Goal: Task Accomplishment & Management: Manage account settings

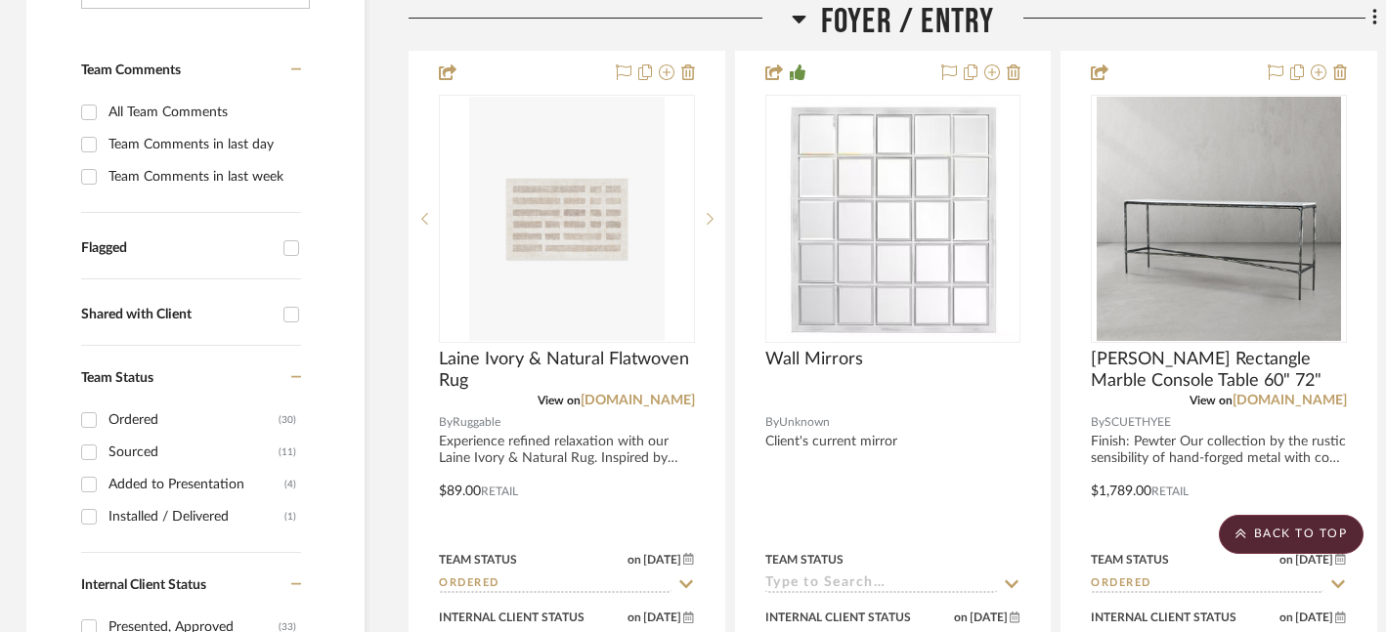
scroll to position [0, 3]
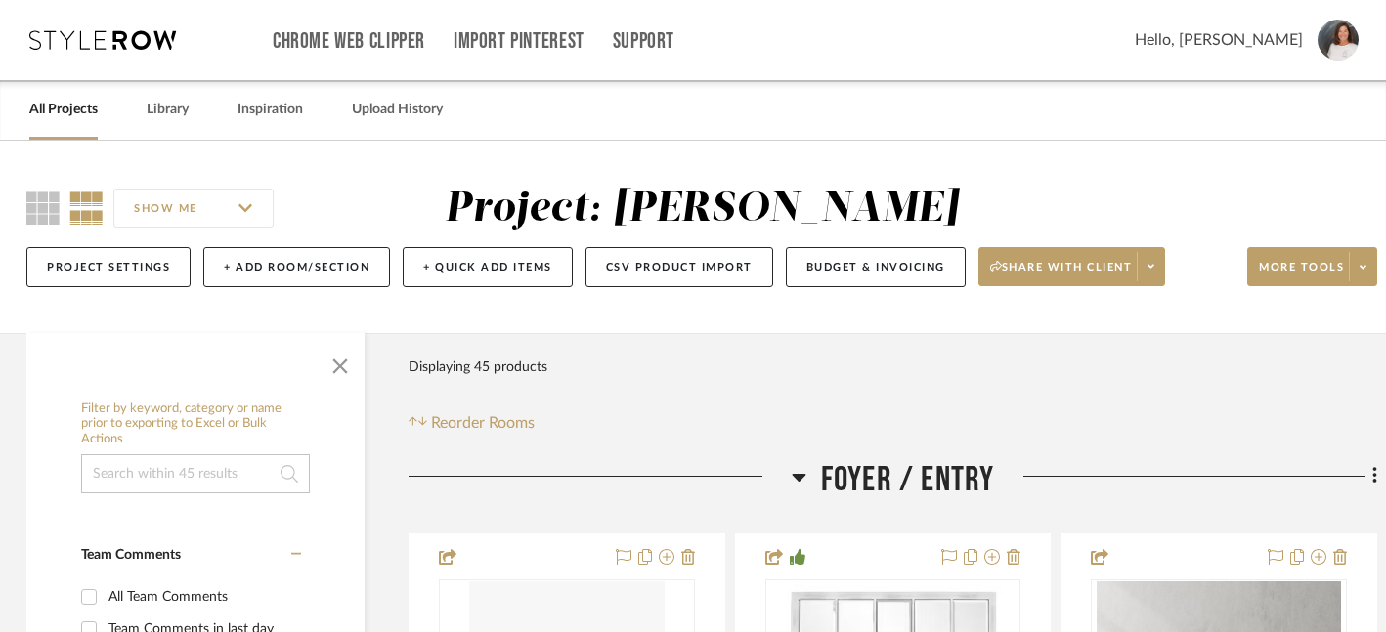
click at [83, 113] on link "All Projects" at bounding box center [63, 110] width 68 height 26
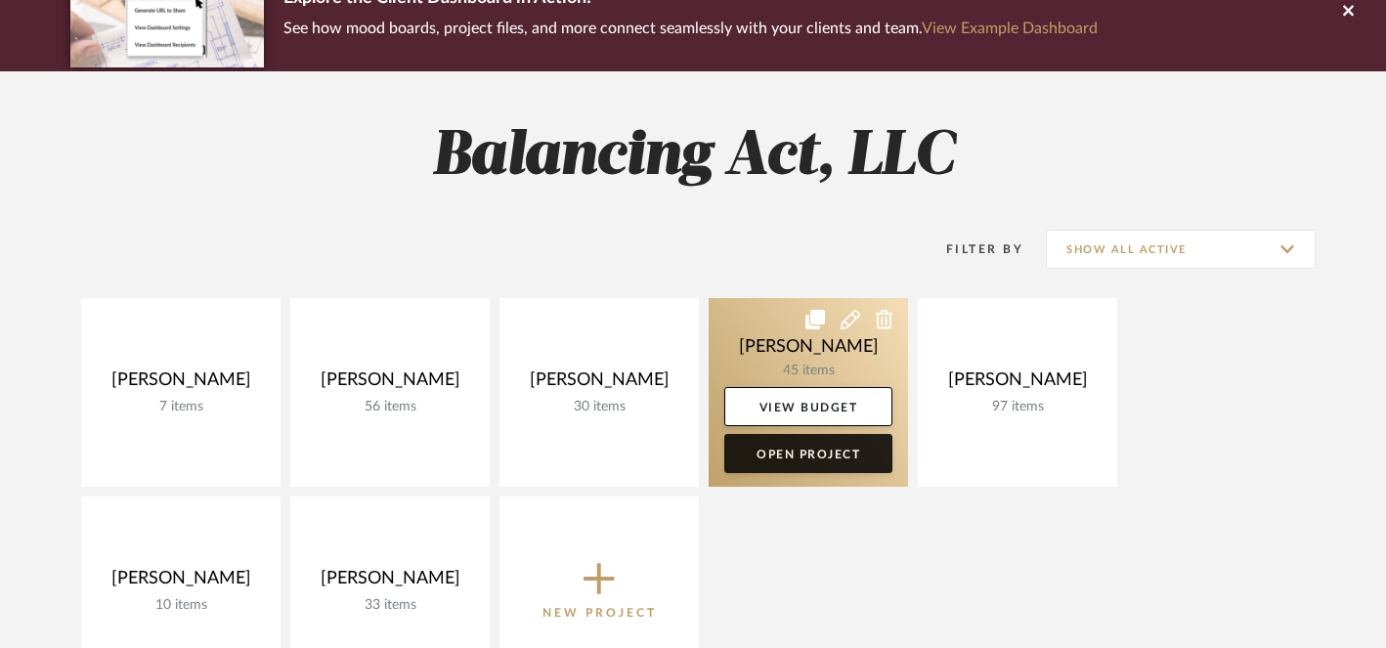
scroll to position [178, 0]
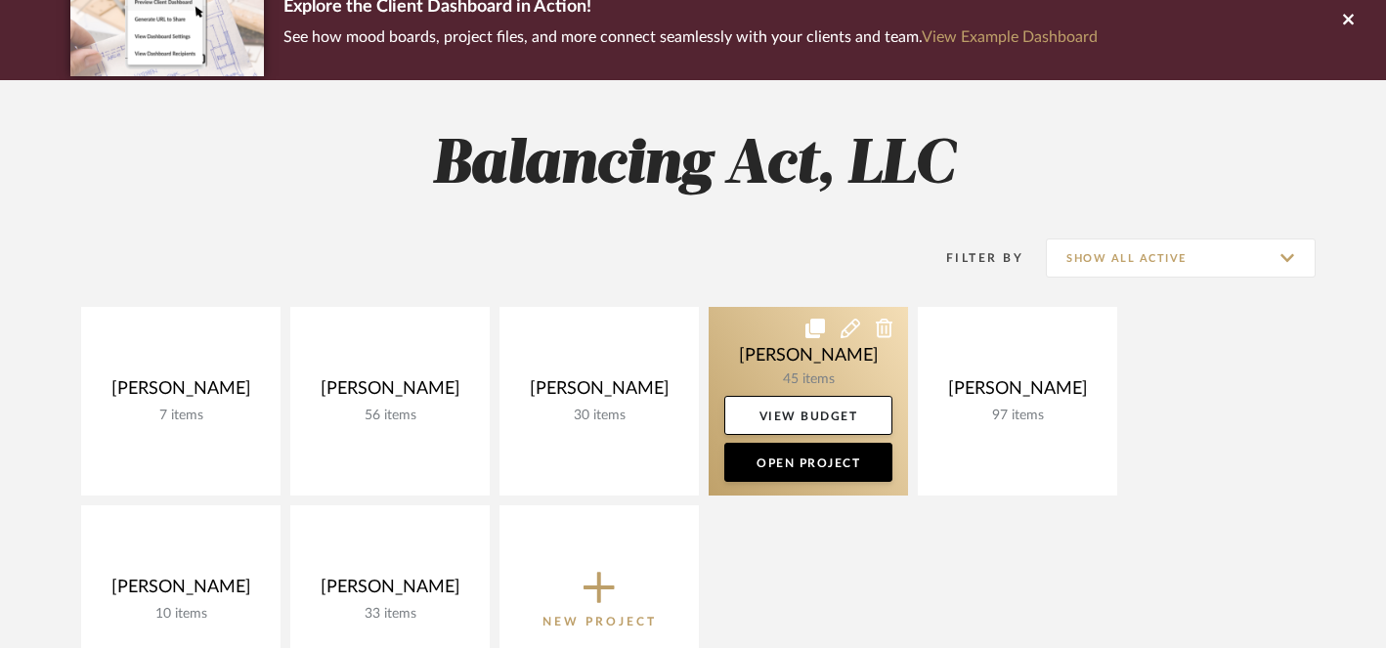
click at [849, 328] on icon at bounding box center [850, 329] width 20 height 20
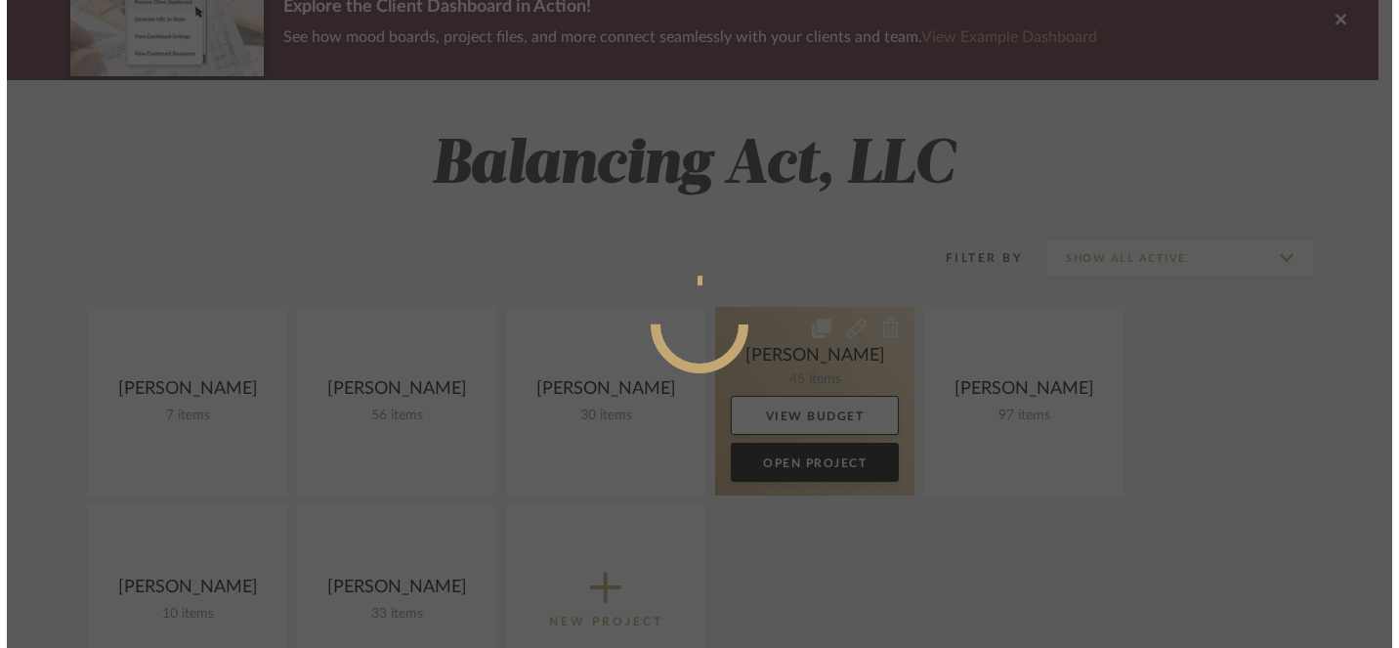
scroll to position [0, 0]
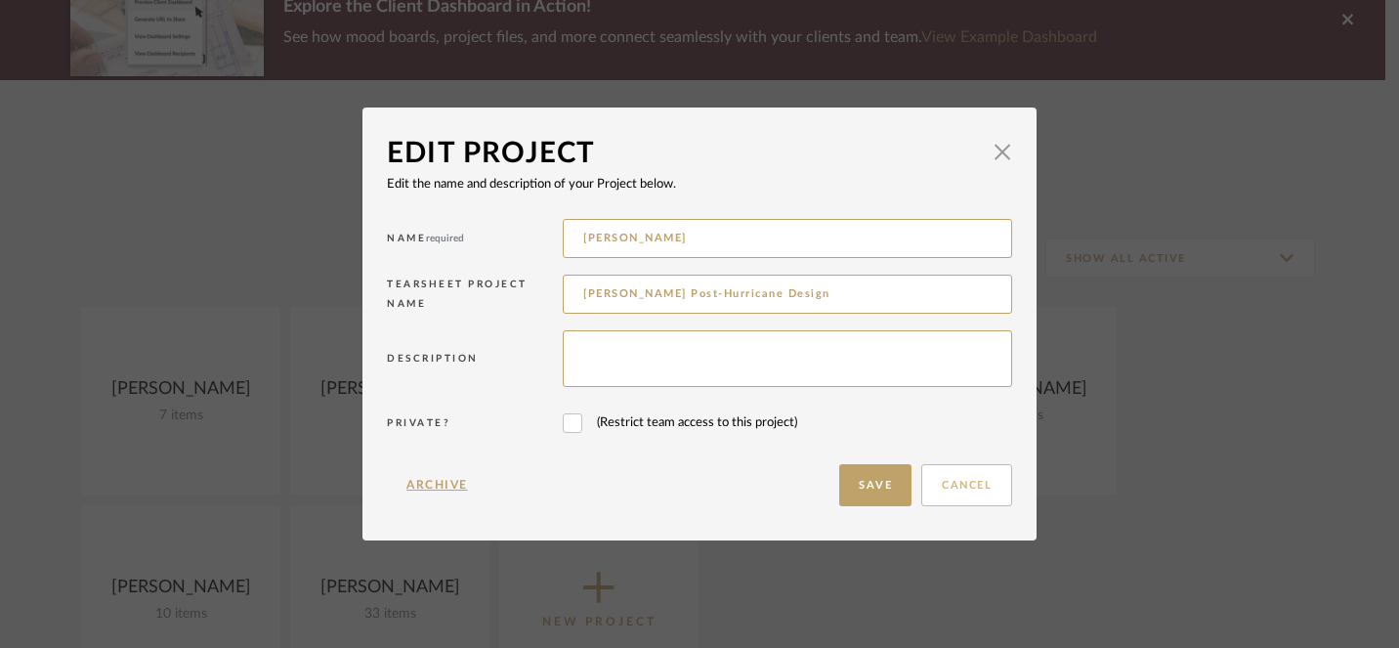
click at [964, 494] on button "Cancel" at bounding box center [967, 485] width 91 height 42
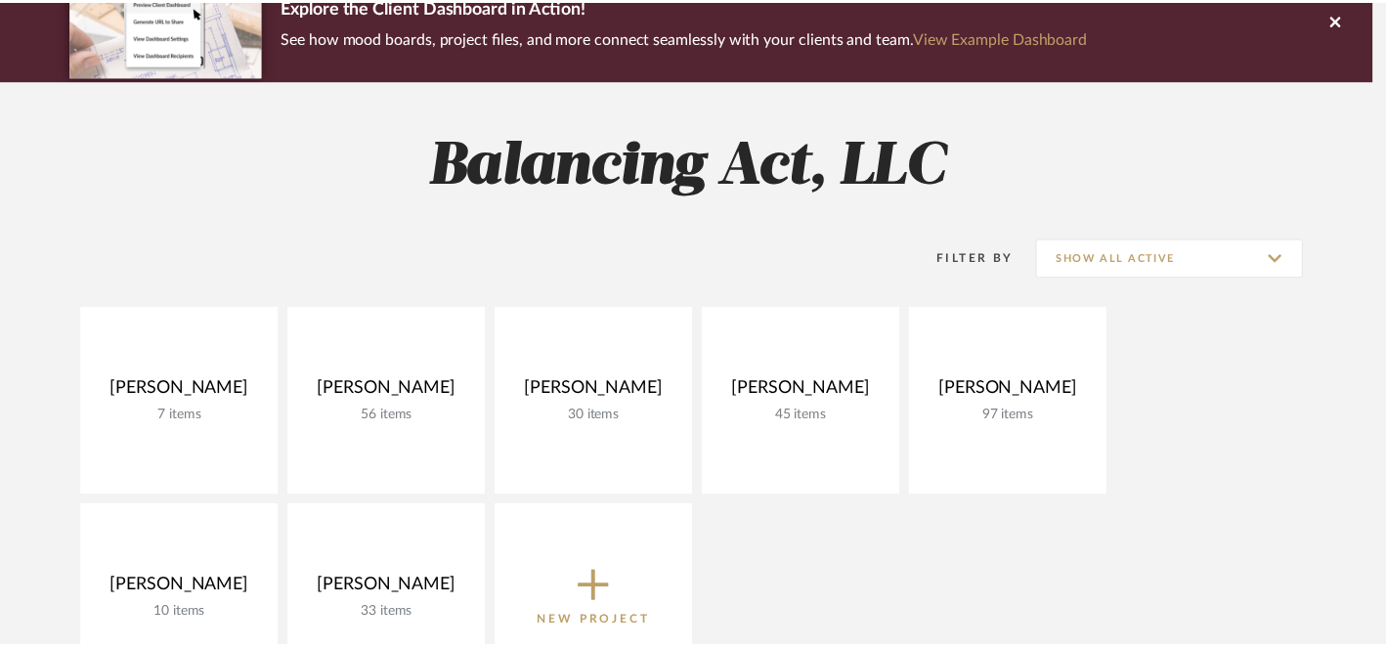
scroll to position [178, 0]
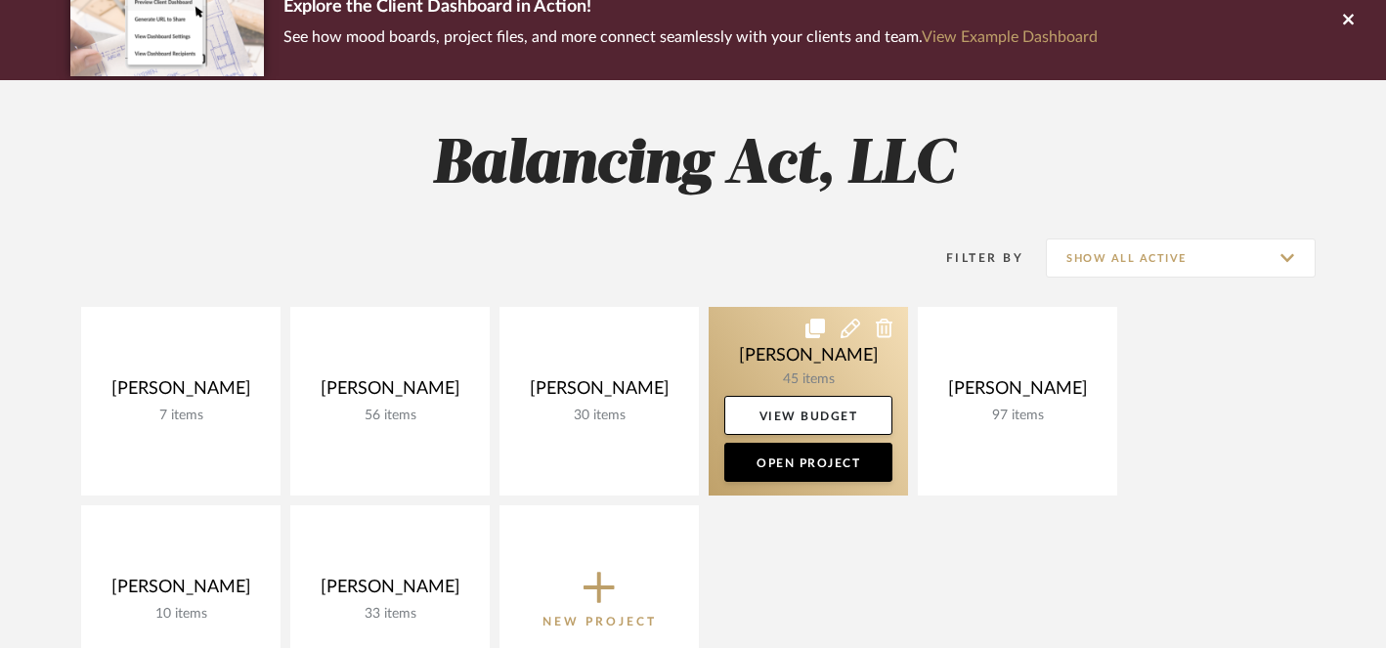
click at [885, 327] on icon at bounding box center [885, 329] width 18 height 20
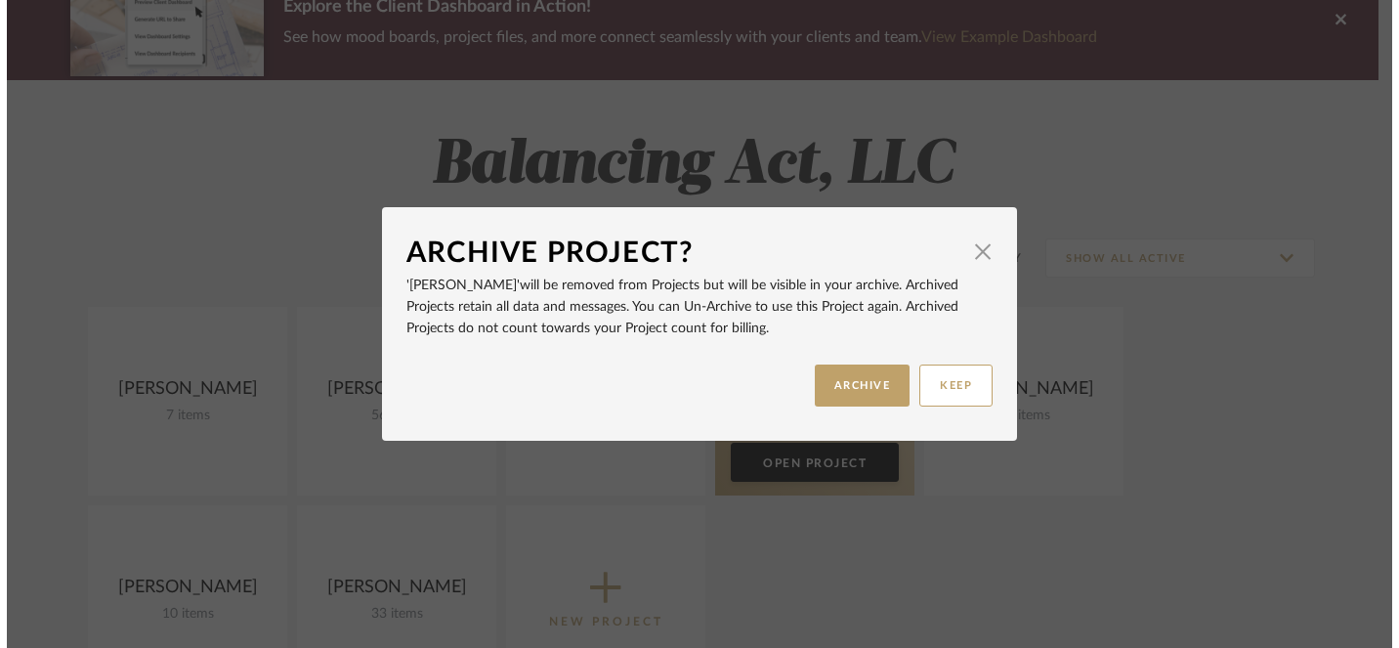
scroll to position [0, 0]
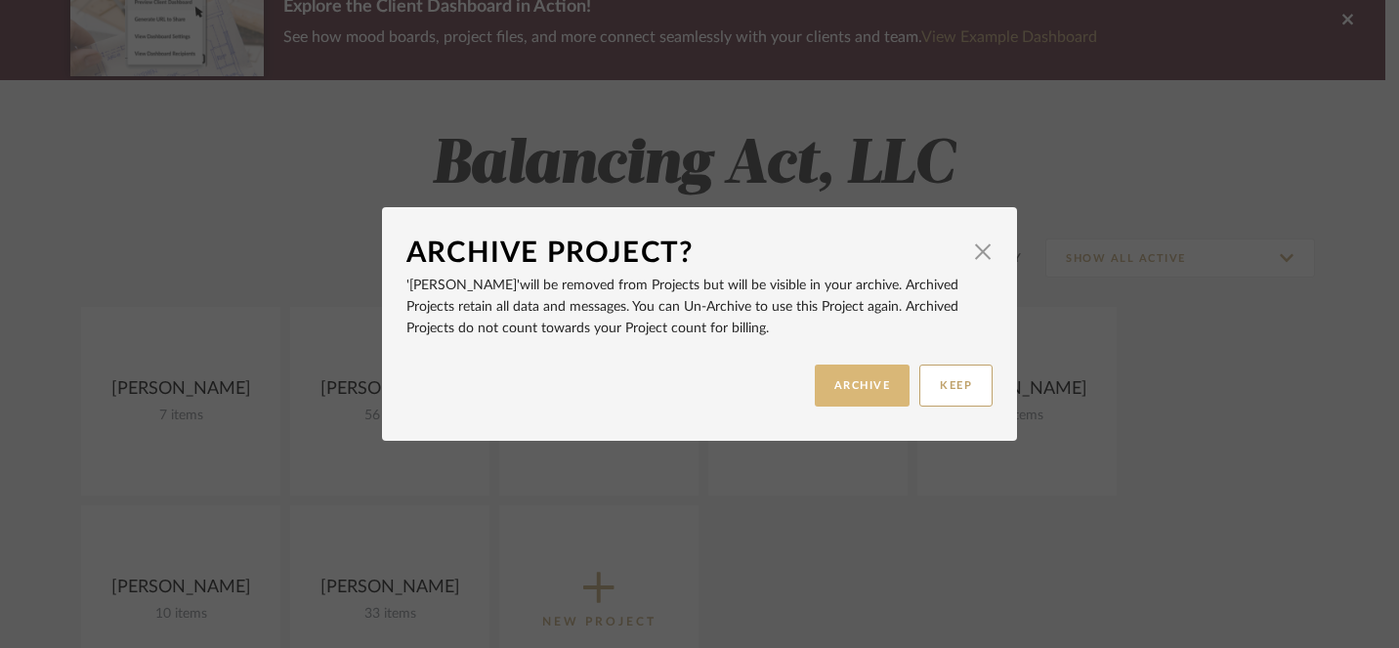
click at [861, 387] on button "ARCHIVE" at bounding box center [863, 386] width 96 height 42
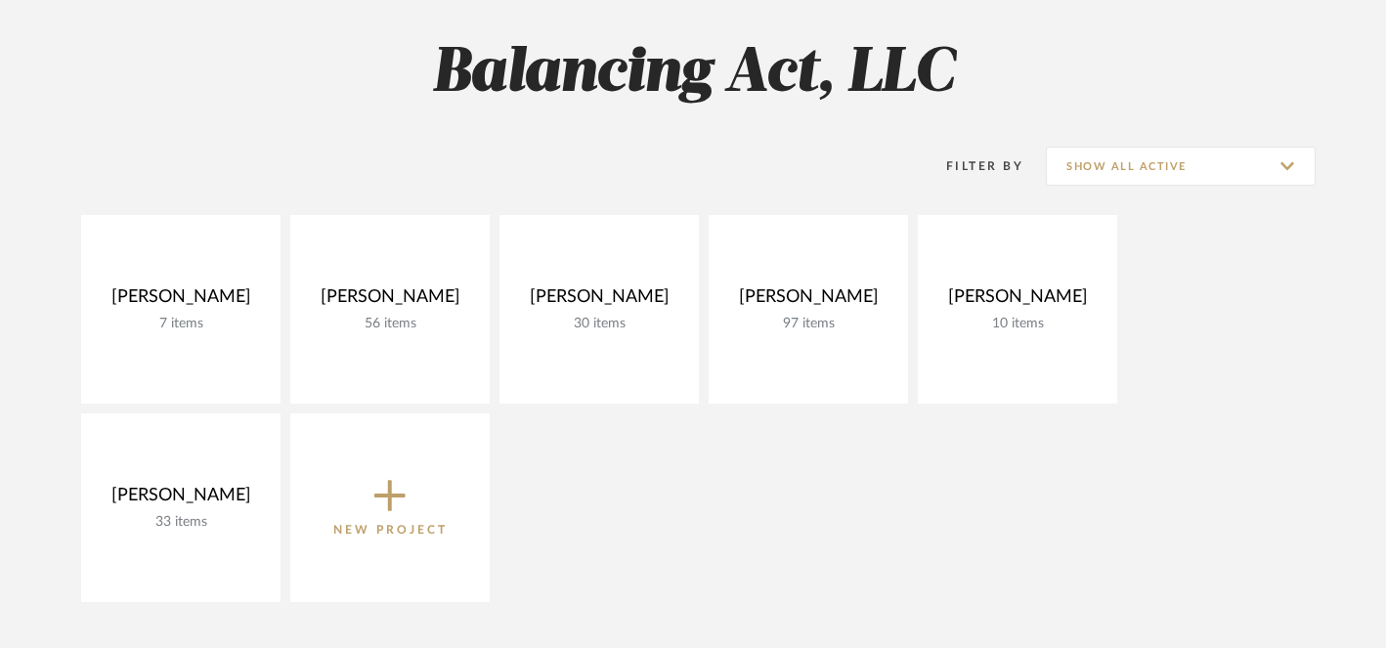
scroll to position [273, 0]
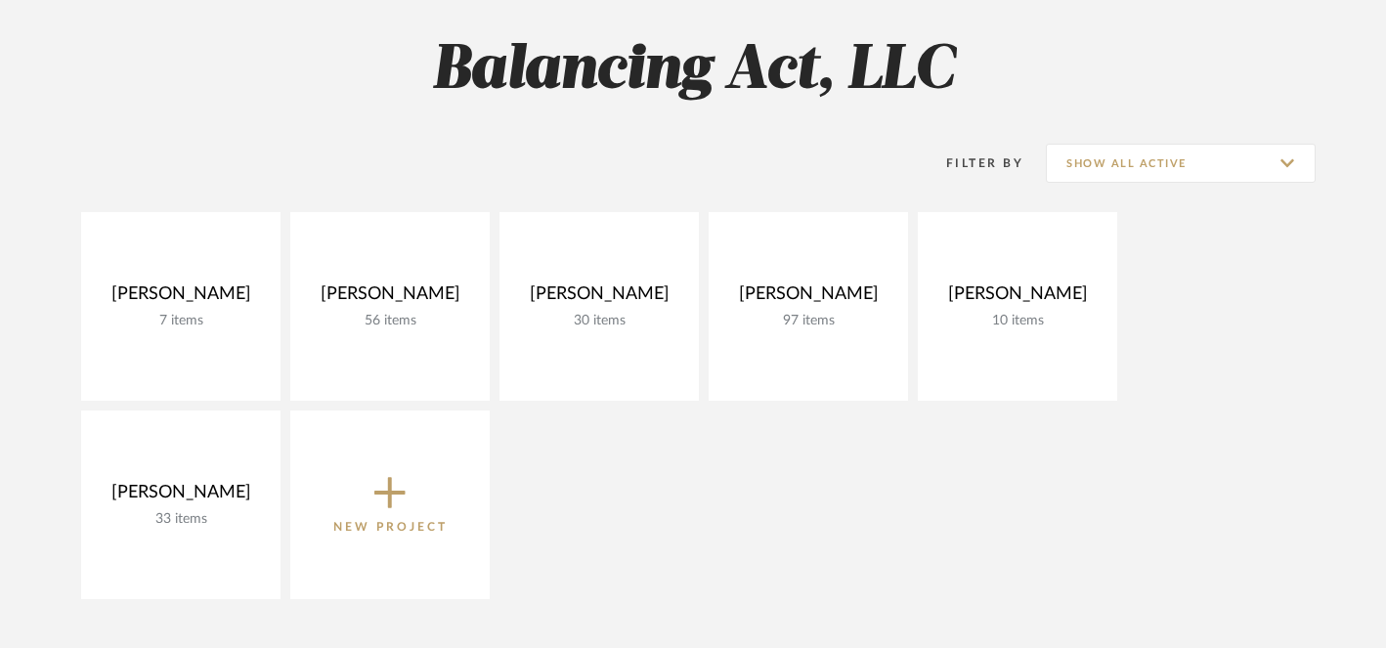
click at [386, 489] on icon at bounding box center [389, 492] width 31 height 41
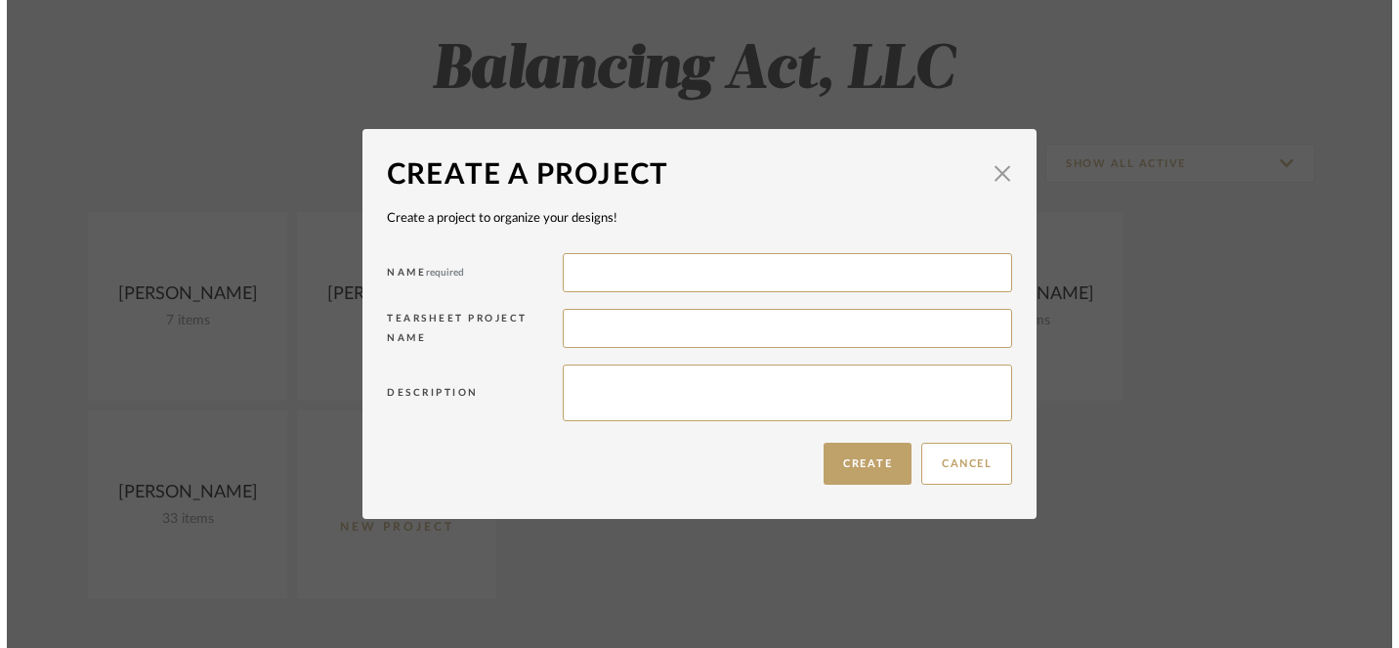
scroll to position [0, 0]
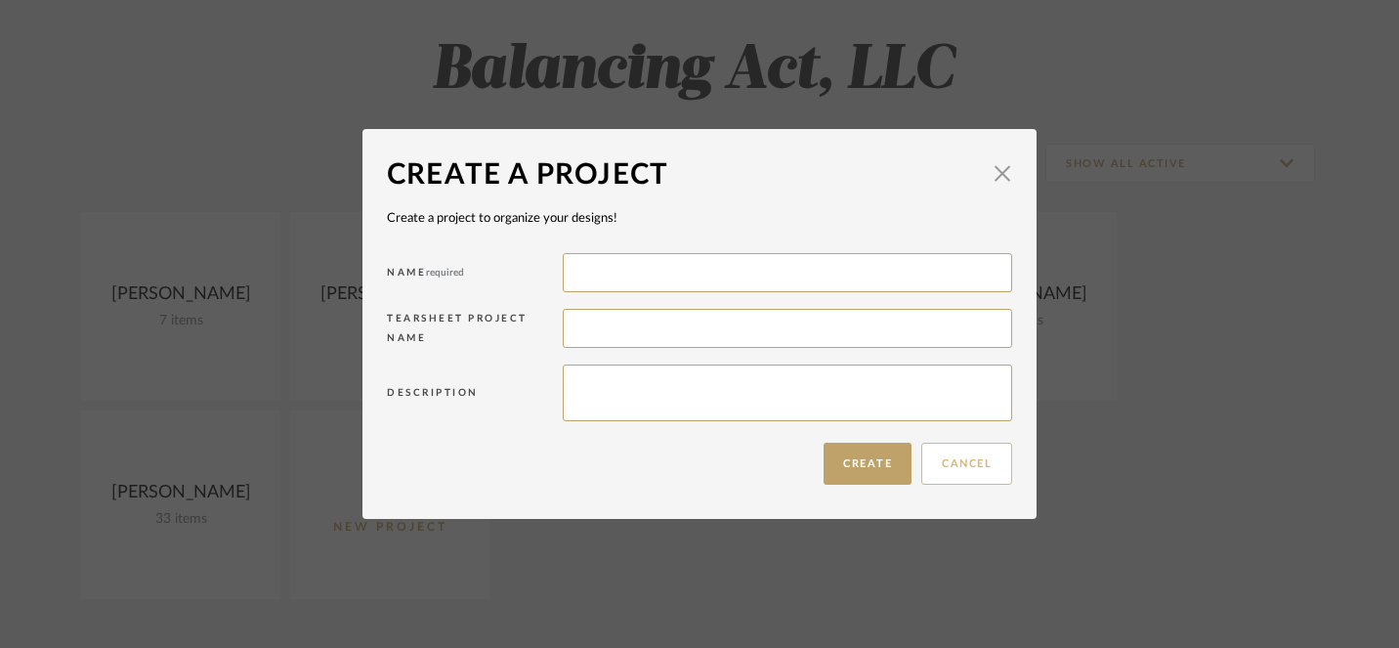
click at [953, 460] on button "Cancel" at bounding box center [967, 464] width 91 height 42
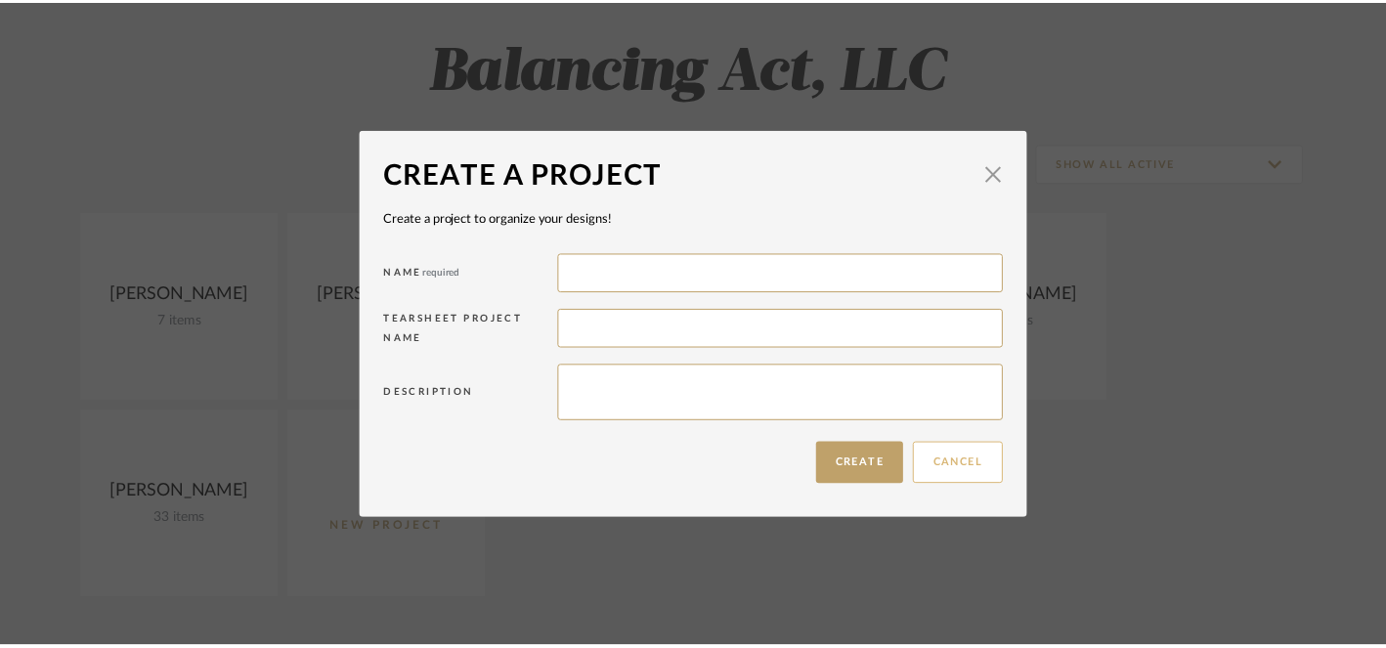
scroll to position [273, 0]
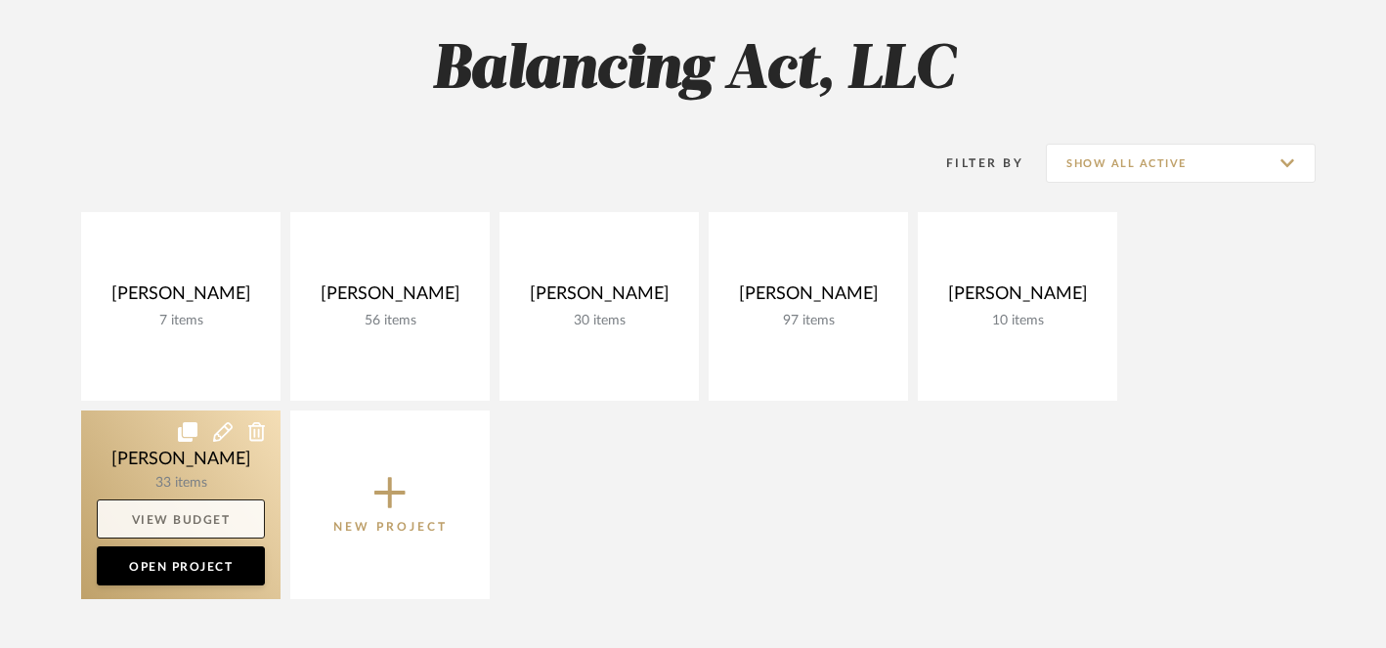
click at [216, 505] on link "View Budget" at bounding box center [181, 518] width 168 height 39
click at [196, 564] on link "Open Project" at bounding box center [181, 565] width 168 height 39
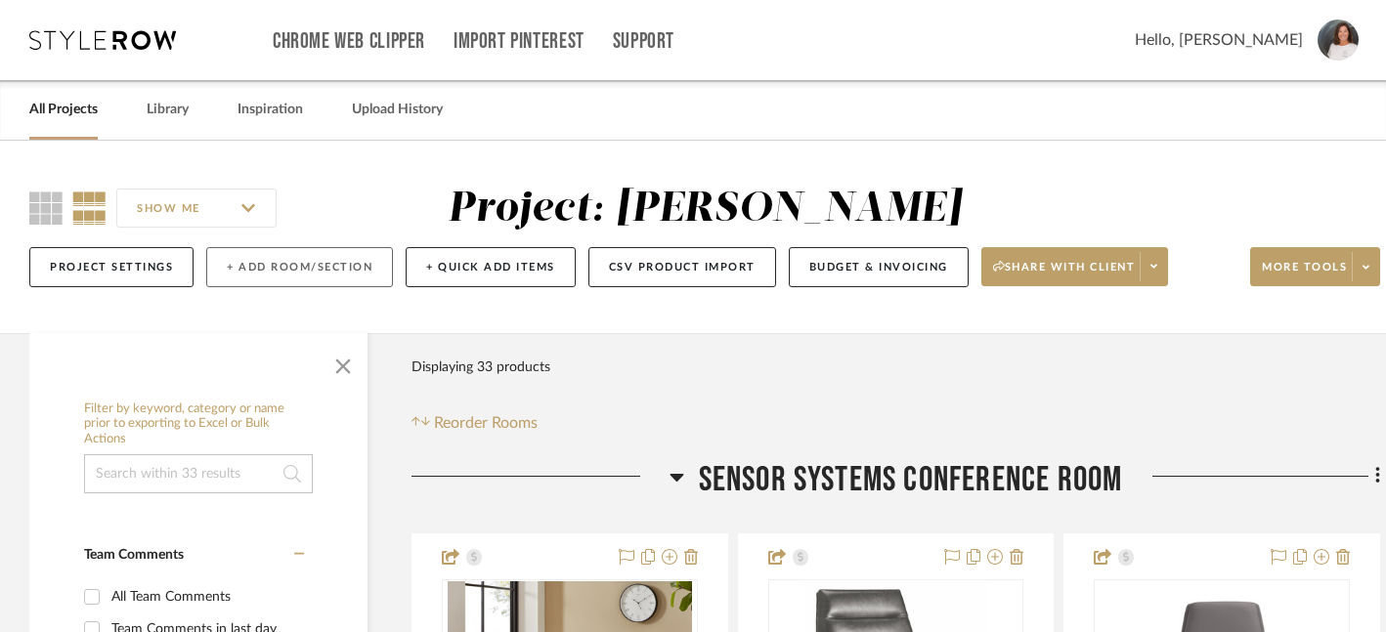
click at [300, 269] on button "+ Add Room/Section" at bounding box center [299, 267] width 187 height 40
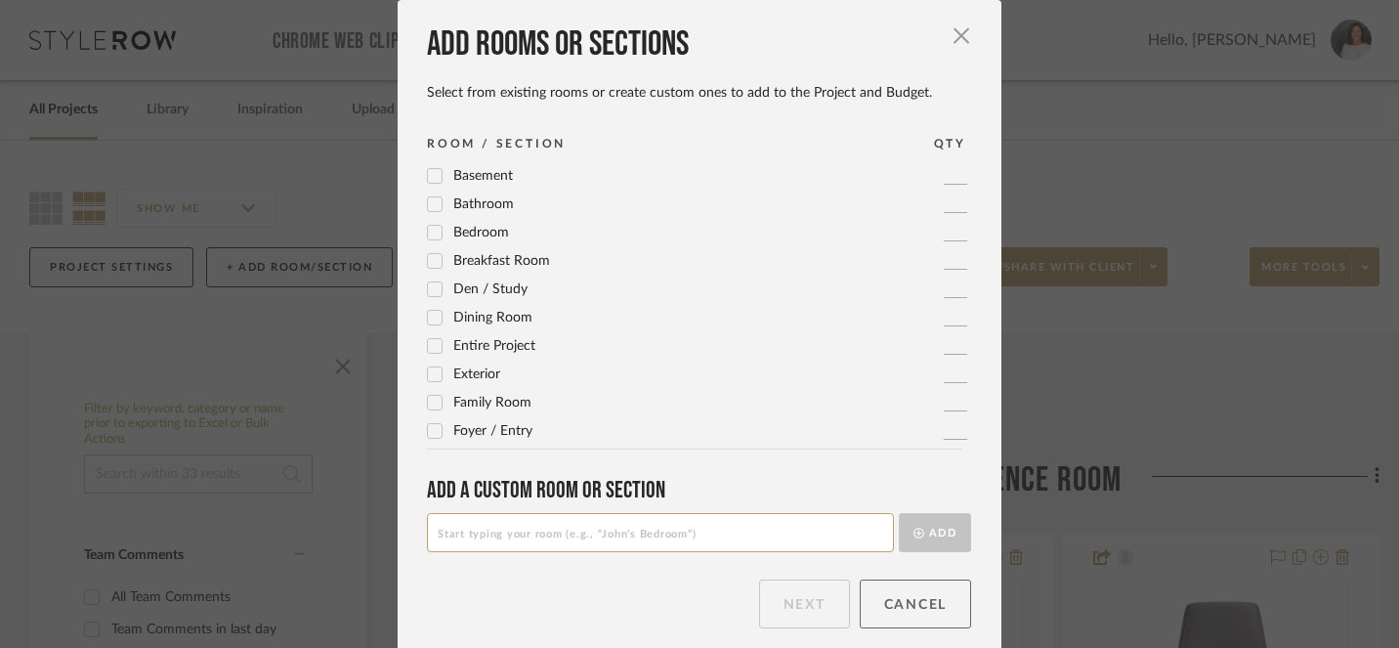
click at [906, 606] on button "Cancel" at bounding box center [916, 604] width 112 height 49
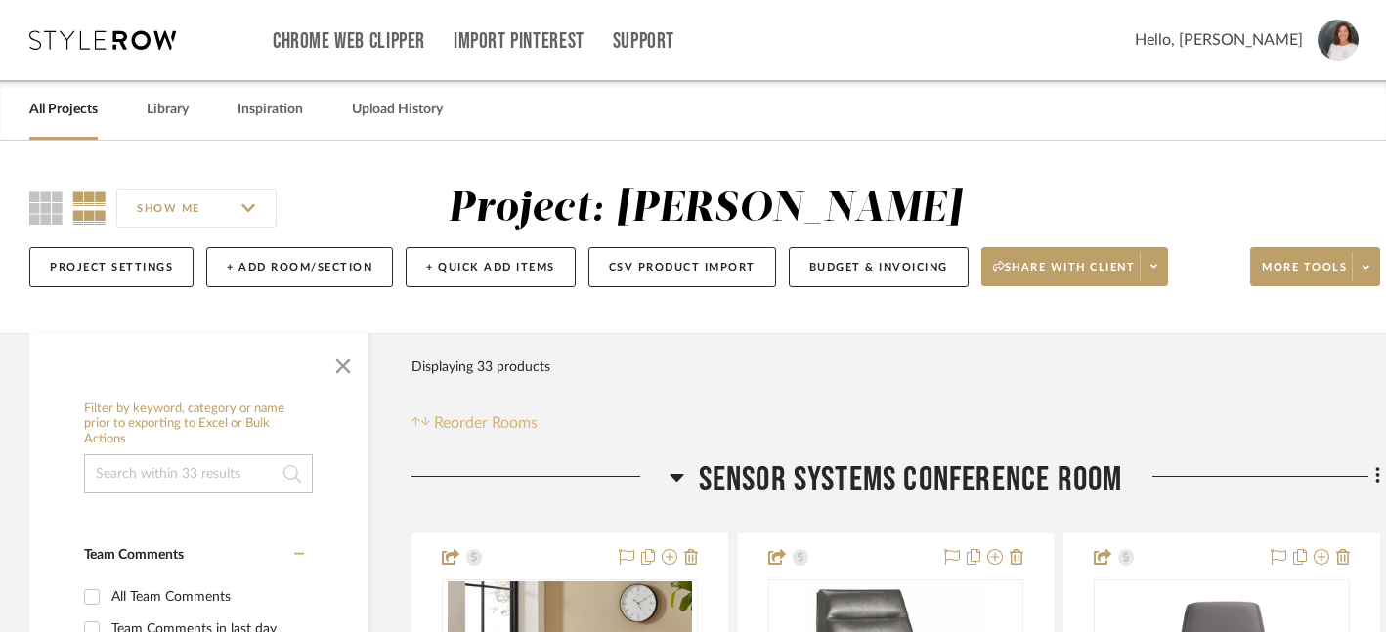
click at [515, 422] on span "Reorder Rooms" at bounding box center [486, 422] width 104 height 23
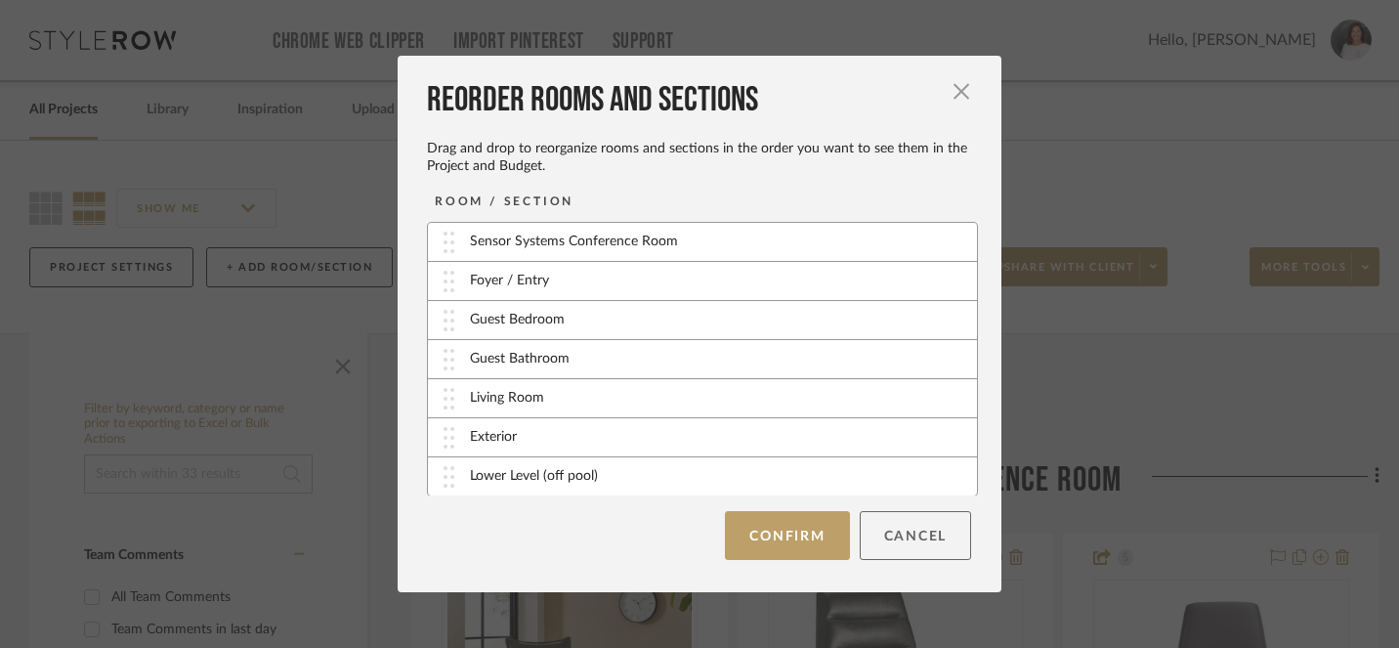
click at [909, 543] on button "Cancel" at bounding box center [916, 535] width 112 height 49
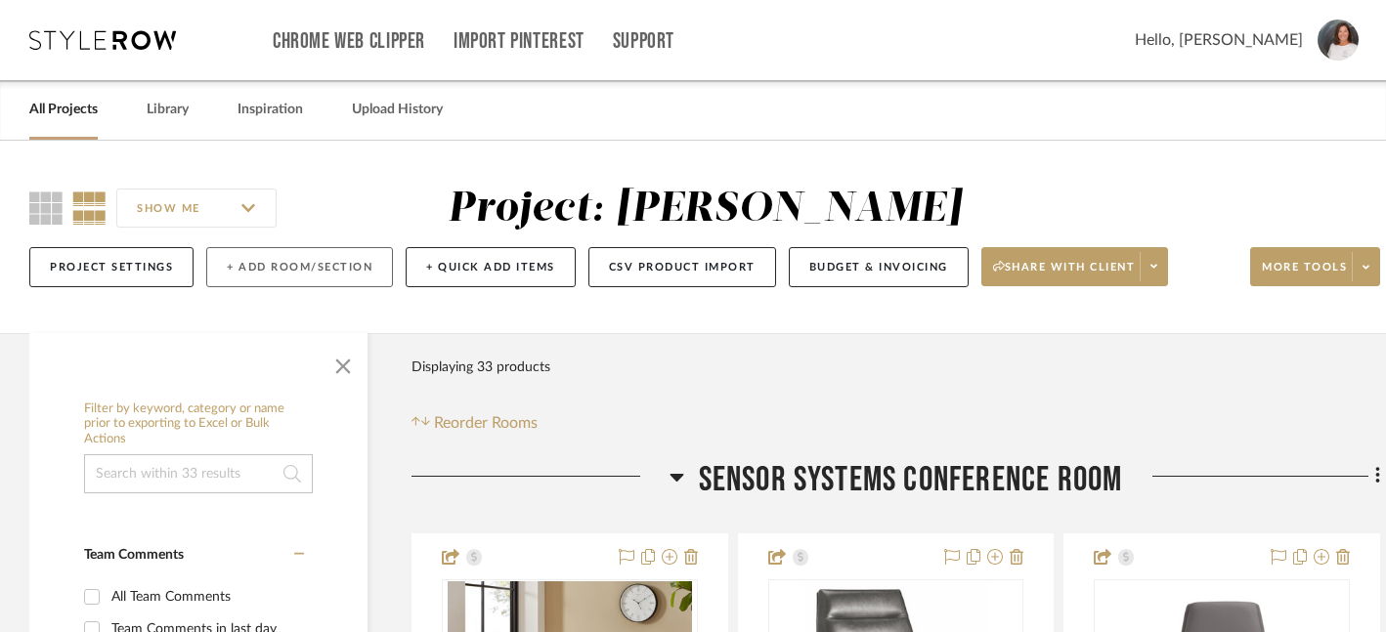
click at [286, 262] on button "+ Add Room/Section" at bounding box center [299, 267] width 187 height 40
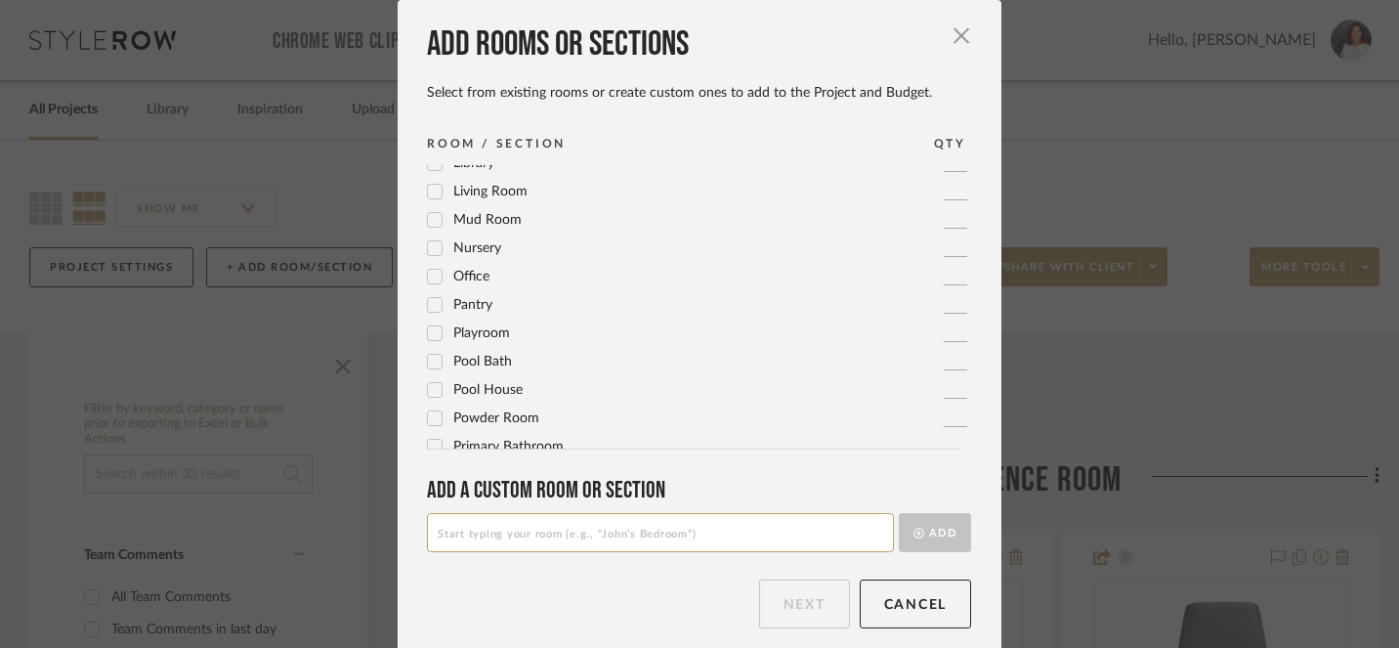
scroll to position [590, 0]
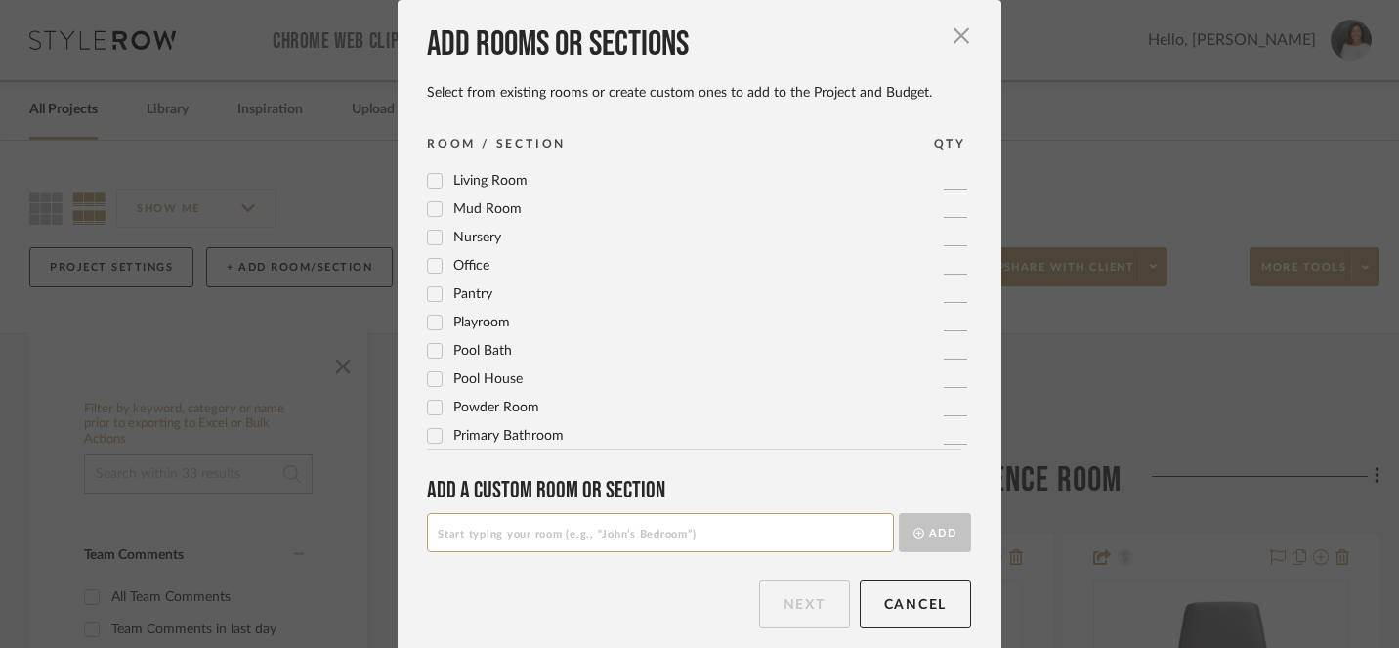
click at [430, 321] on icon at bounding box center [435, 324] width 13 height 10
click at [811, 607] on button "Next" at bounding box center [804, 604] width 91 height 49
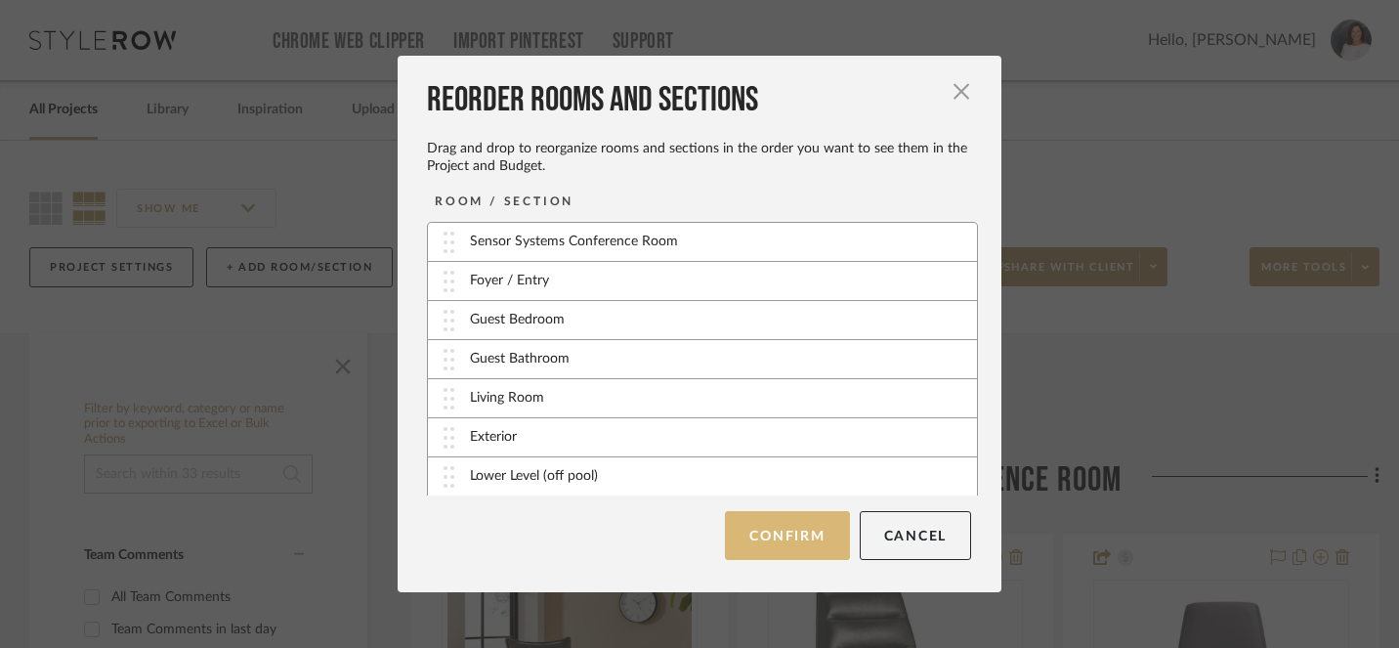
click at [785, 537] on button "Confirm" at bounding box center [787, 535] width 124 height 49
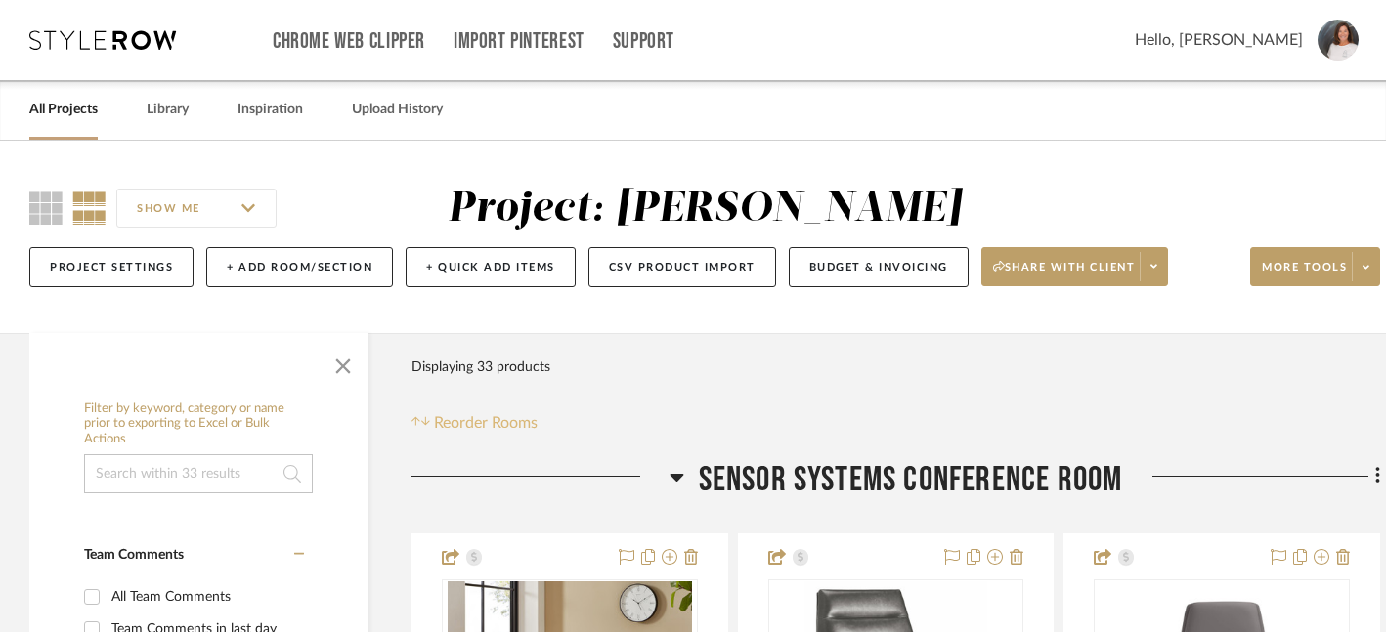
click at [512, 427] on span "Reorder Rooms" at bounding box center [486, 422] width 104 height 23
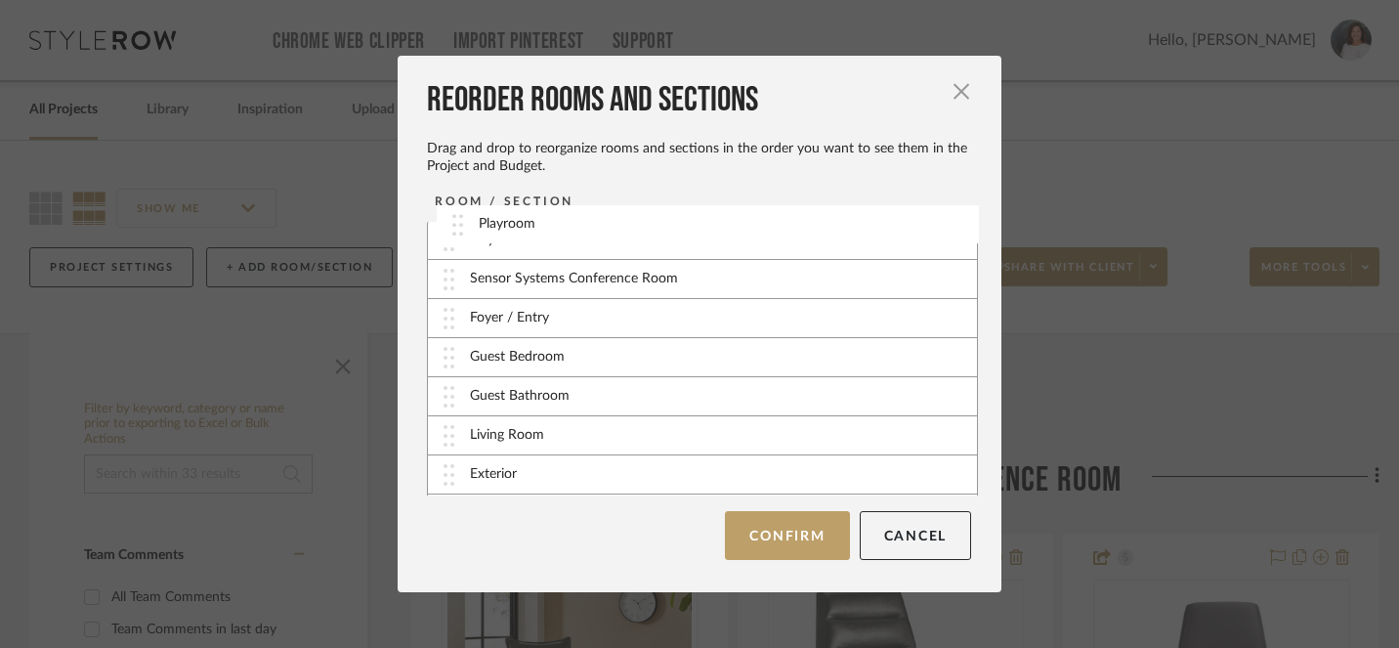
scroll to position [0, 0]
drag, startPoint x: 442, startPoint y: 483, endPoint x: 445, endPoint y: 255, distance: 227.7
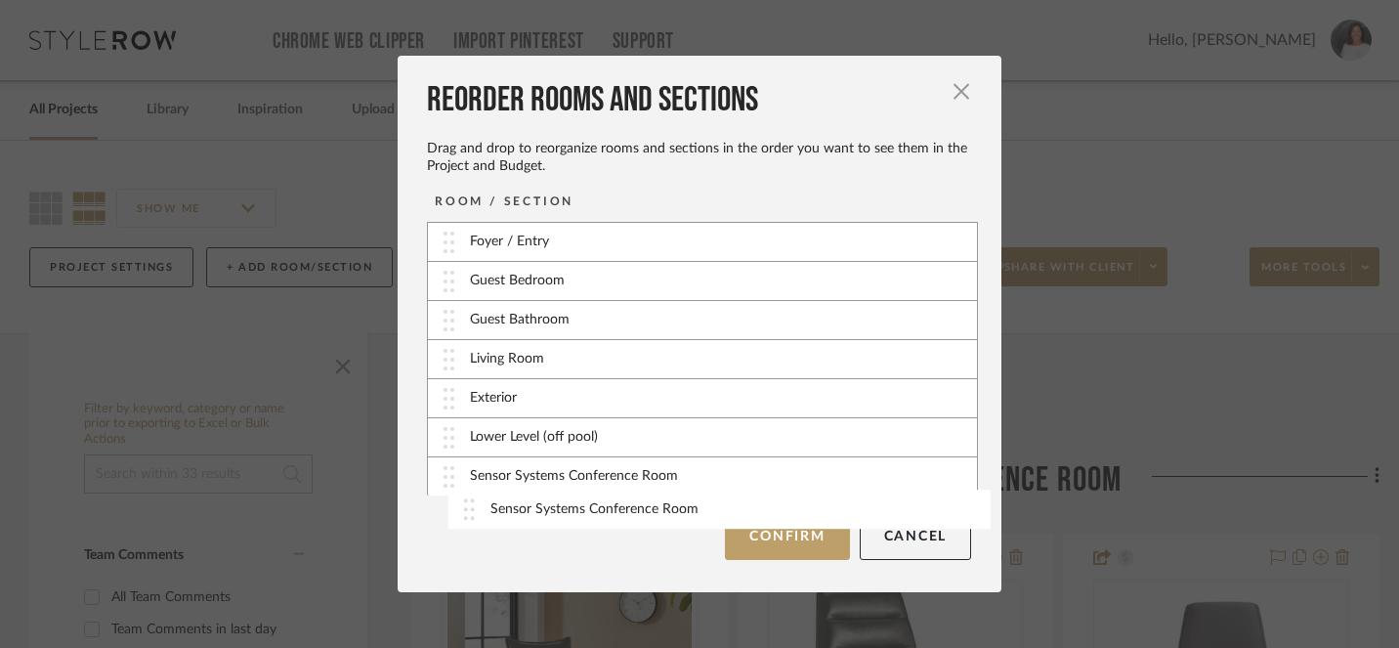
scroll to position [41, 0]
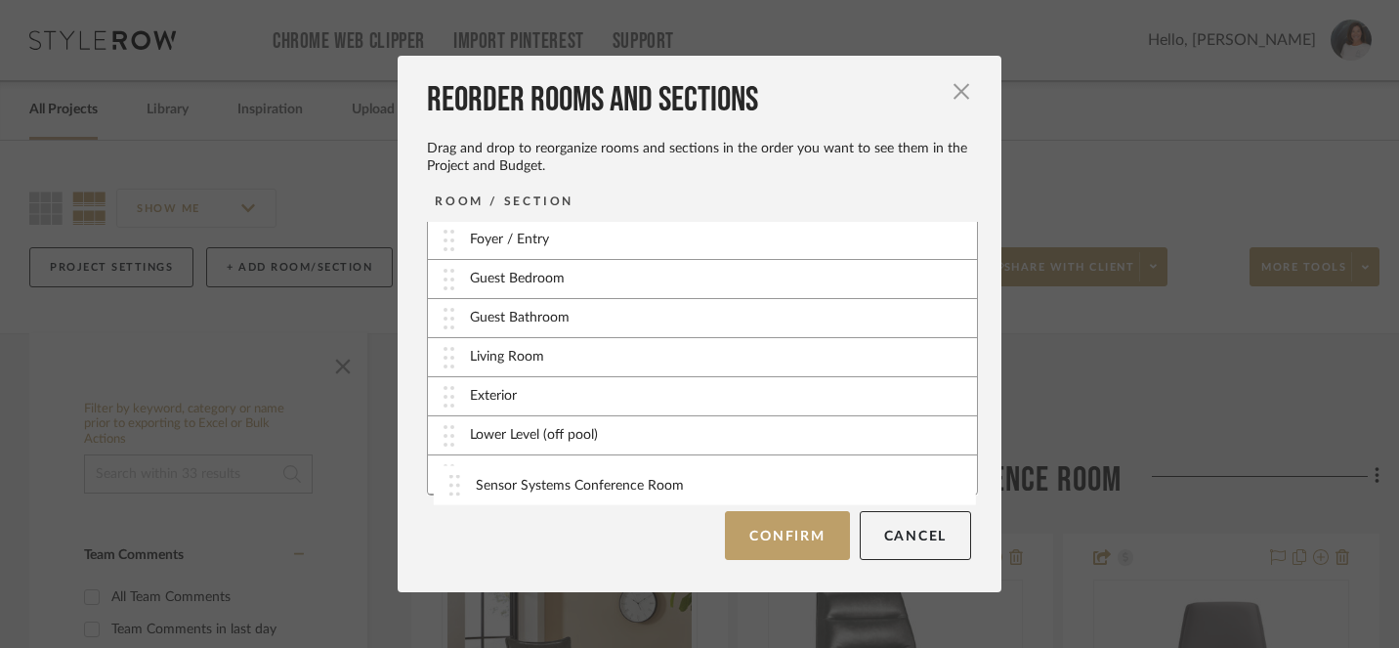
drag, startPoint x: 444, startPoint y: 280, endPoint x: 456, endPoint y: 485, distance: 204.6
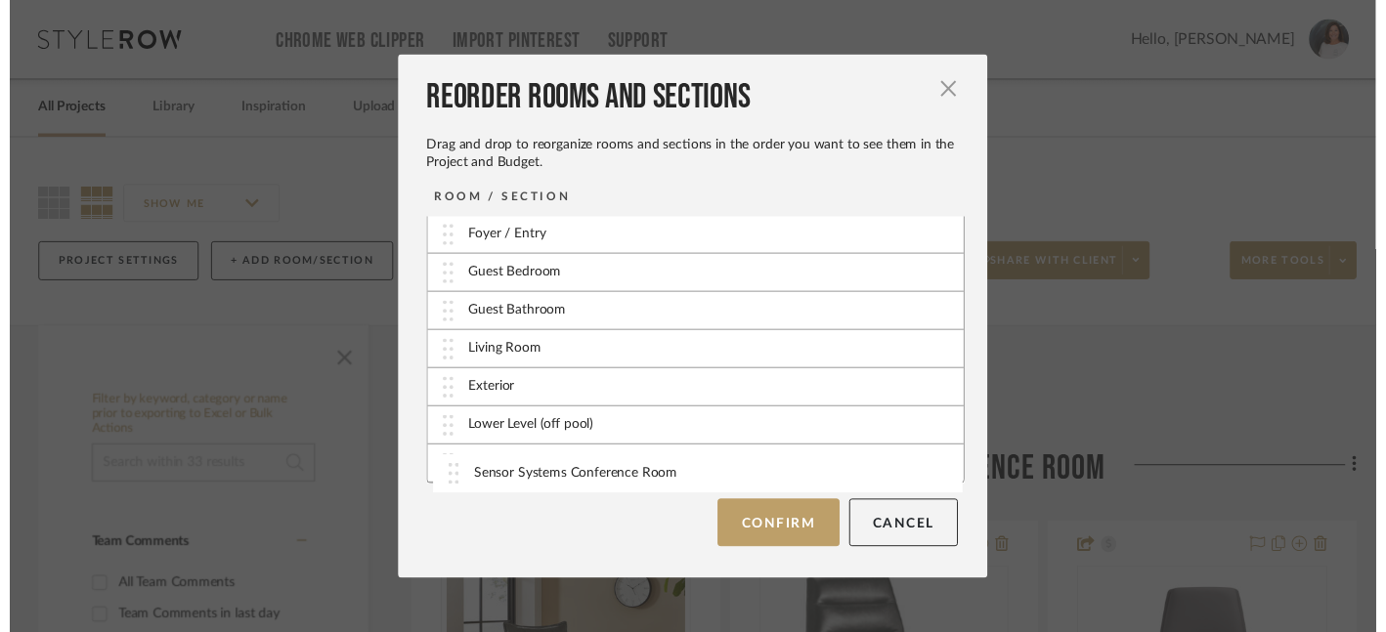
scroll to position [40, 0]
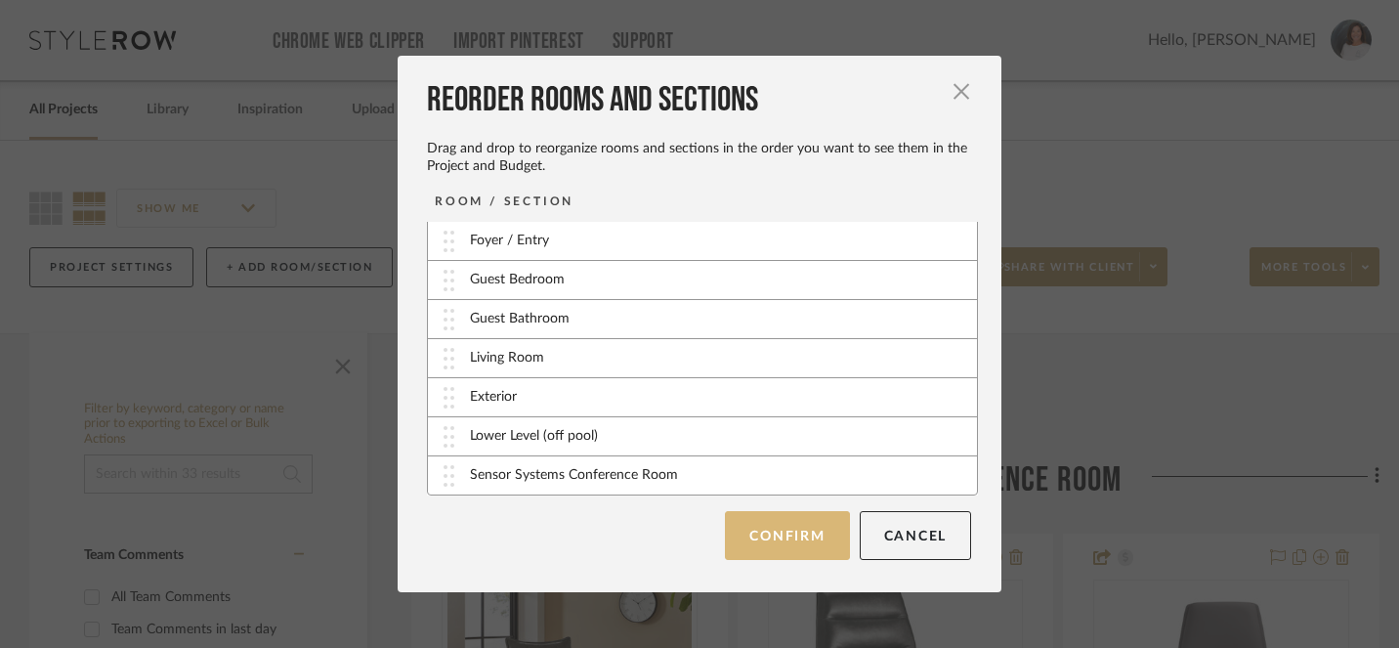
click at [757, 546] on button "Confirm" at bounding box center [787, 535] width 124 height 49
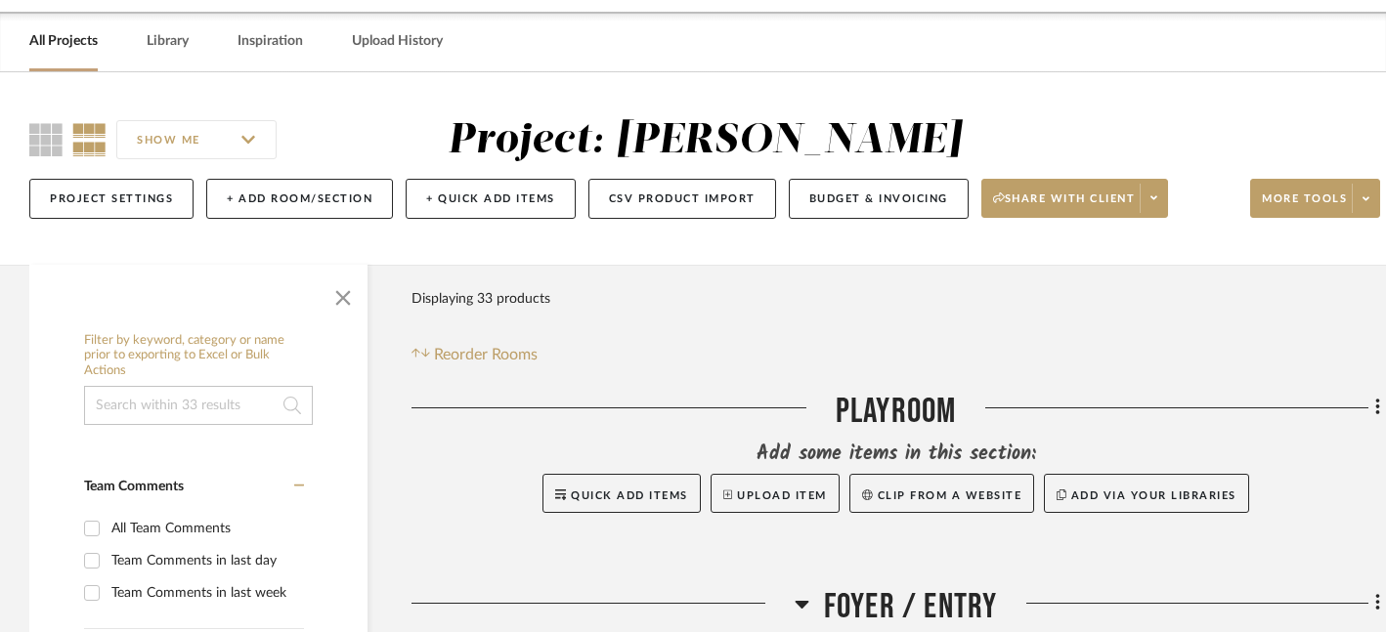
scroll to position [76, 0]
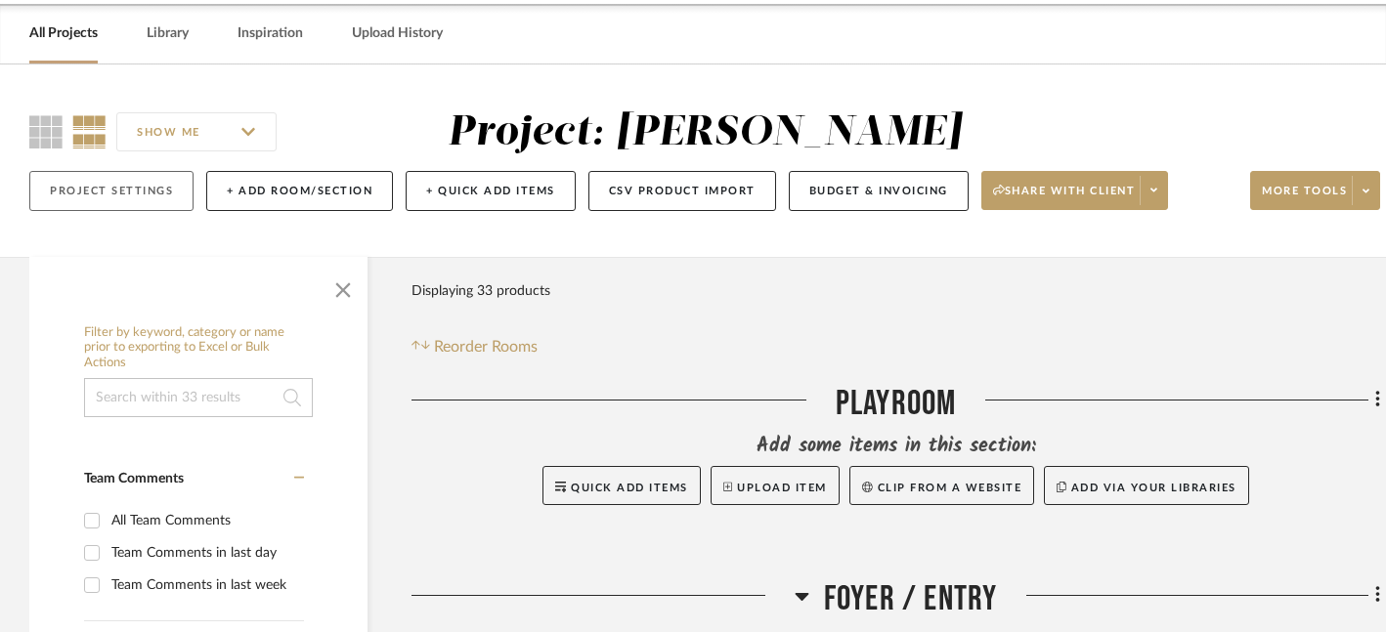
click at [111, 186] on button "Project Settings" at bounding box center [111, 191] width 164 height 40
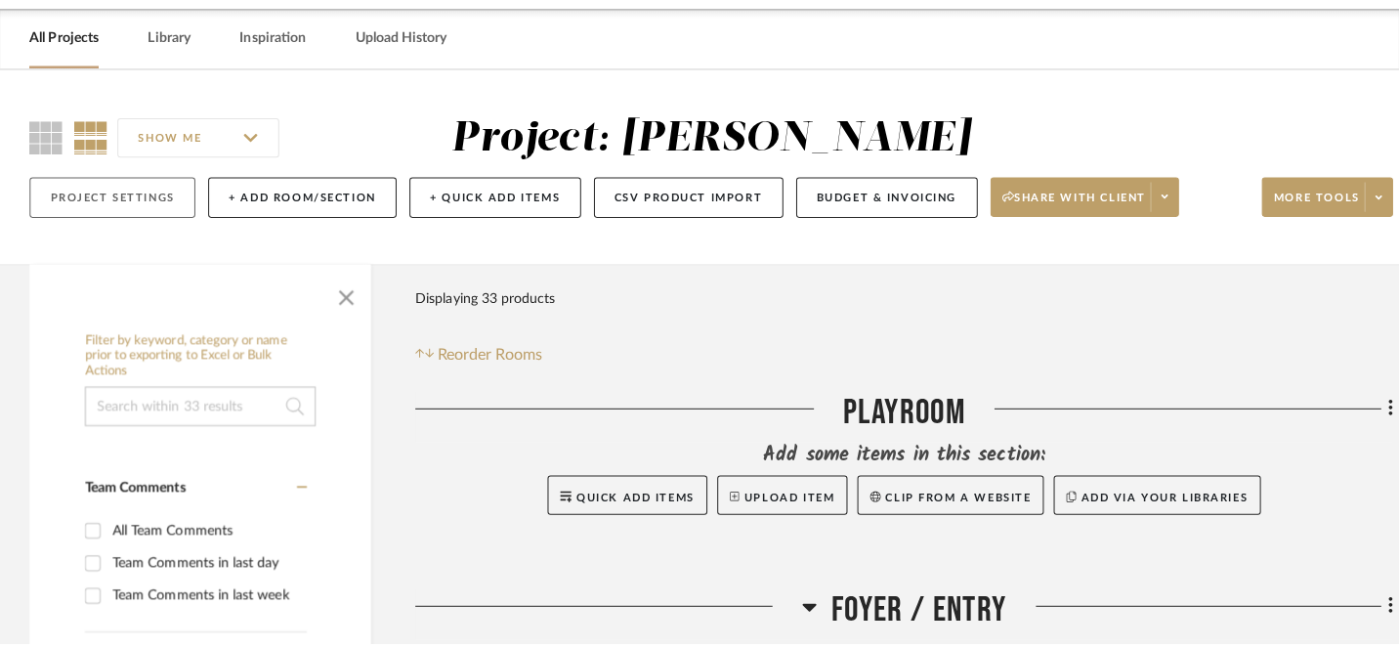
scroll to position [0, 0]
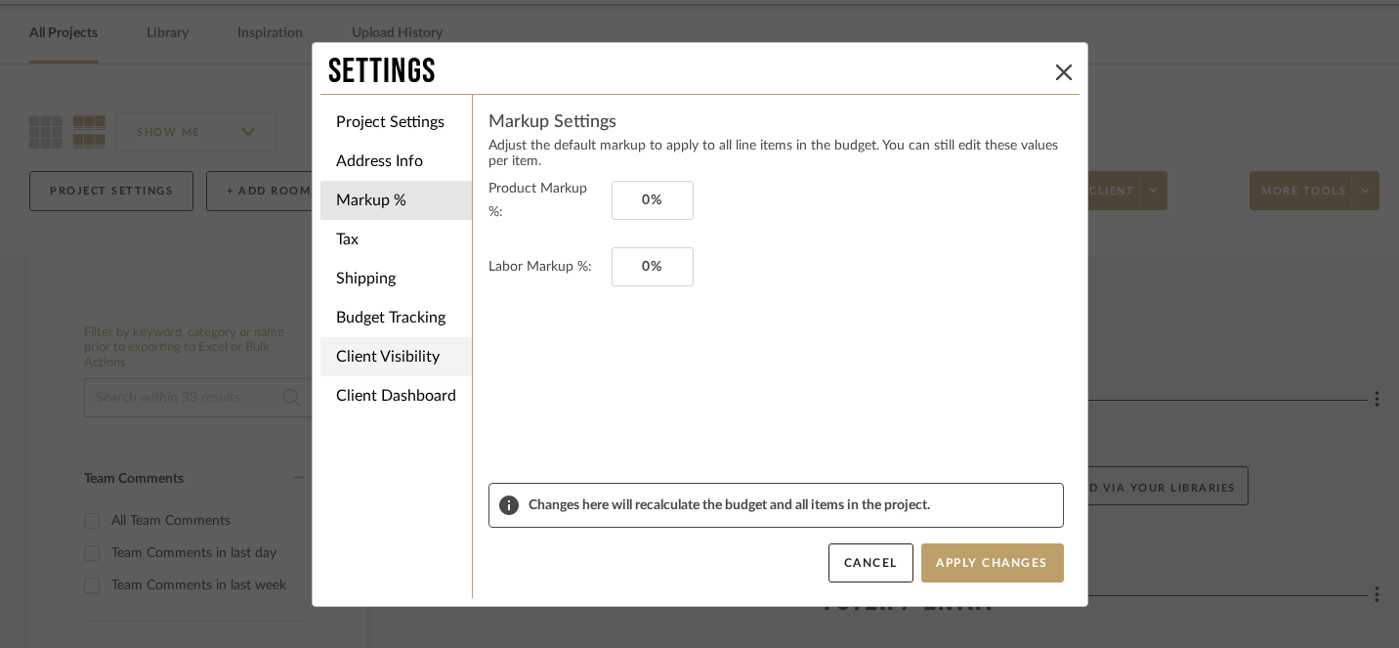
click at [400, 360] on li "Client Visibility" at bounding box center [396, 356] width 151 height 39
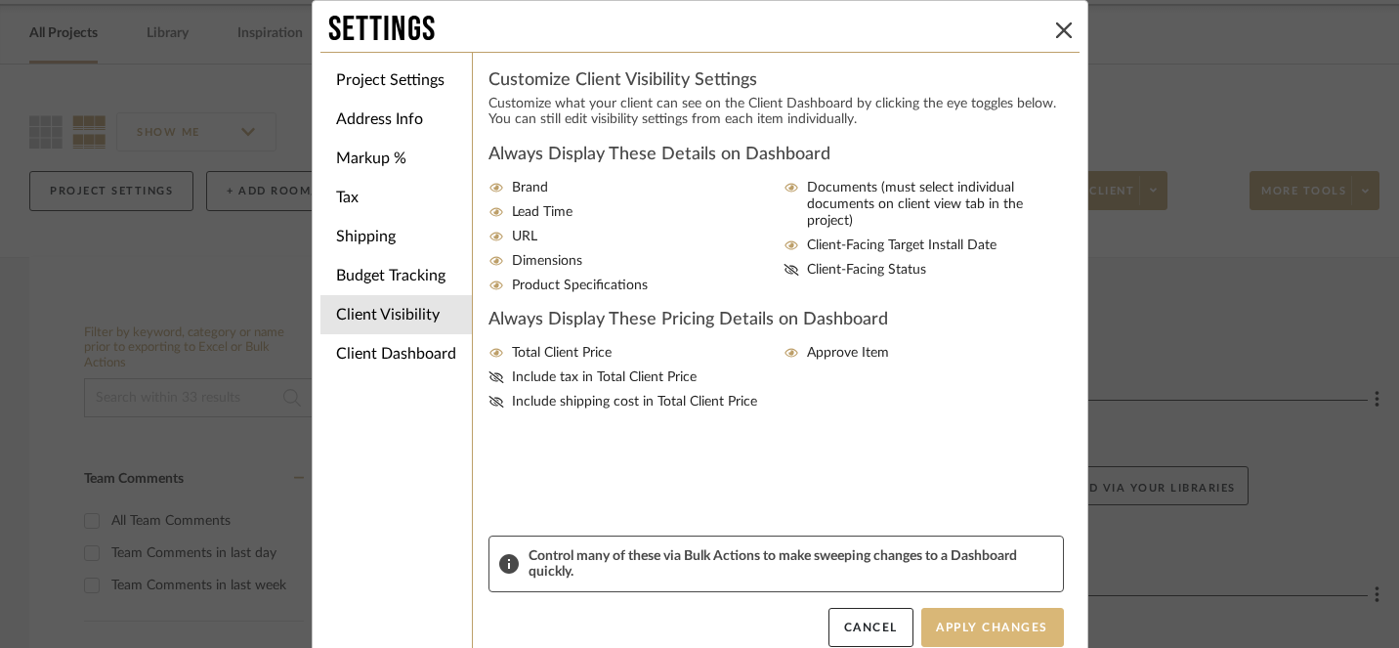
click at [994, 631] on button "Apply Changes" at bounding box center [993, 627] width 143 height 39
click at [1056, 22] on icon at bounding box center [1064, 30] width 16 height 16
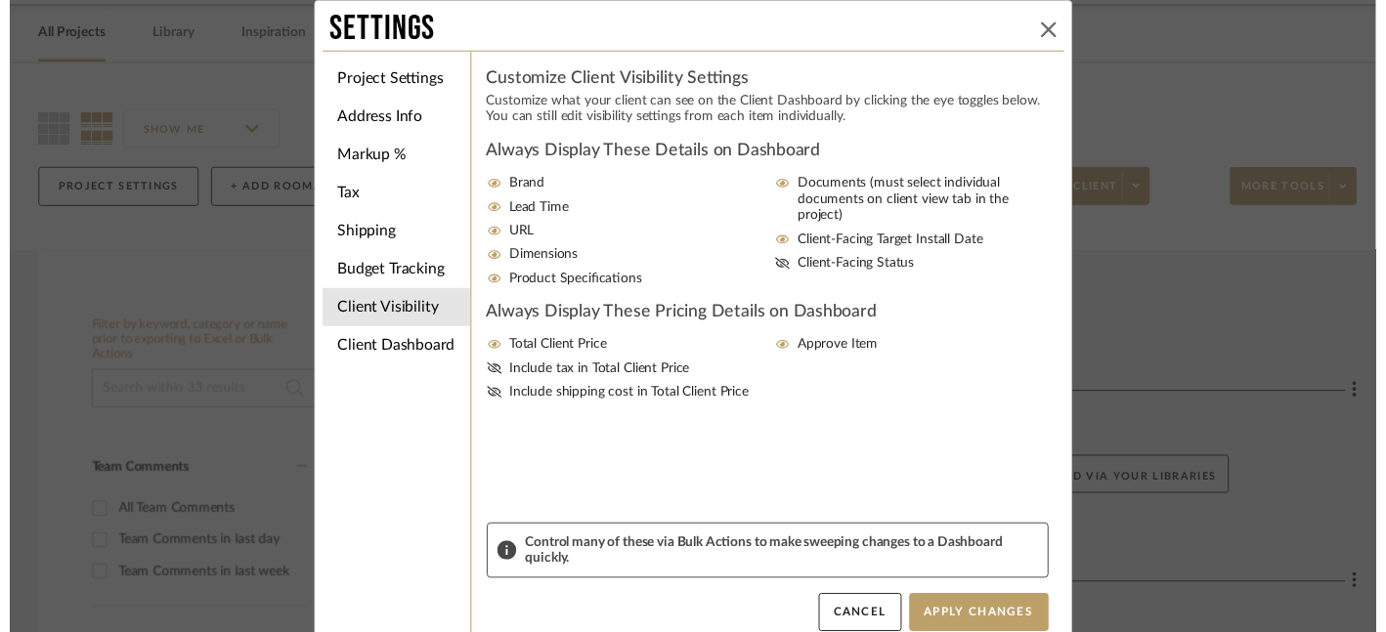
scroll to position [76, 0]
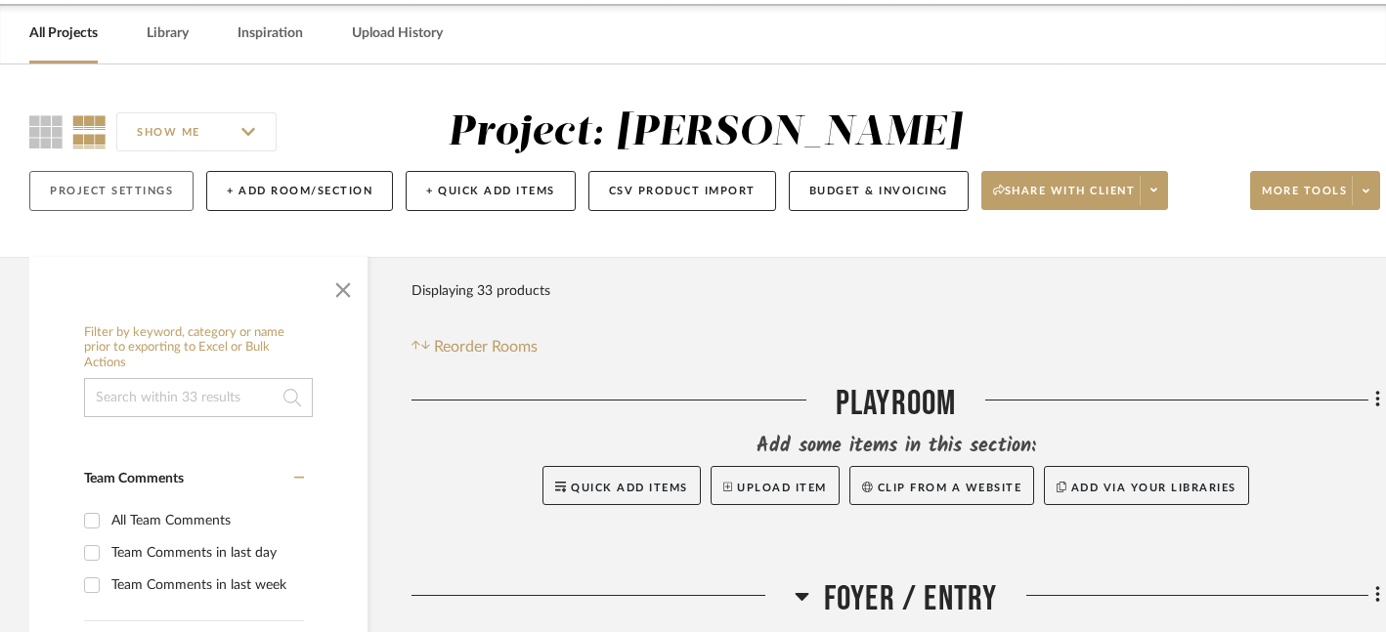
click at [76, 196] on button "Project Settings" at bounding box center [111, 191] width 164 height 40
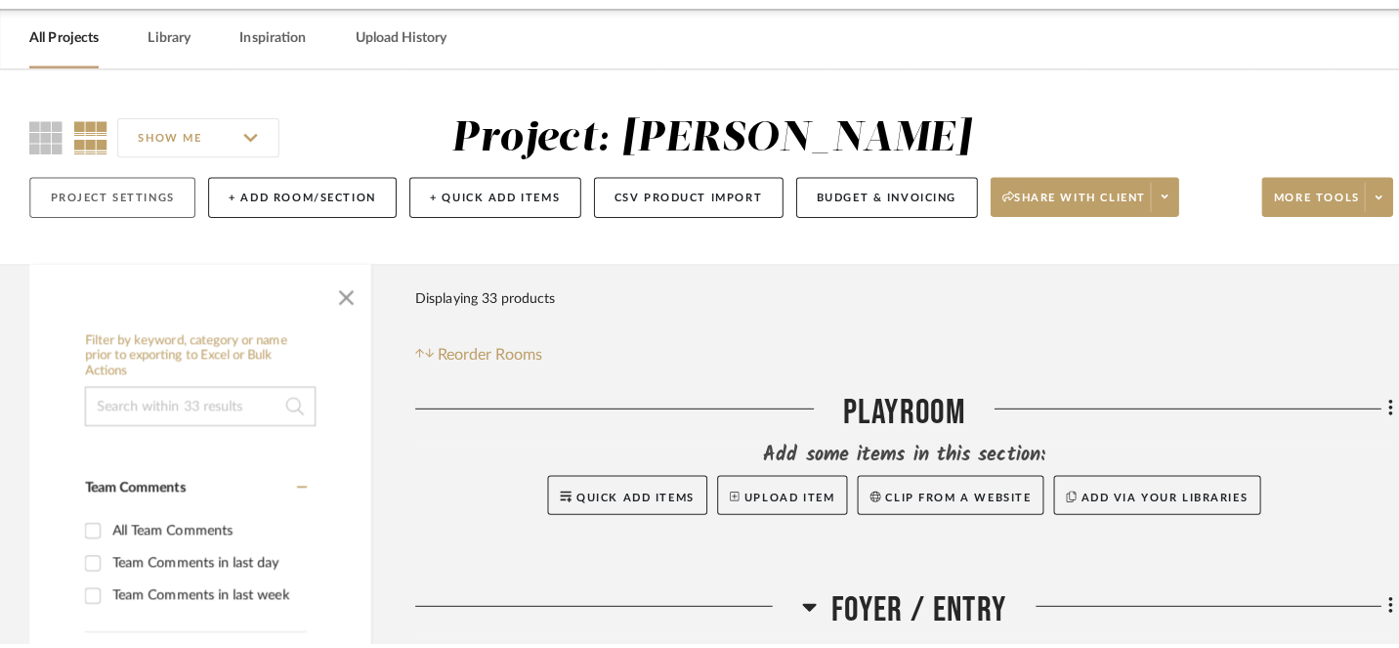
scroll to position [0, 0]
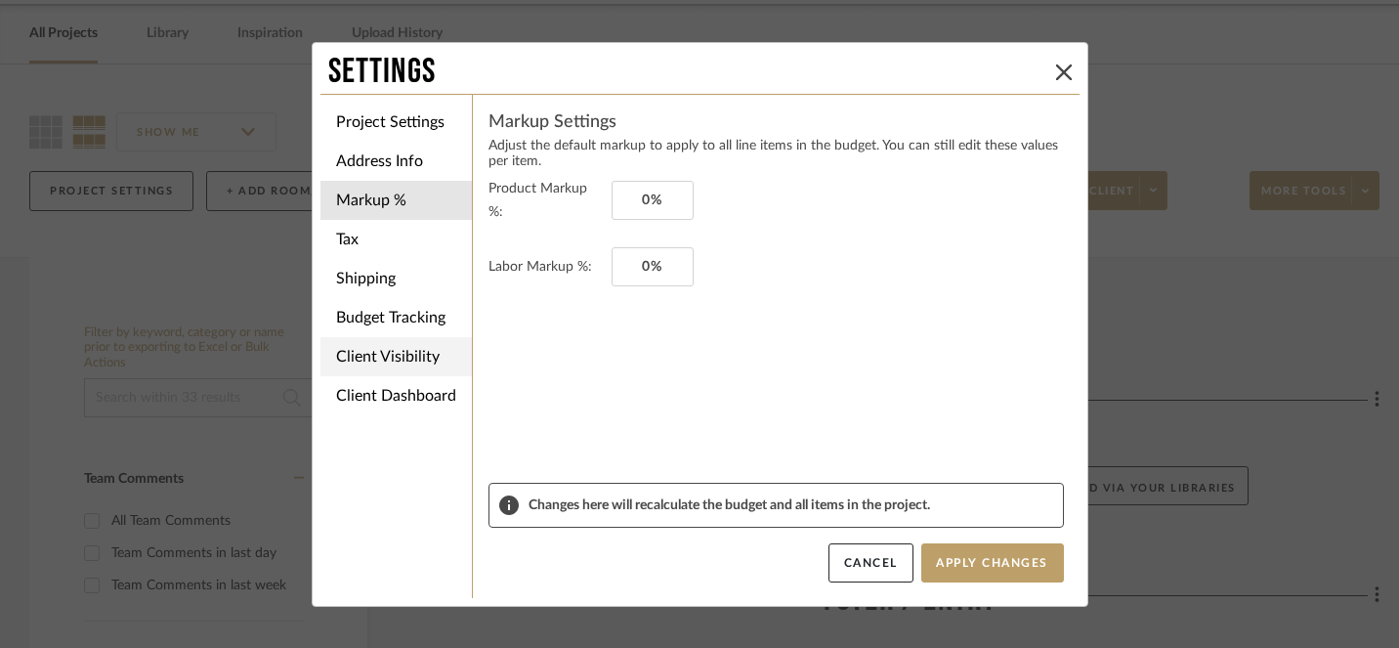
click at [402, 355] on li "Client Visibility" at bounding box center [396, 356] width 151 height 39
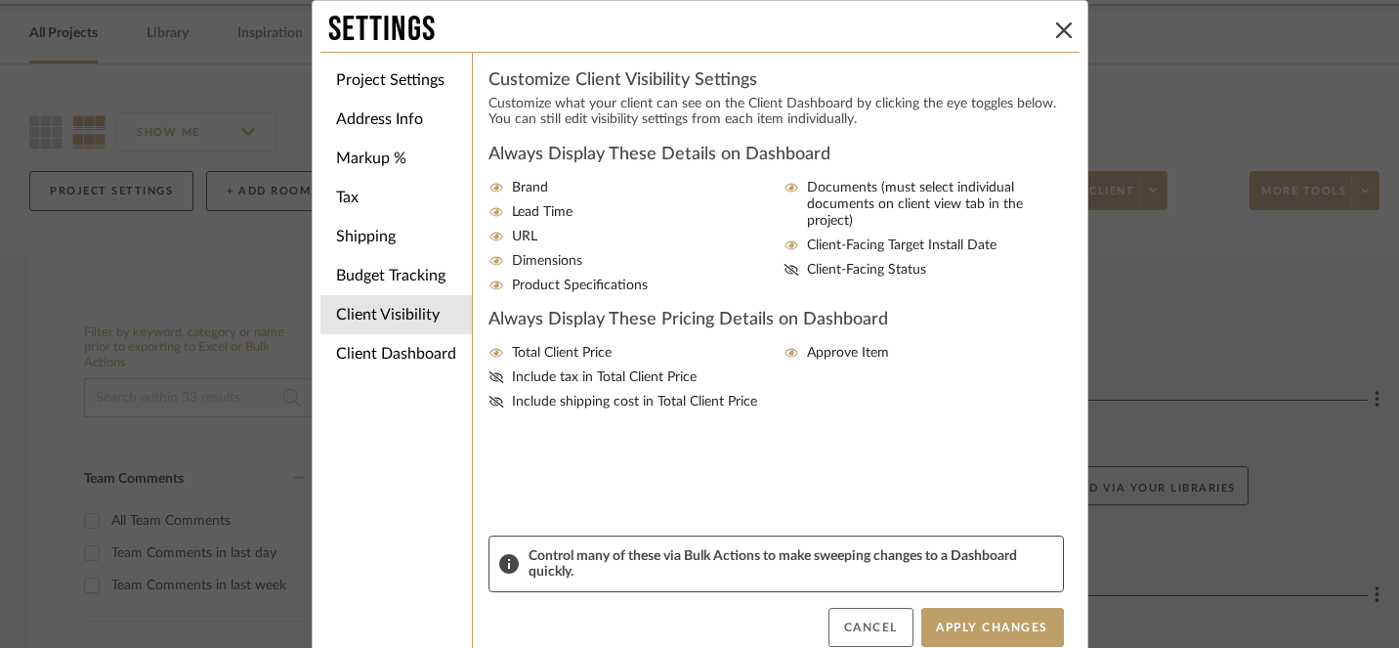
click at [870, 617] on button "Cancel" at bounding box center [871, 627] width 85 height 39
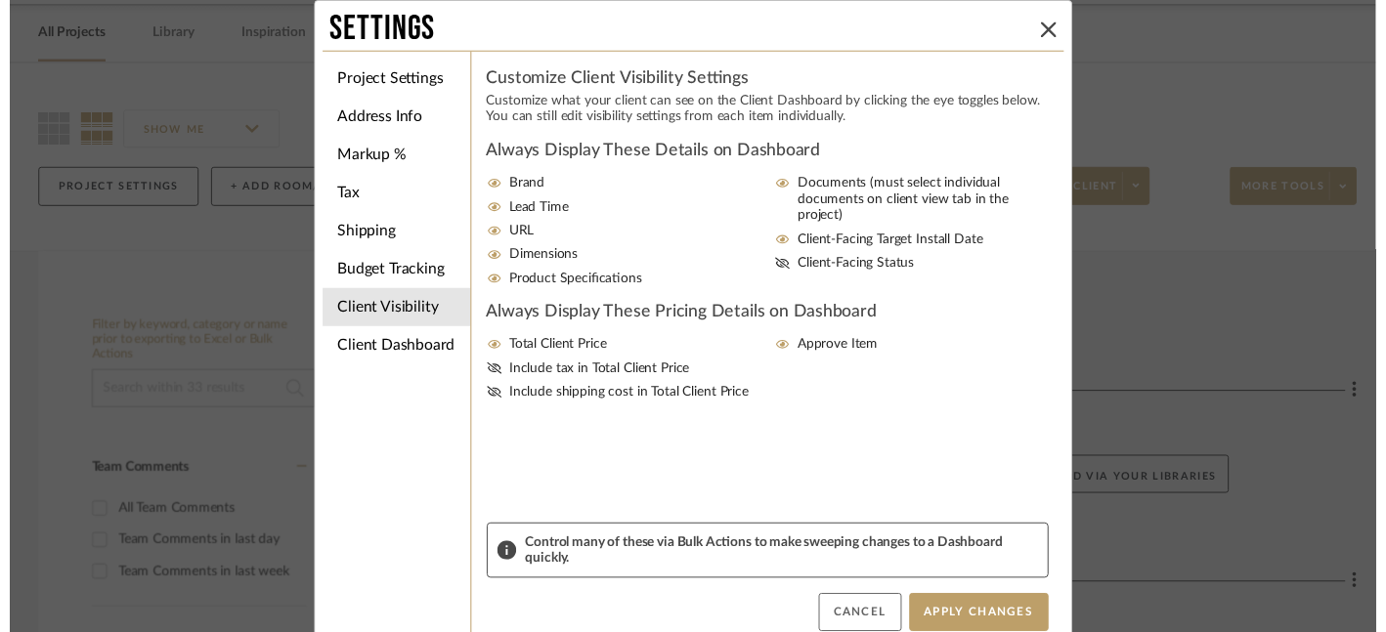
scroll to position [76, 0]
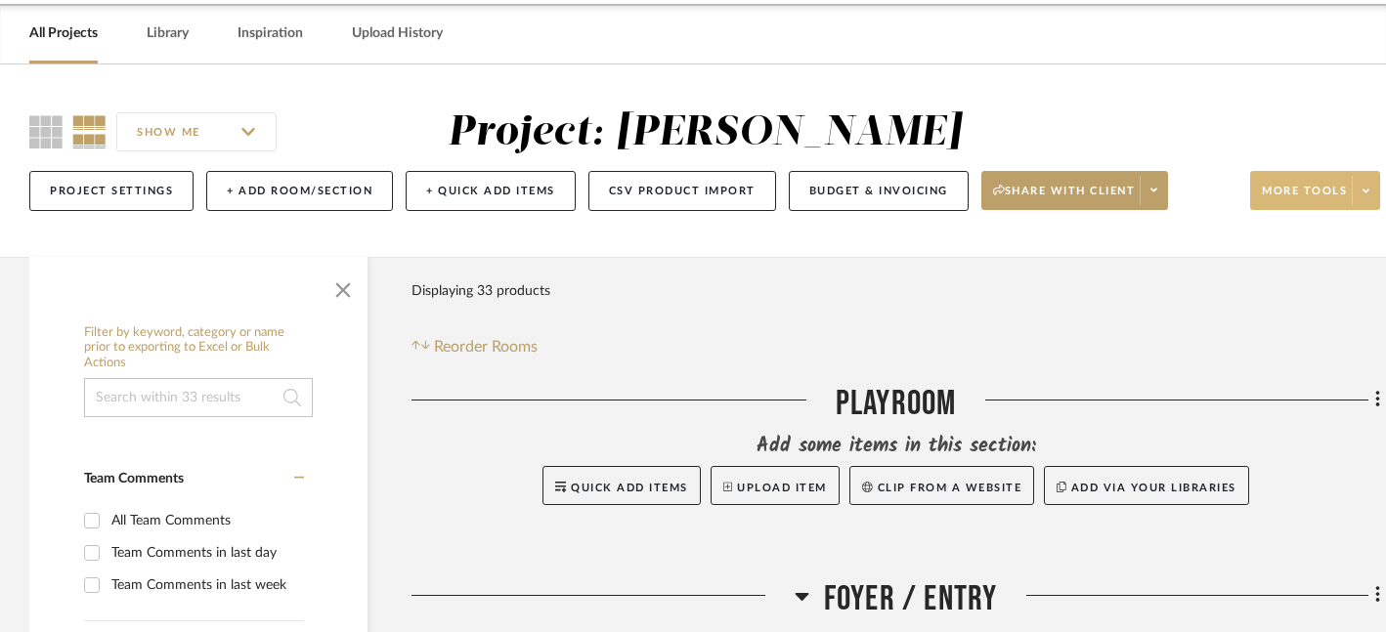
click at [1328, 194] on span "More tools" at bounding box center [1304, 198] width 85 height 29
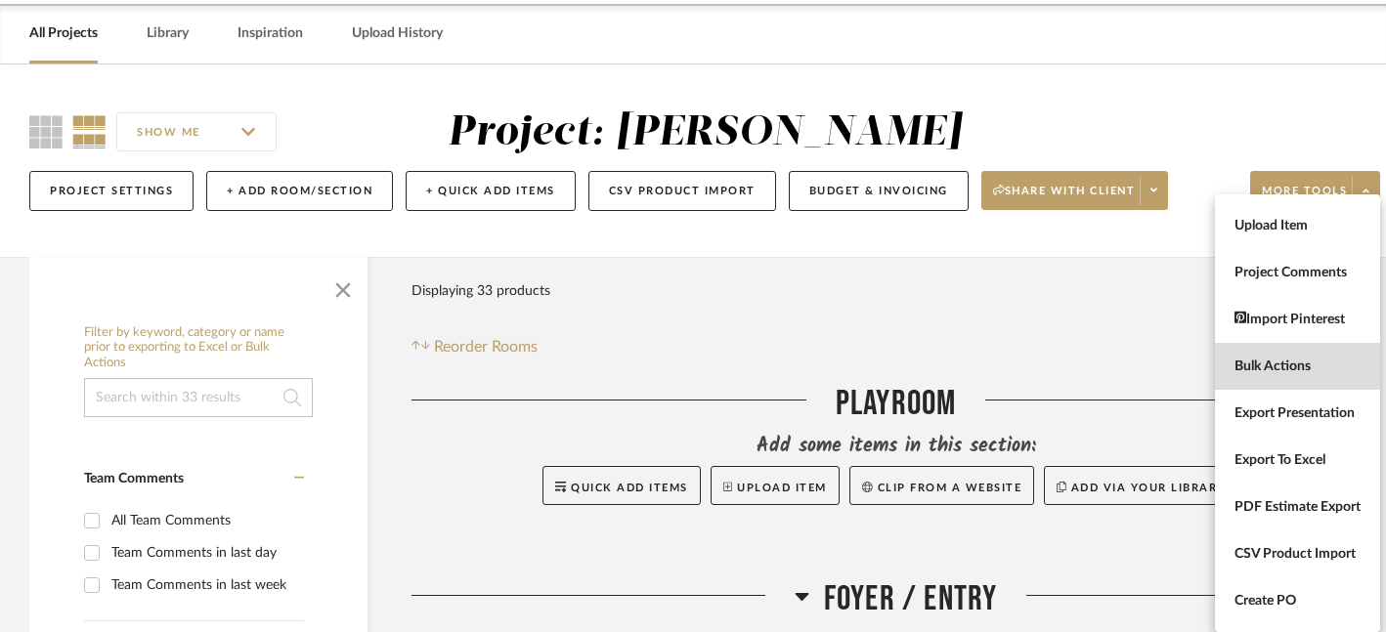
click at [1274, 364] on span "Bulk Actions" at bounding box center [1297, 367] width 126 height 17
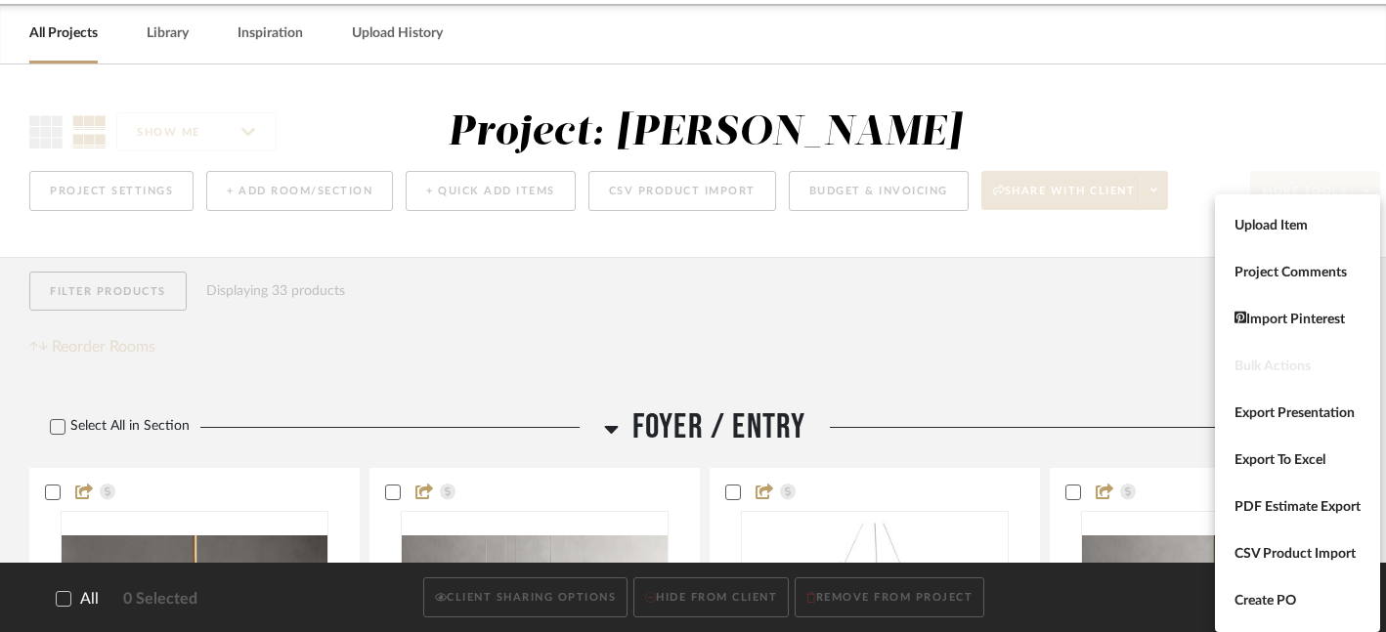
scroll to position [0, 0]
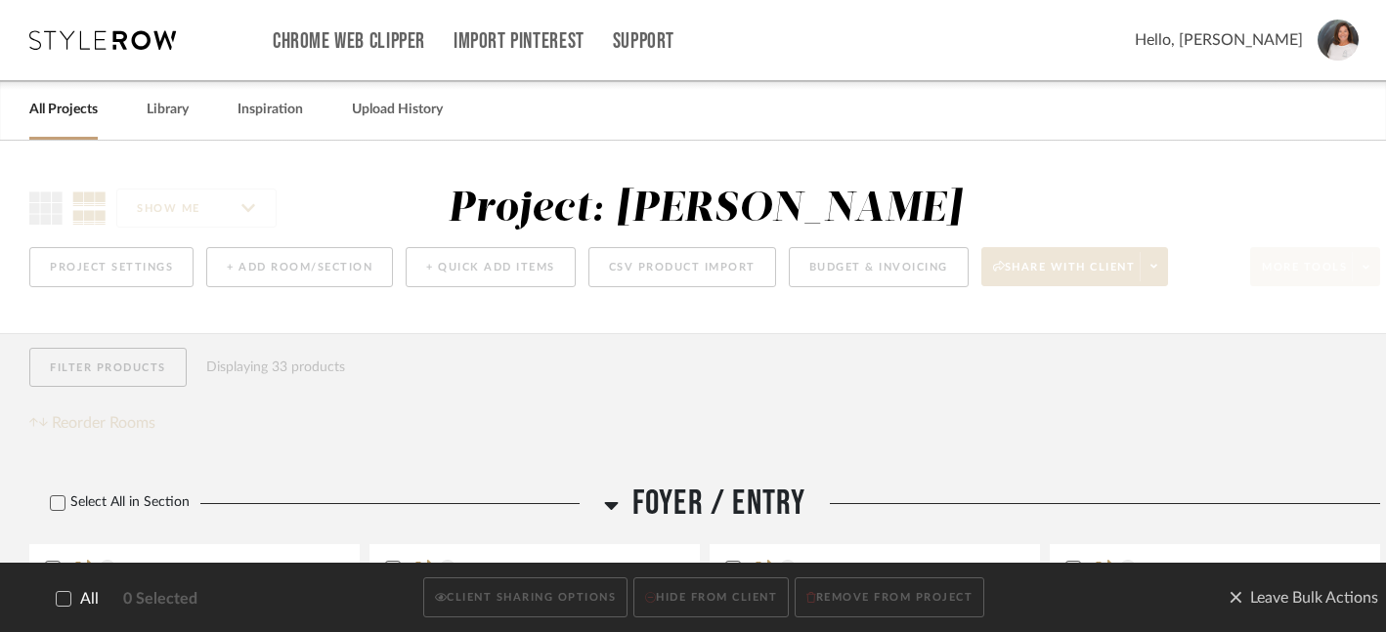
click at [63, 603] on icon at bounding box center [64, 599] width 14 height 14
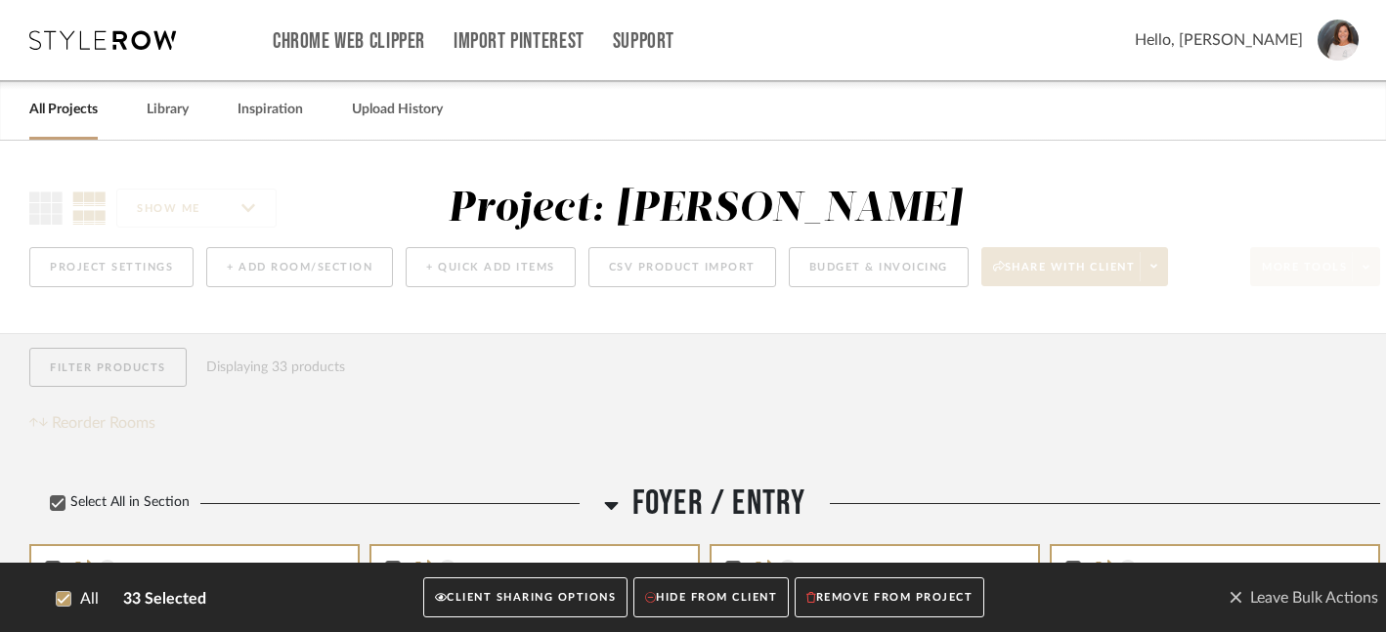
click at [531, 599] on button "CLIENT SHARING OPTIONS" at bounding box center [525, 599] width 204 height 40
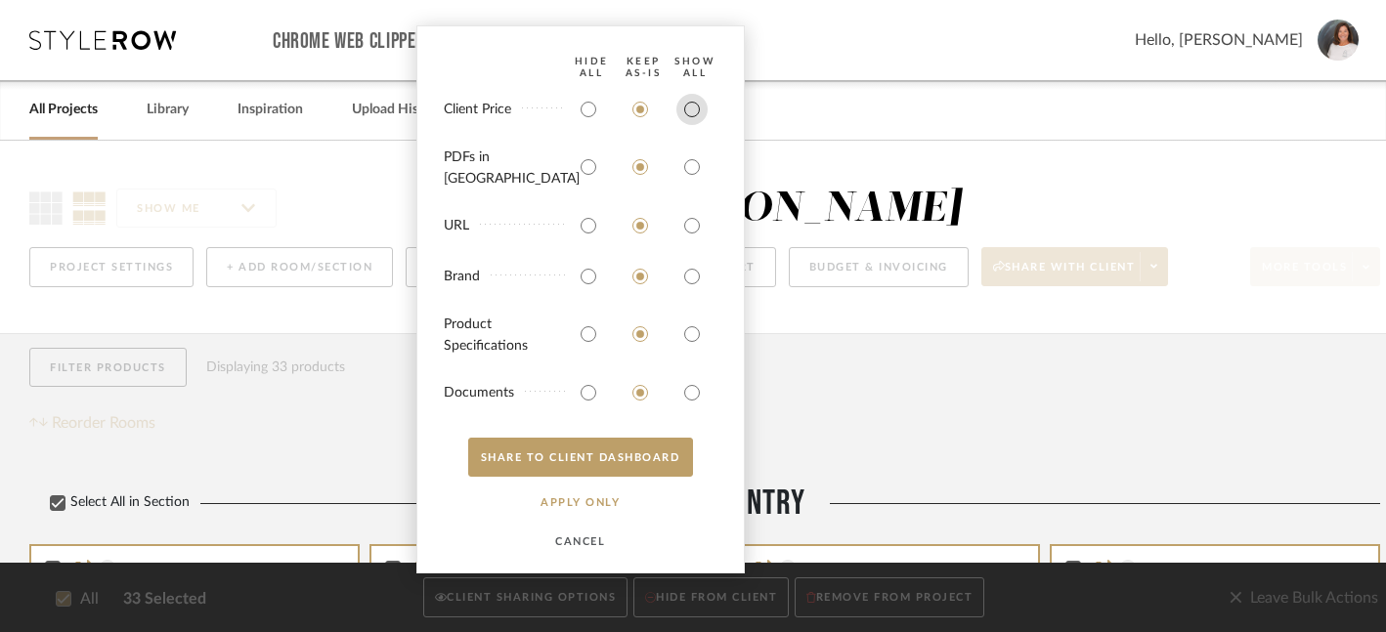
click at [692, 125] on input "radio" at bounding box center [691, 109] width 31 height 31
radio input "true"
click at [689, 169] on input "radio" at bounding box center [691, 166] width 31 height 31
radio input "true"
click at [690, 226] on input "radio" at bounding box center [691, 225] width 31 height 31
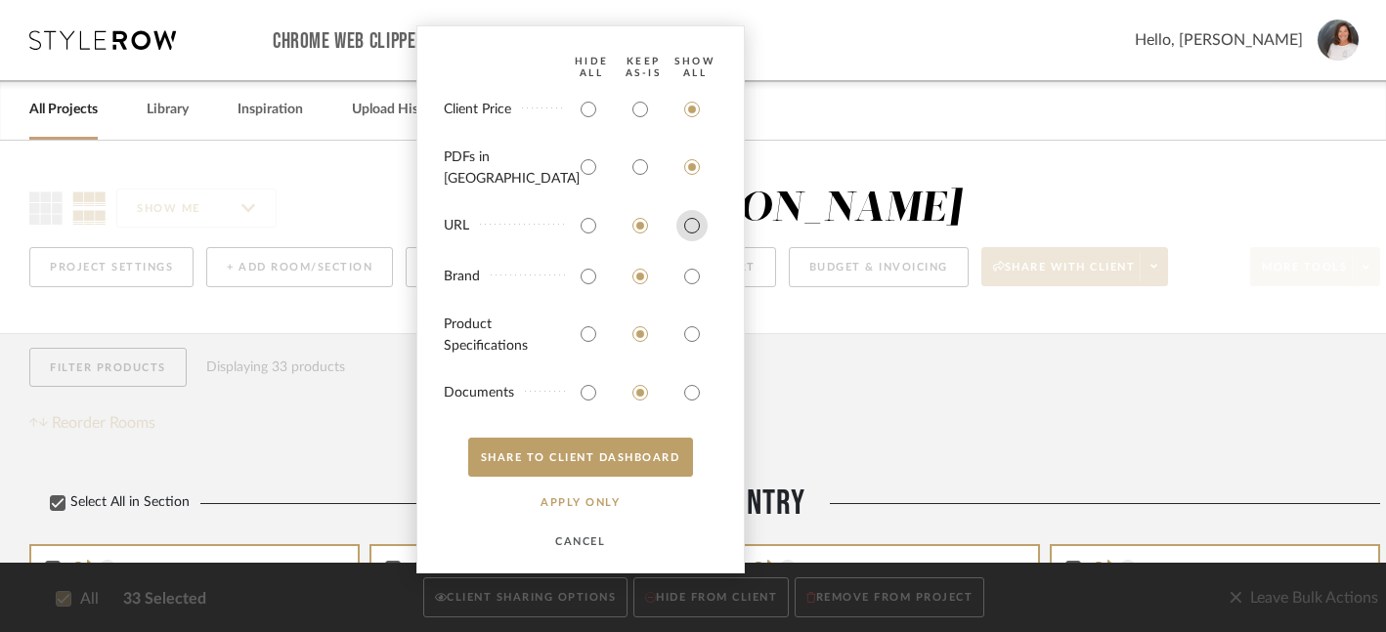
radio input "true"
click at [688, 276] on input "radio" at bounding box center [691, 276] width 31 height 31
radio input "true"
click at [691, 336] on input "radio" at bounding box center [691, 334] width 31 height 31
radio input "true"
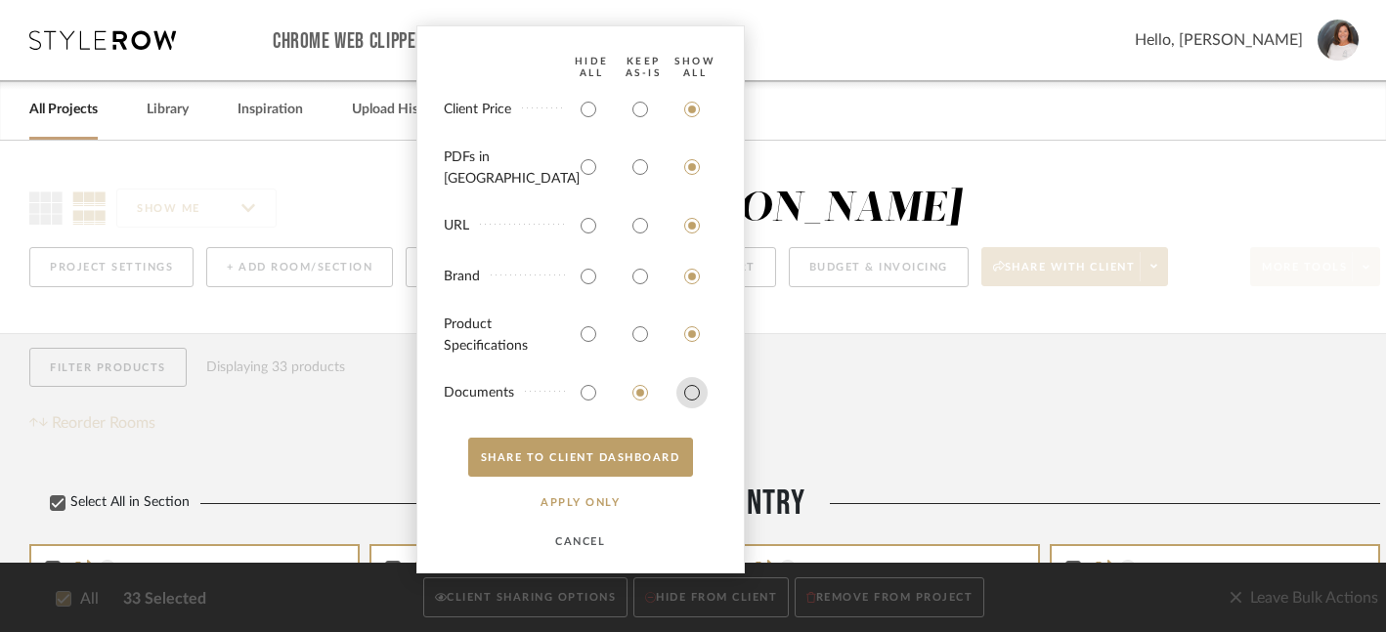
click at [692, 391] on input "radio" at bounding box center [691, 392] width 31 height 31
radio input "true"
click at [568, 450] on button "SHARE TO CLIENT Dashboard" at bounding box center [580, 457] width 225 height 39
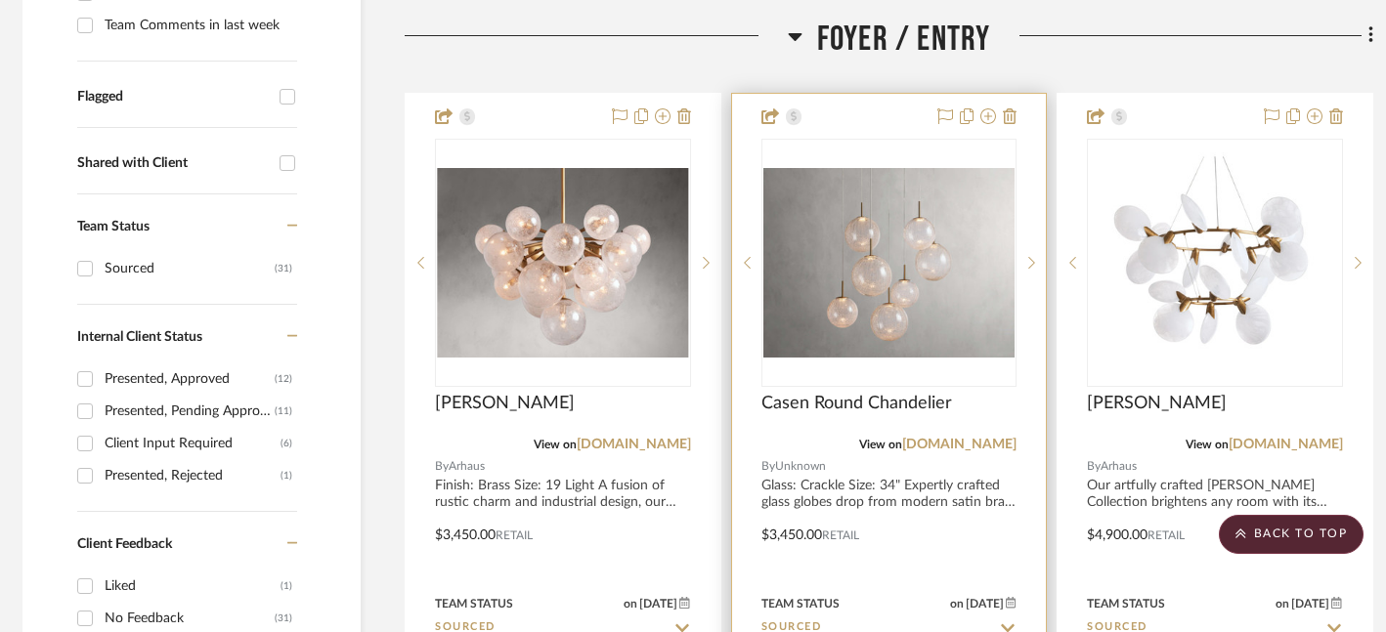
scroll to position [633, 7]
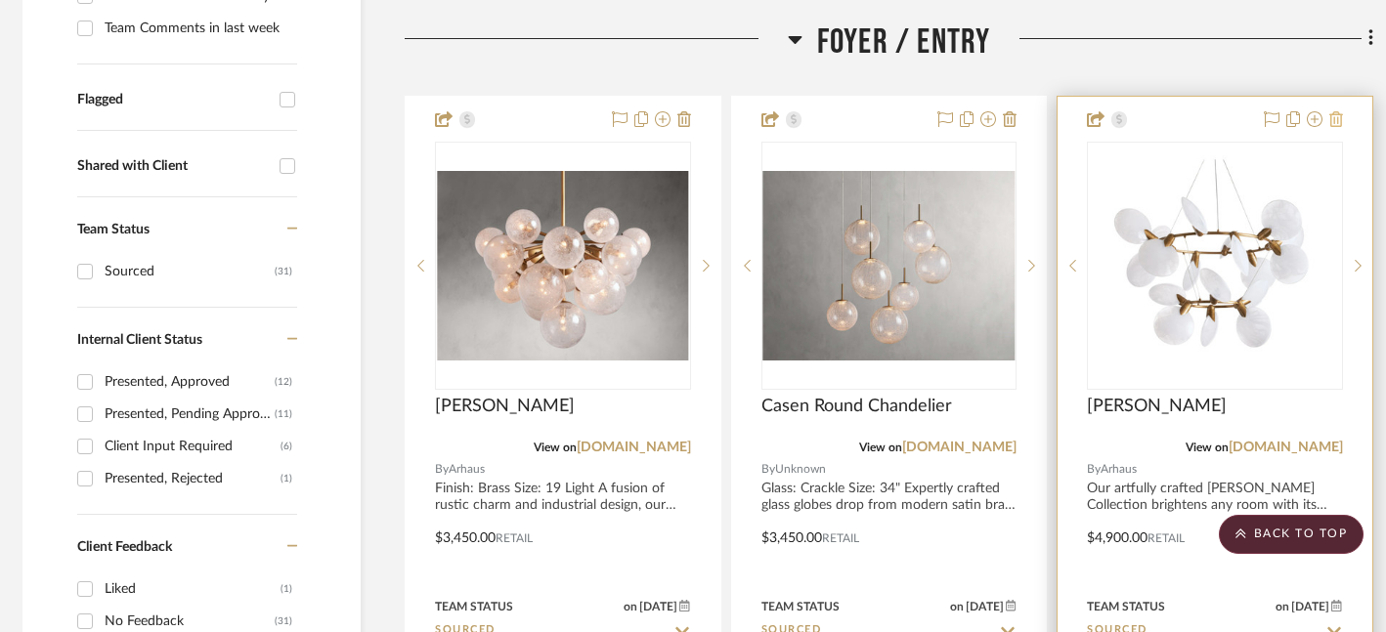
click at [1338, 121] on icon at bounding box center [1336, 119] width 14 height 16
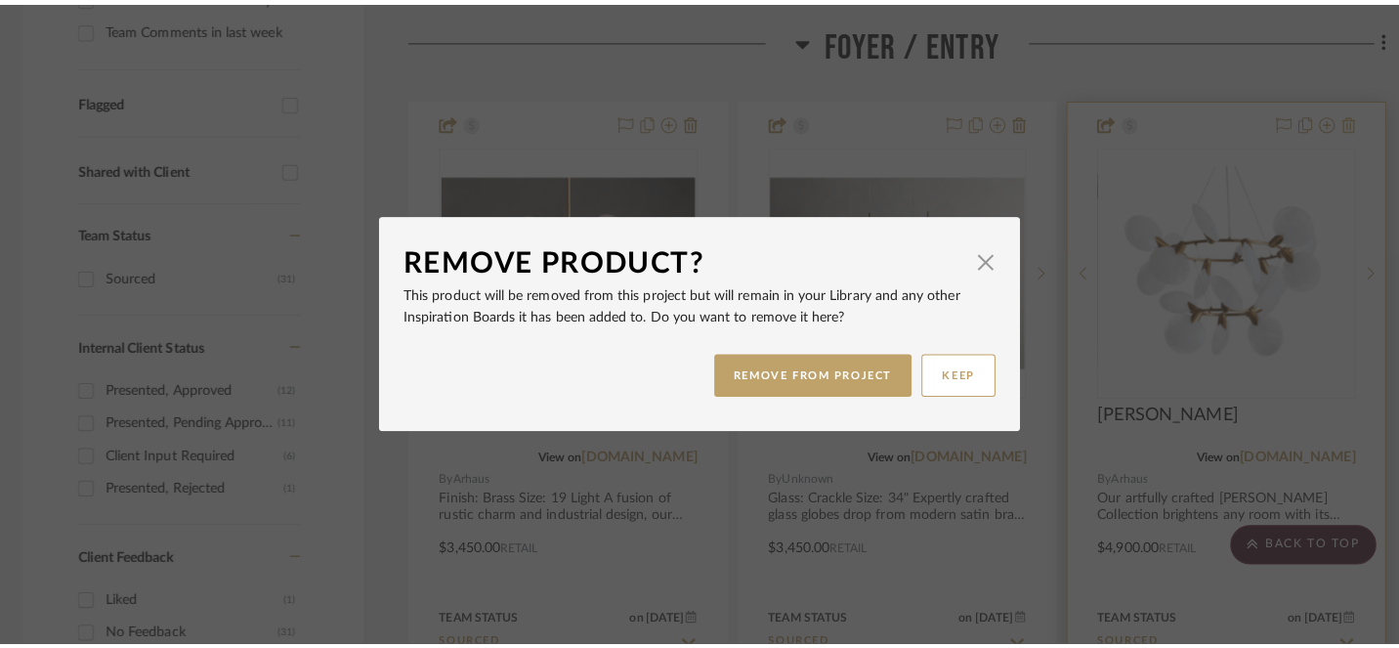
scroll to position [0, 0]
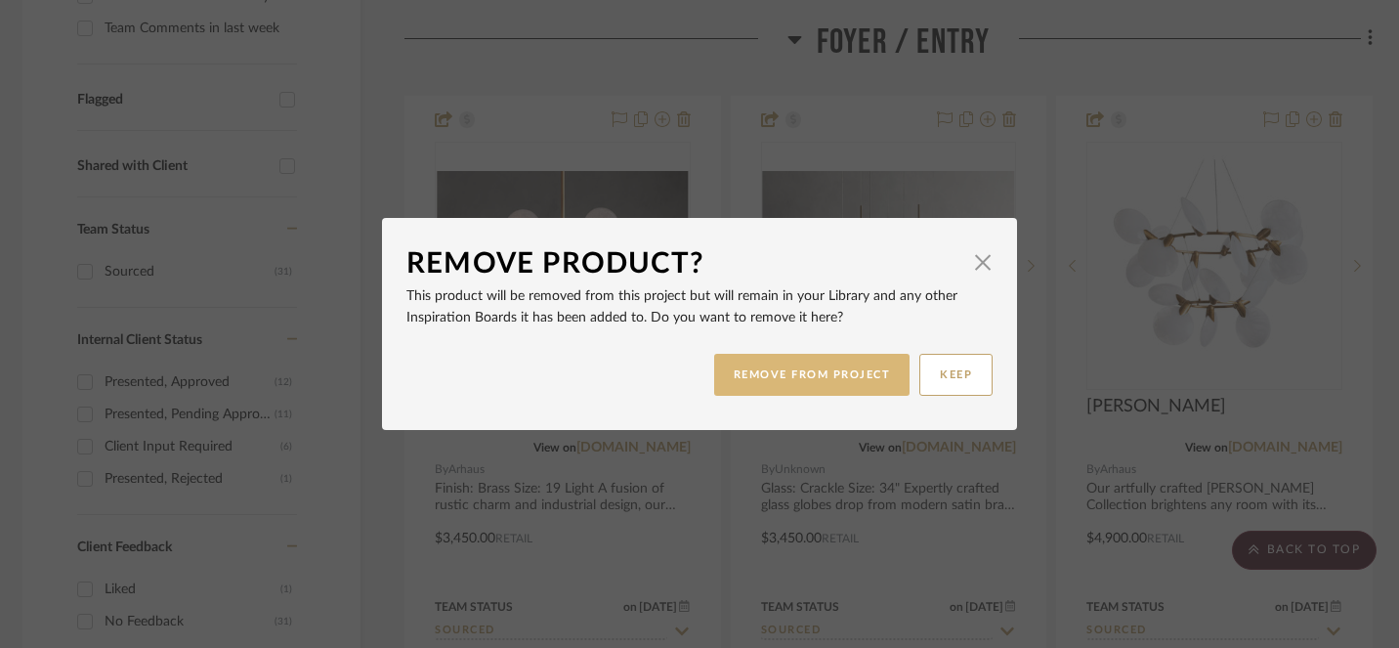
click at [840, 371] on button "REMOVE FROM PROJECT" at bounding box center [812, 375] width 196 height 42
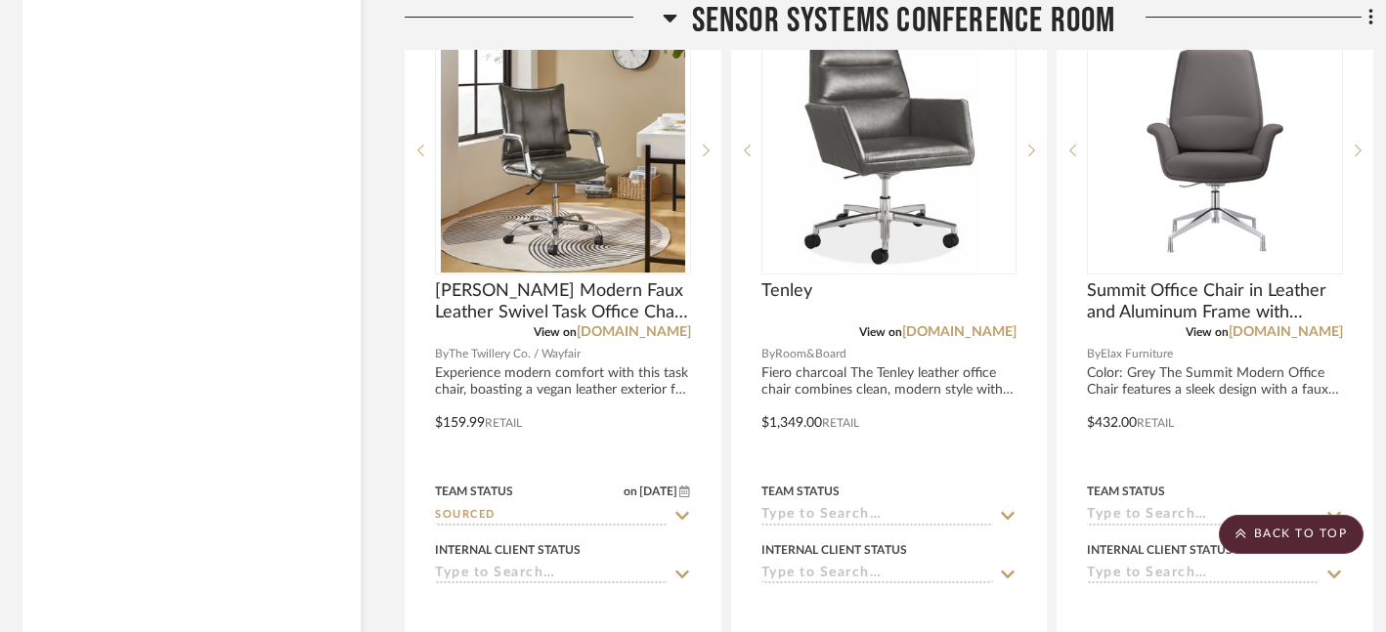
scroll to position [6574, 7]
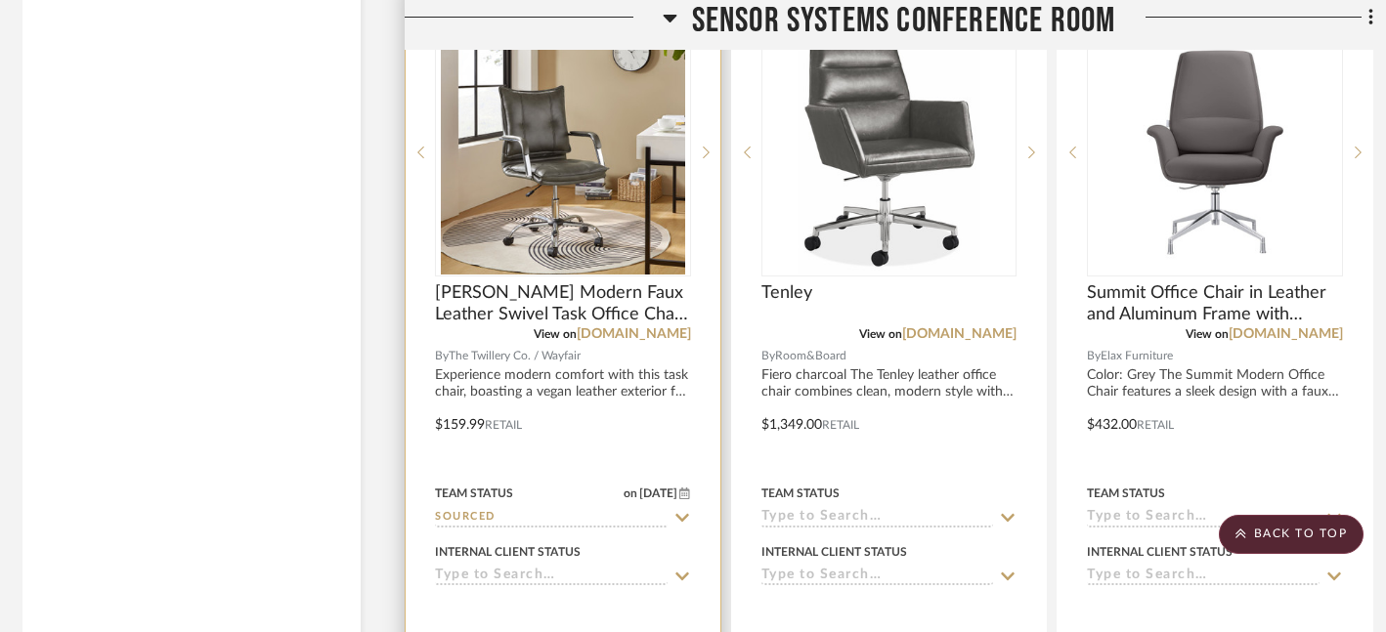
click at [686, 573] on icon at bounding box center [682, 577] width 14 height 8
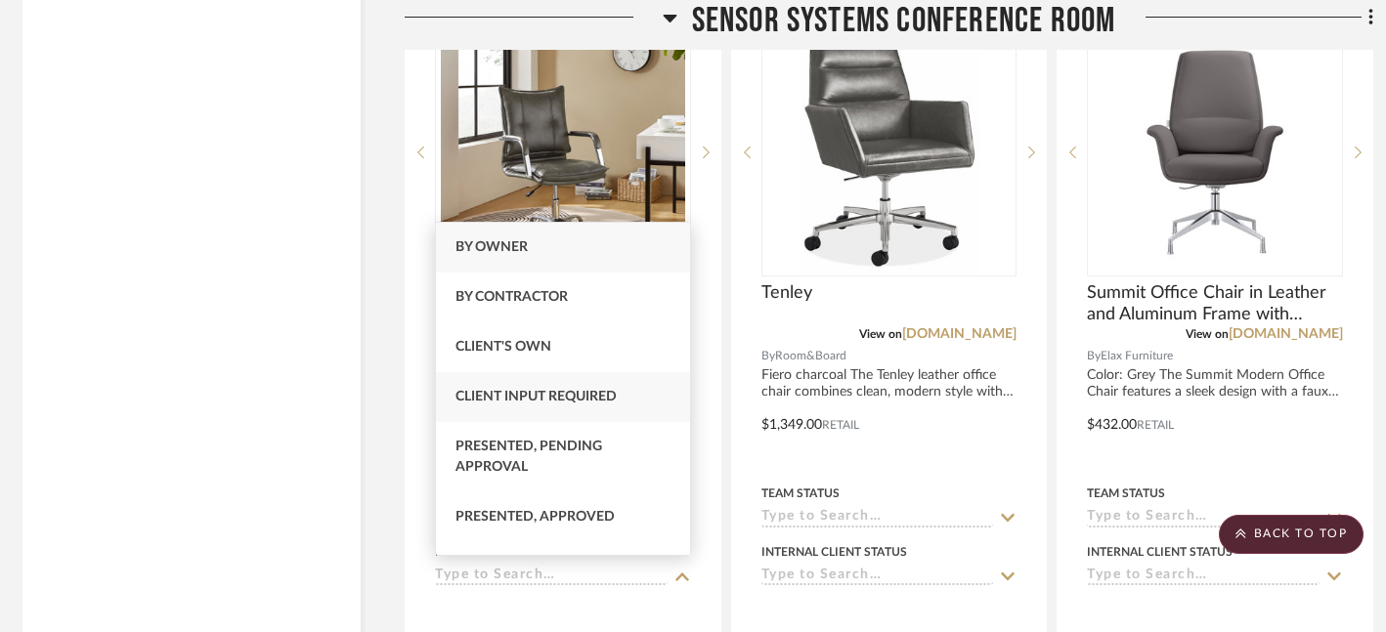
click at [594, 396] on span "Client Input Required" at bounding box center [535, 397] width 161 height 14
type input "[DATE]"
type input "Client Input Required"
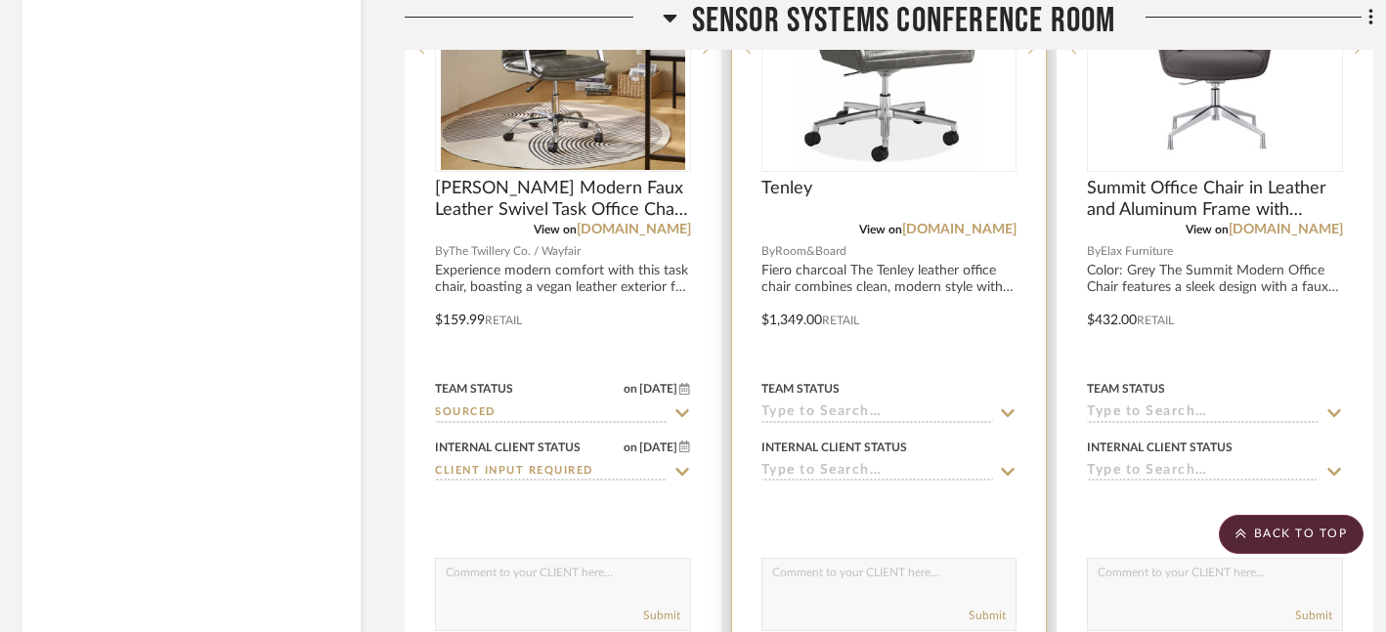
scroll to position [6678, 7]
click at [1010, 407] on icon at bounding box center [1008, 415] width 18 height 16
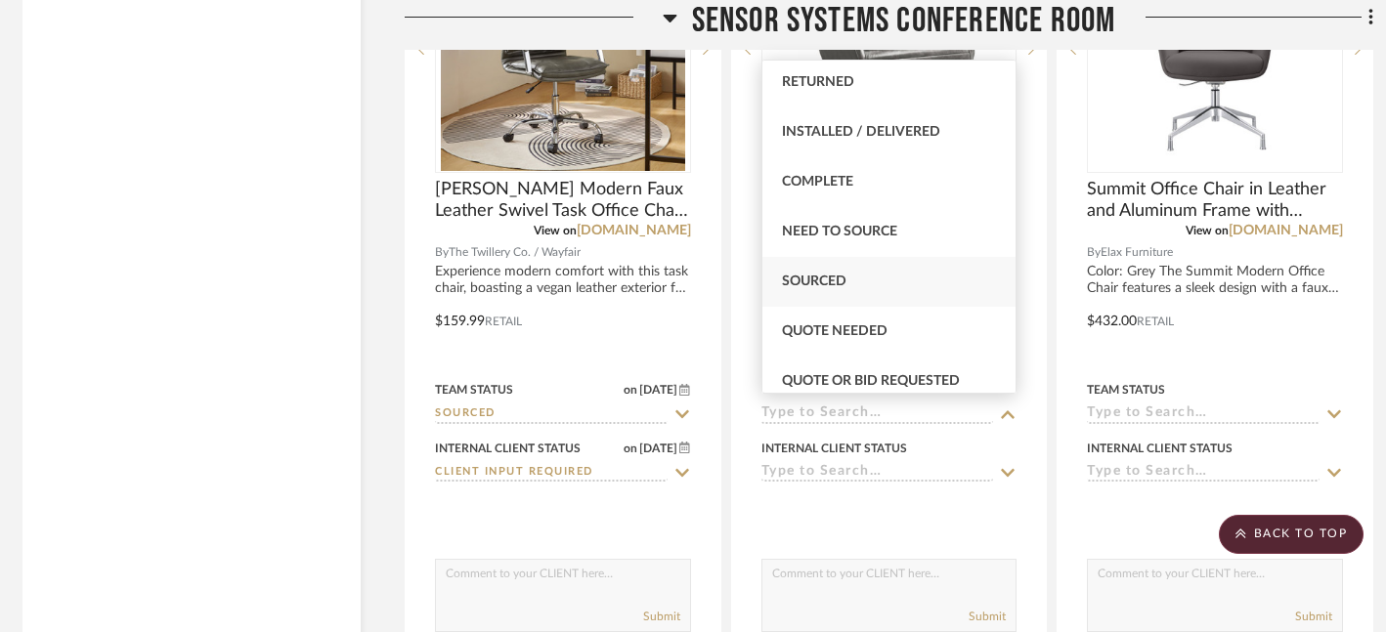
scroll to position [454, 0]
click at [792, 276] on span "Sourced" at bounding box center [814, 279] width 64 height 14
type input "[DATE]"
type input "Sourced"
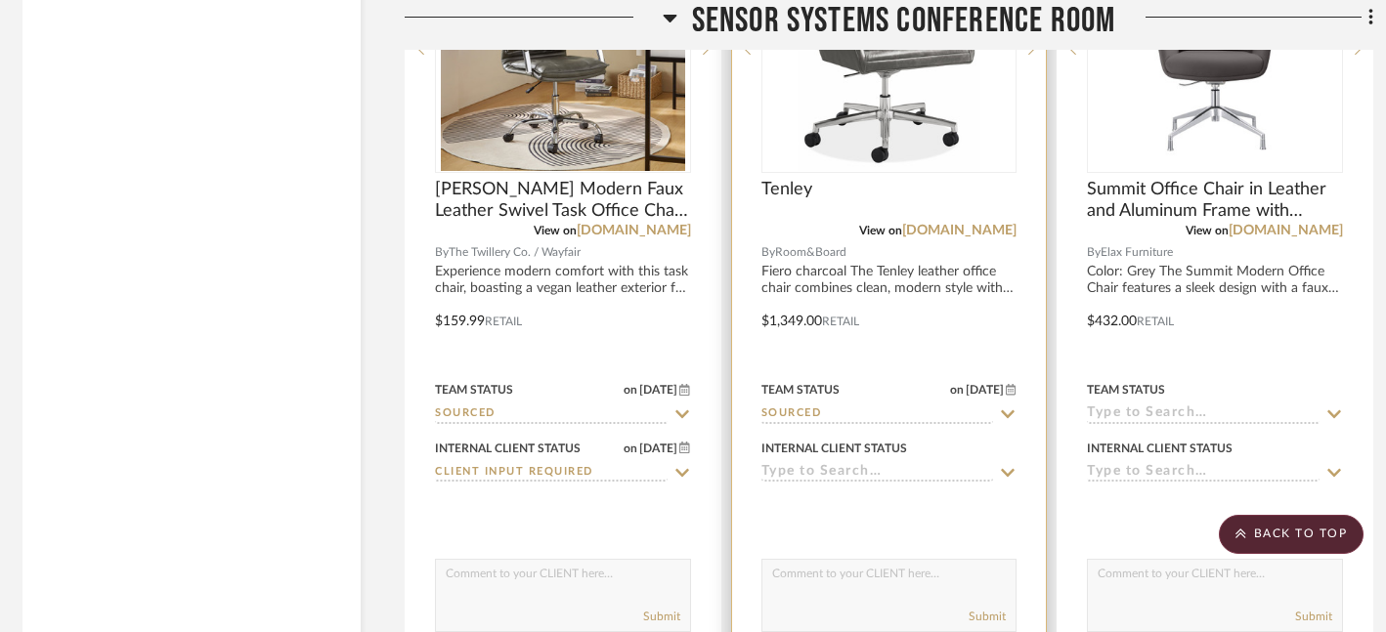
click at [1008, 465] on icon at bounding box center [1008, 473] width 18 height 16
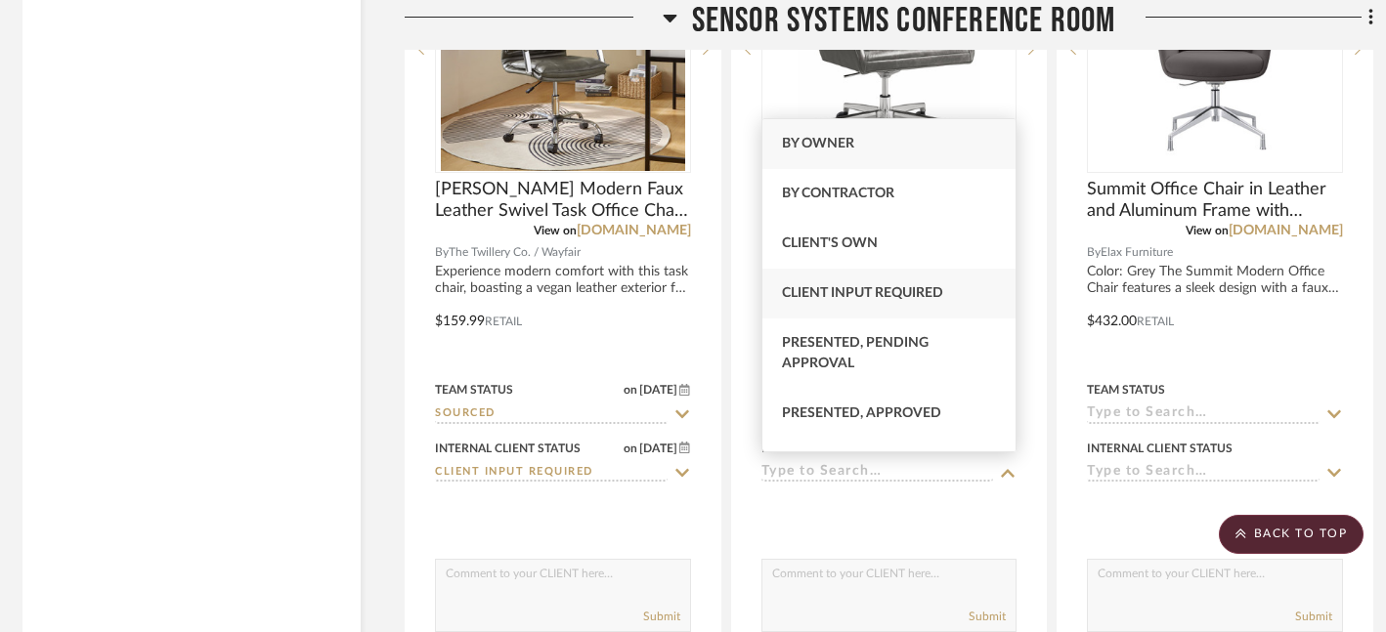
click at [877, 297] on span "Client Input Required" at bounding box center [862, 293] width 161 height 14
type input "[DATE]"
type input "Client Input Required"
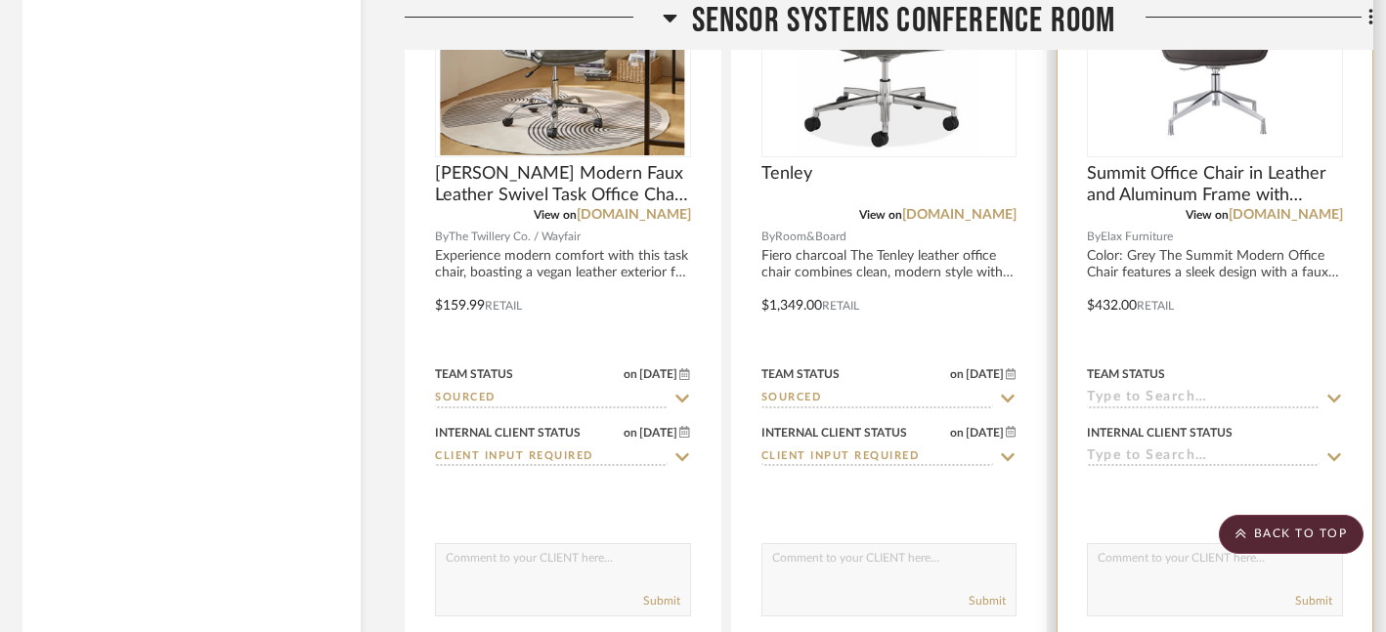
scroll to position [6701, 7]
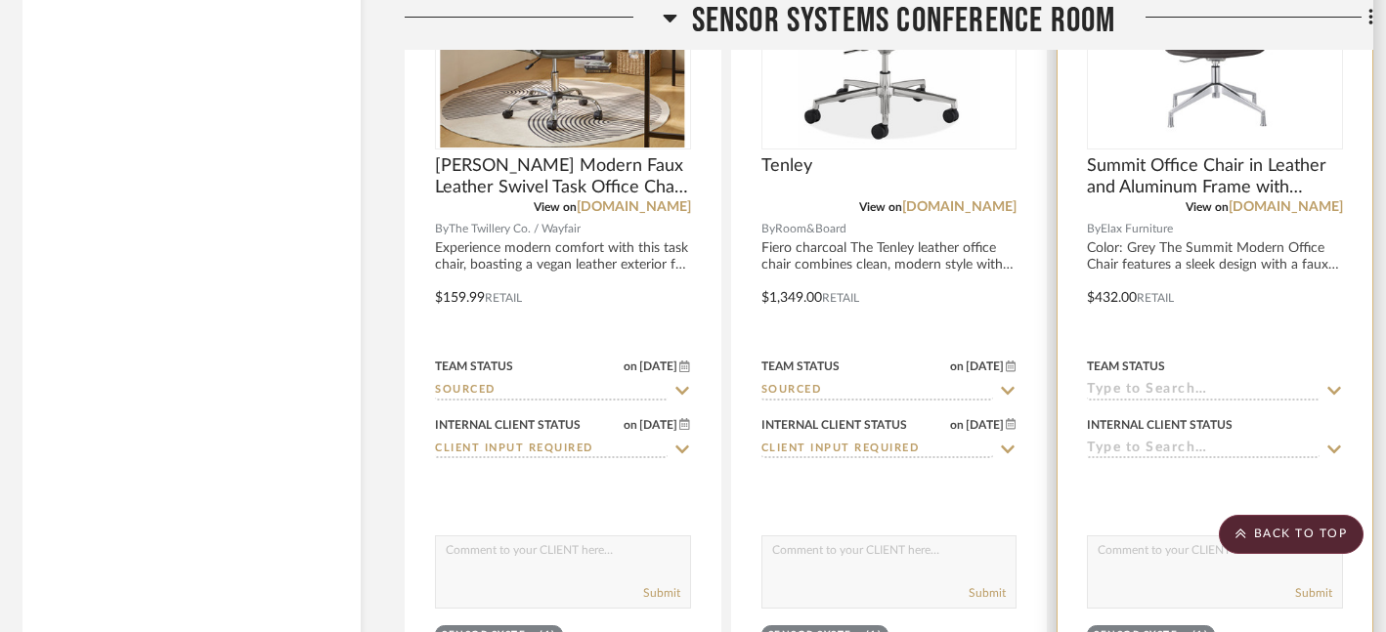
click at [1333, 383] on icon at bounding box center [1334, 391] width 18 height 16
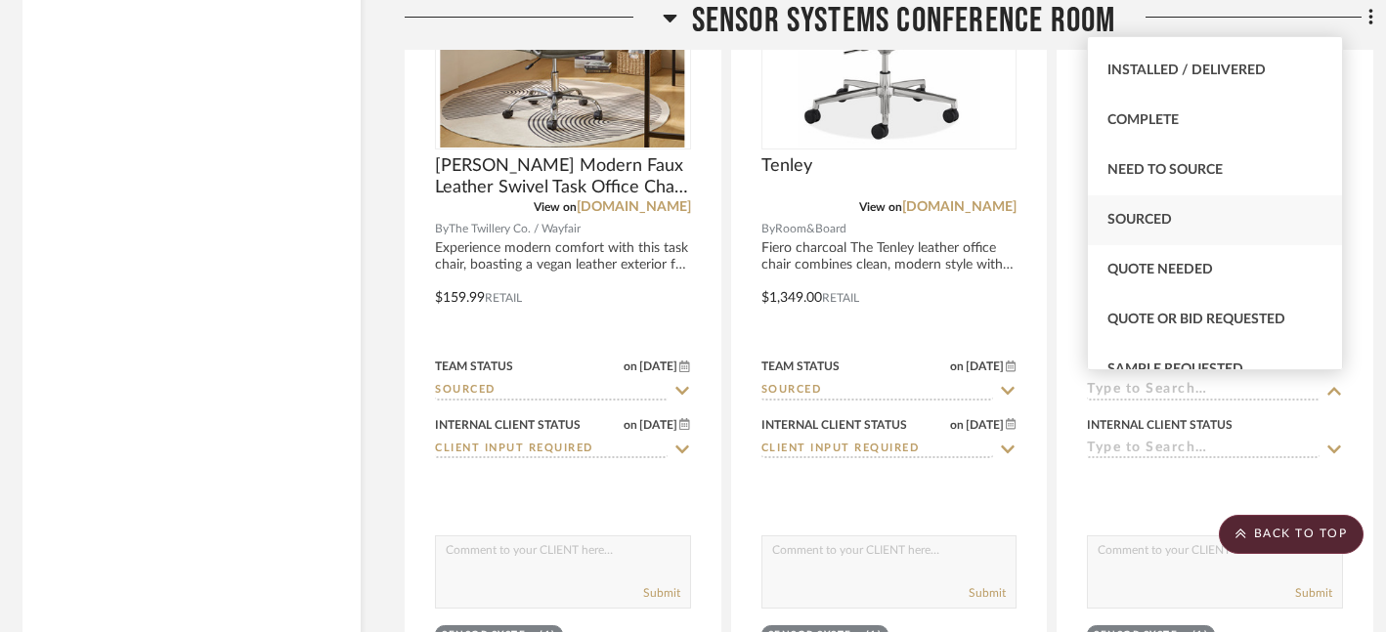
scroll to position [488, 0]
click at [1140, 215] on span "Sourced" at bounding box center [1139, 222] width 64 height 14
type input "[DATE]"
type input "Sourced"
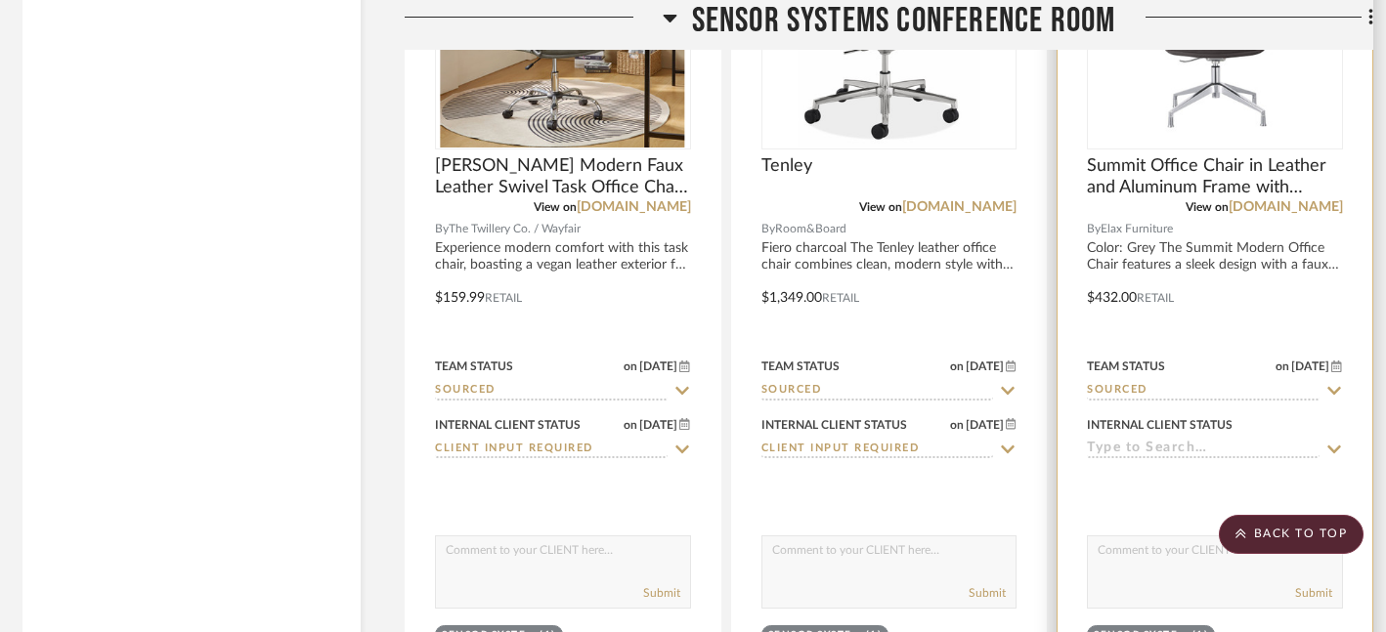
click at [1332, 443] on icon at bounding box center [1334, 450] width 18 height 16
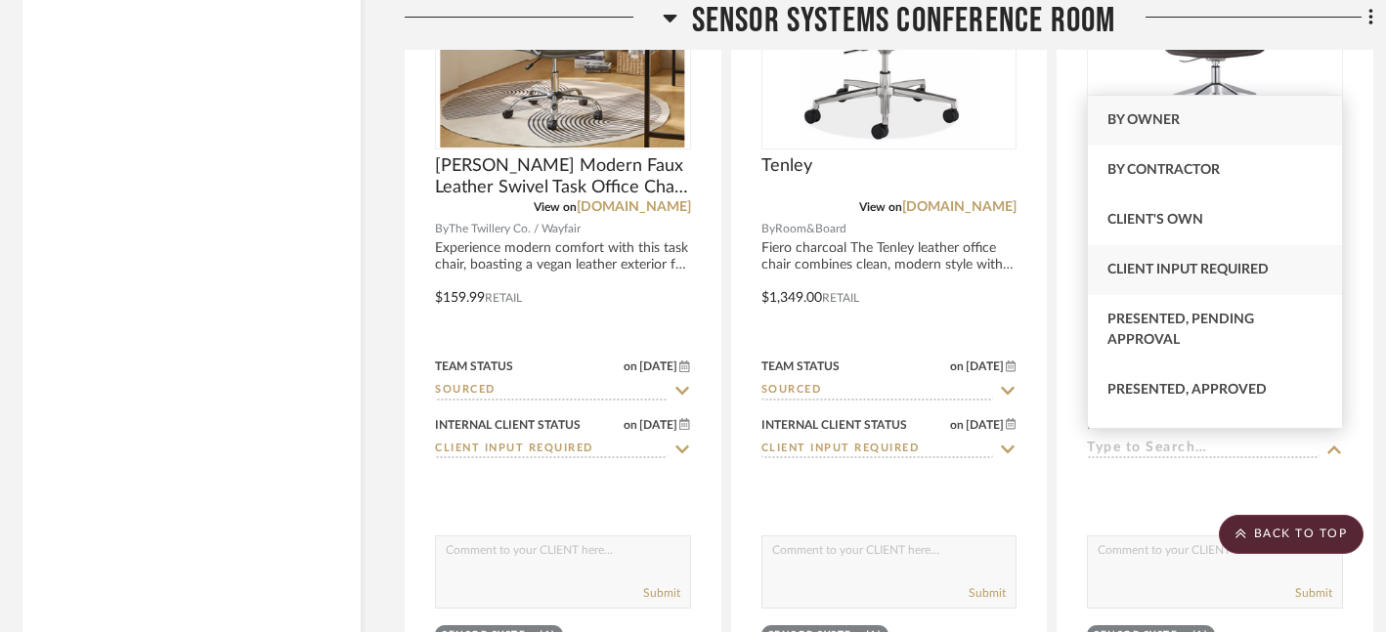
click at [1232, 266] on span "Client Input Required" at bounding box center [1187, 270] width 161 height 14
type input "[DATE]"
type input "Client Input Required"
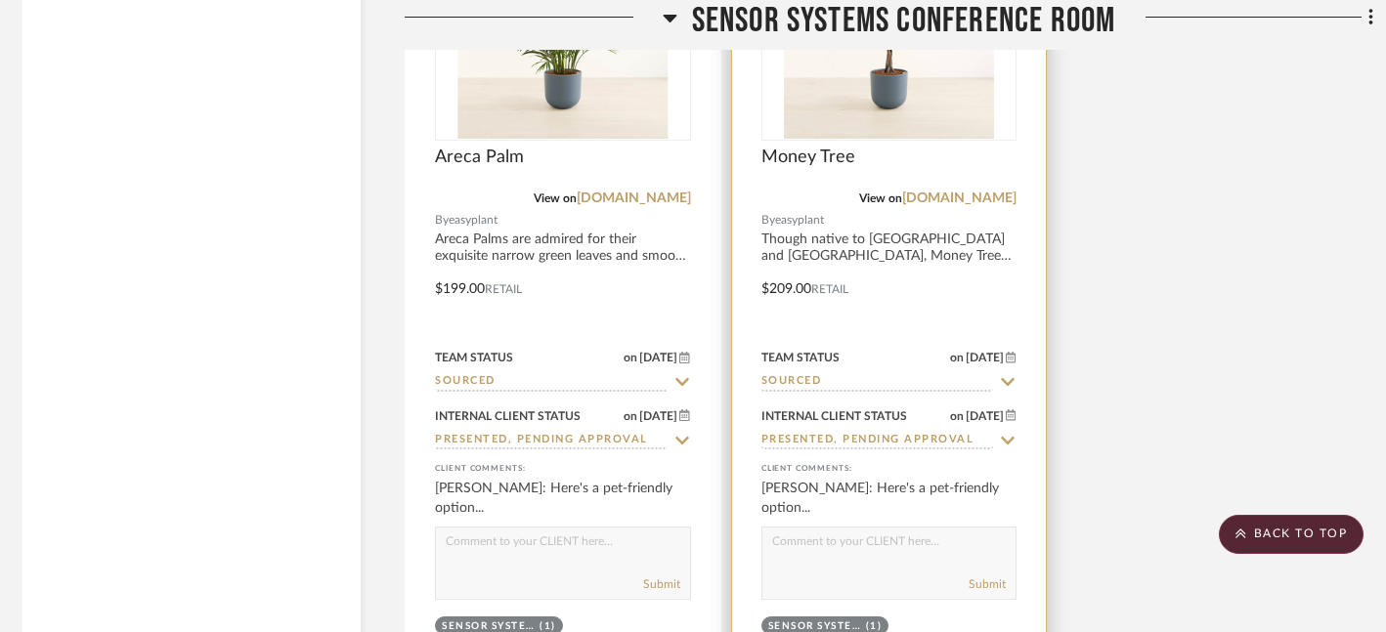
scroll to position [7679, 7]
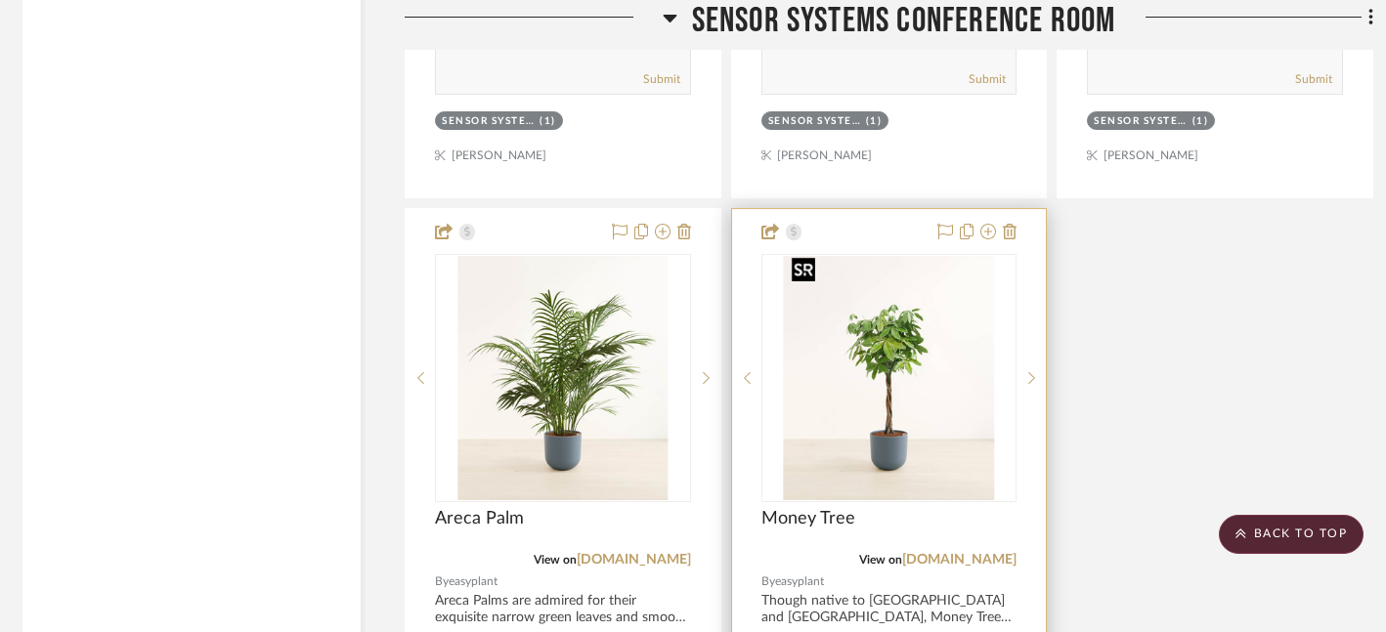
click at [0, 0] on img at bounding box center [0, 0] width 0 height 0
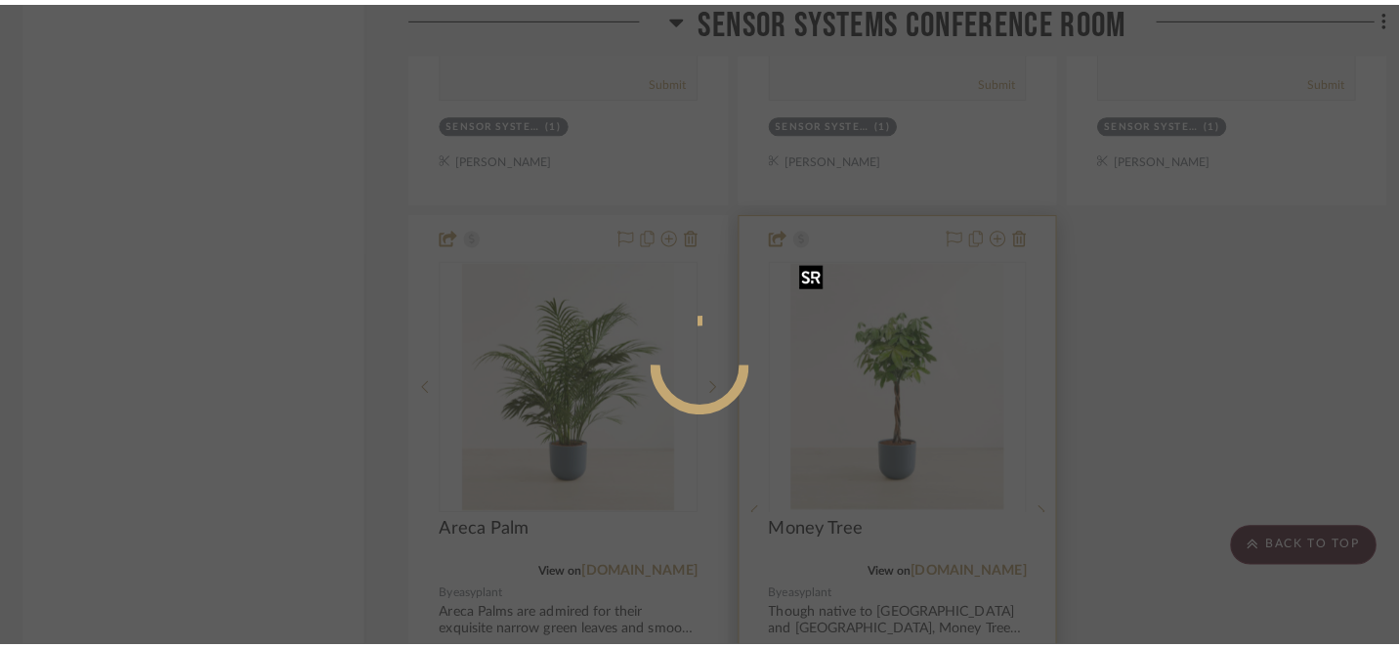
scroll to position [0, 0]
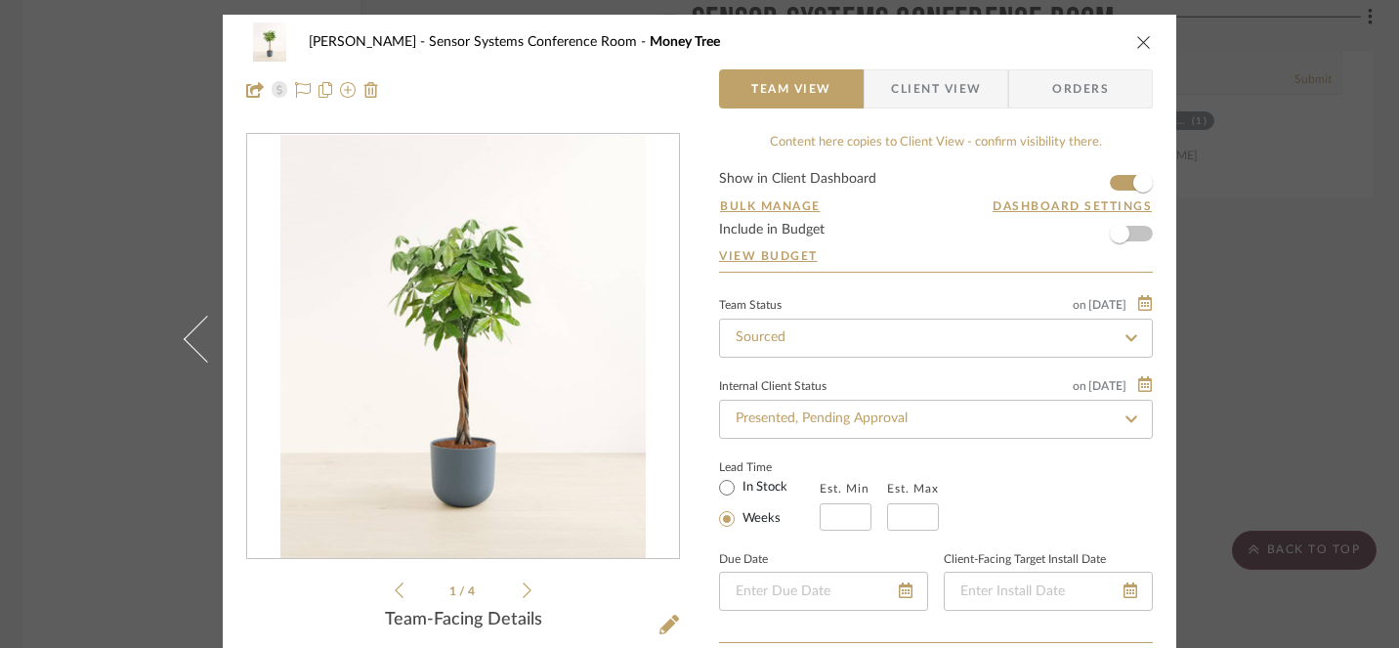
click at [1142, 41] on icon "close" at bounding box center [1145, 42] width 16 height 16
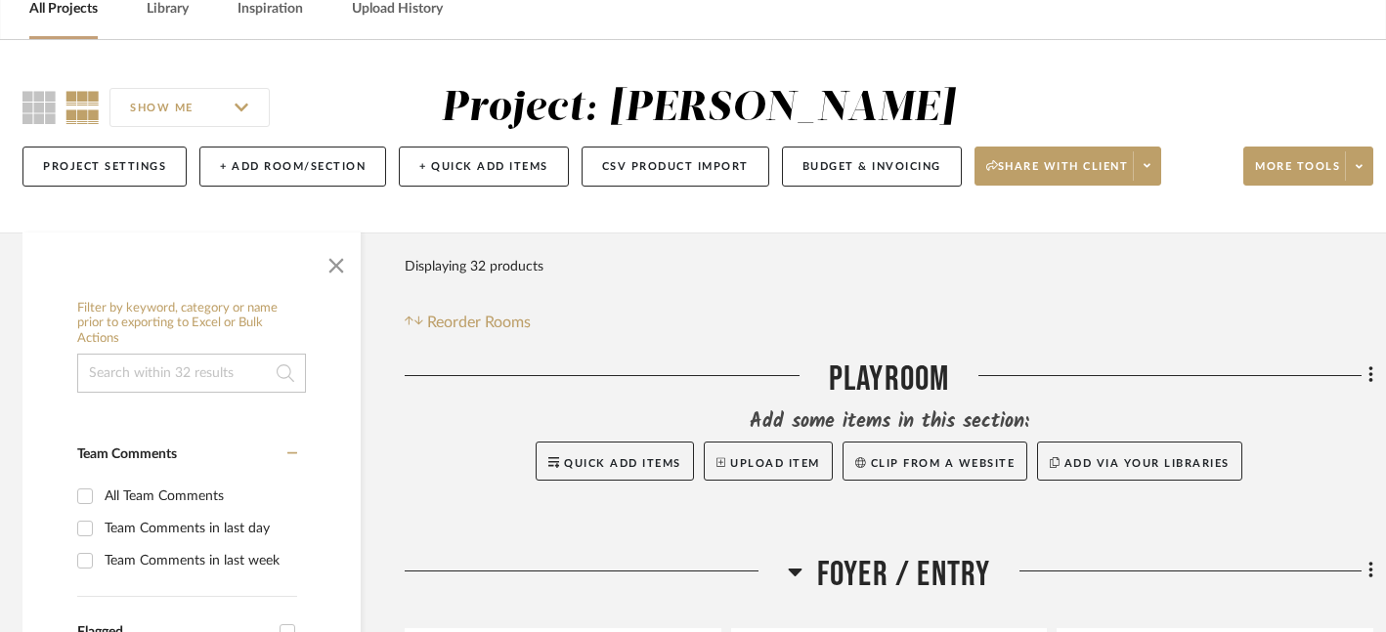
scroll to position [0, 7]
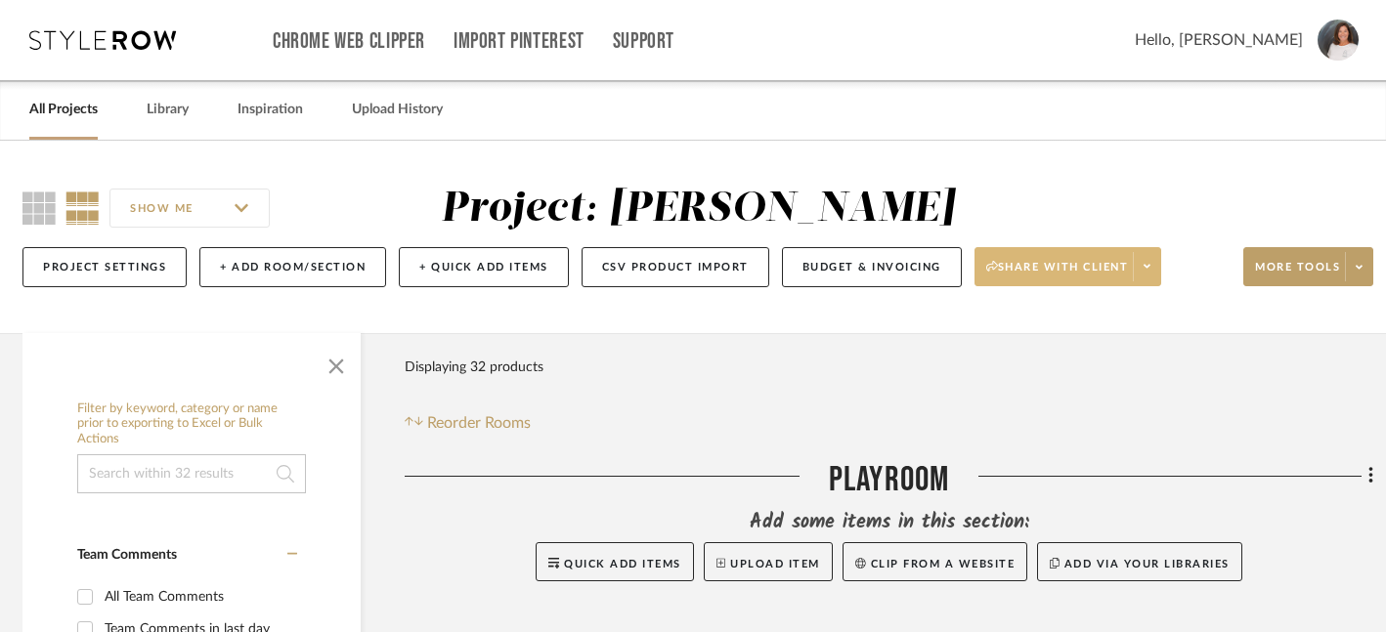
click at [1147, 269] on icon at bounding box center [1146, 266] width 7 height 11
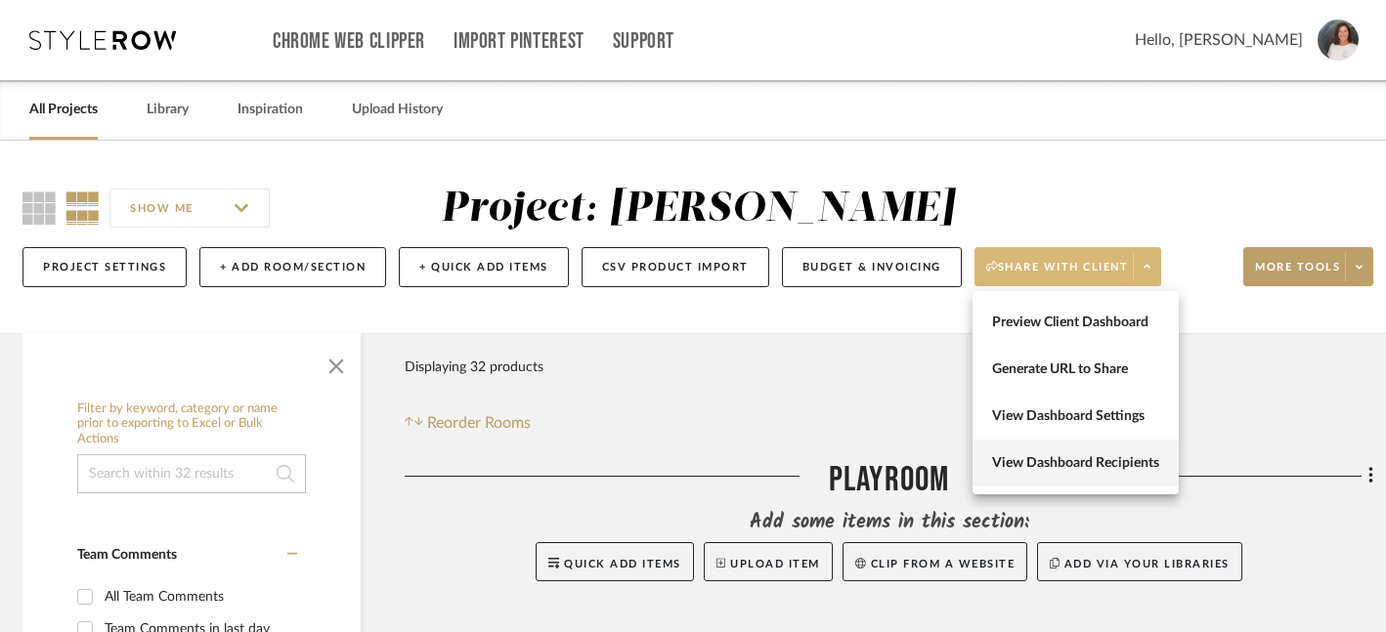
click at [1055, 462] on span "View Dashboard Recipients" at bounding box center [1075, 463] width 167 height 17
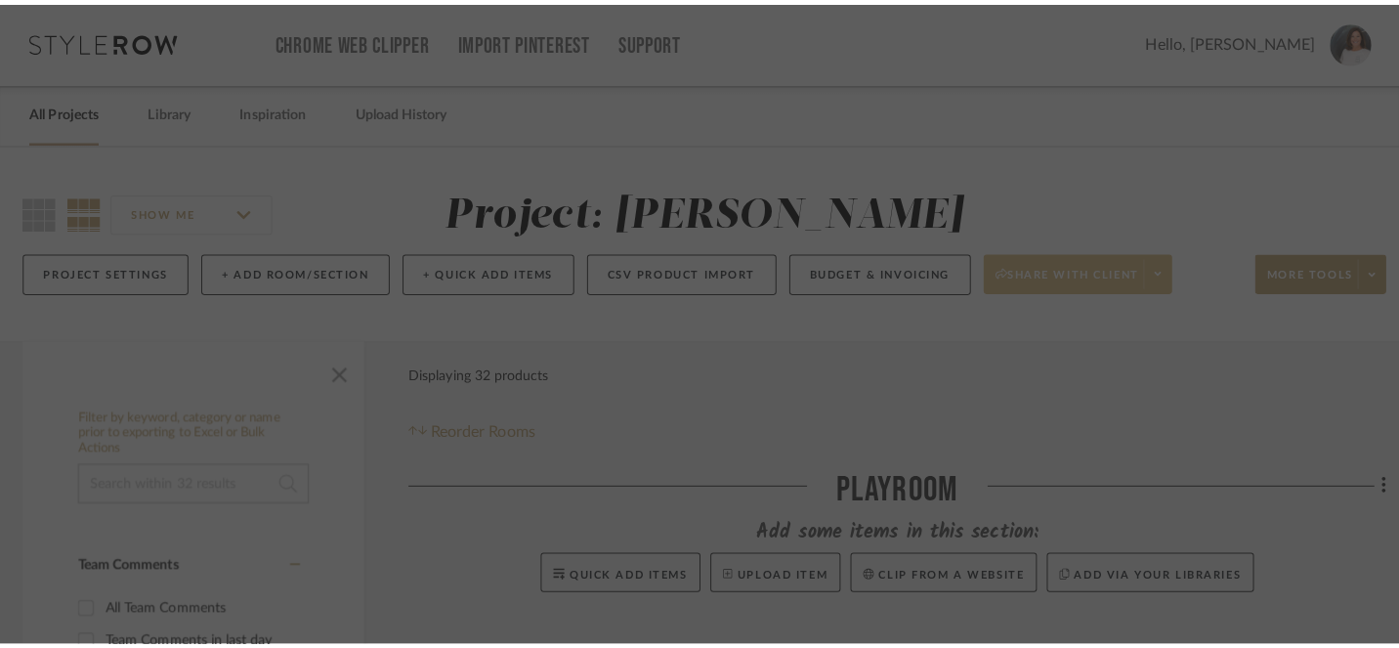
scroll to position [0, 0]
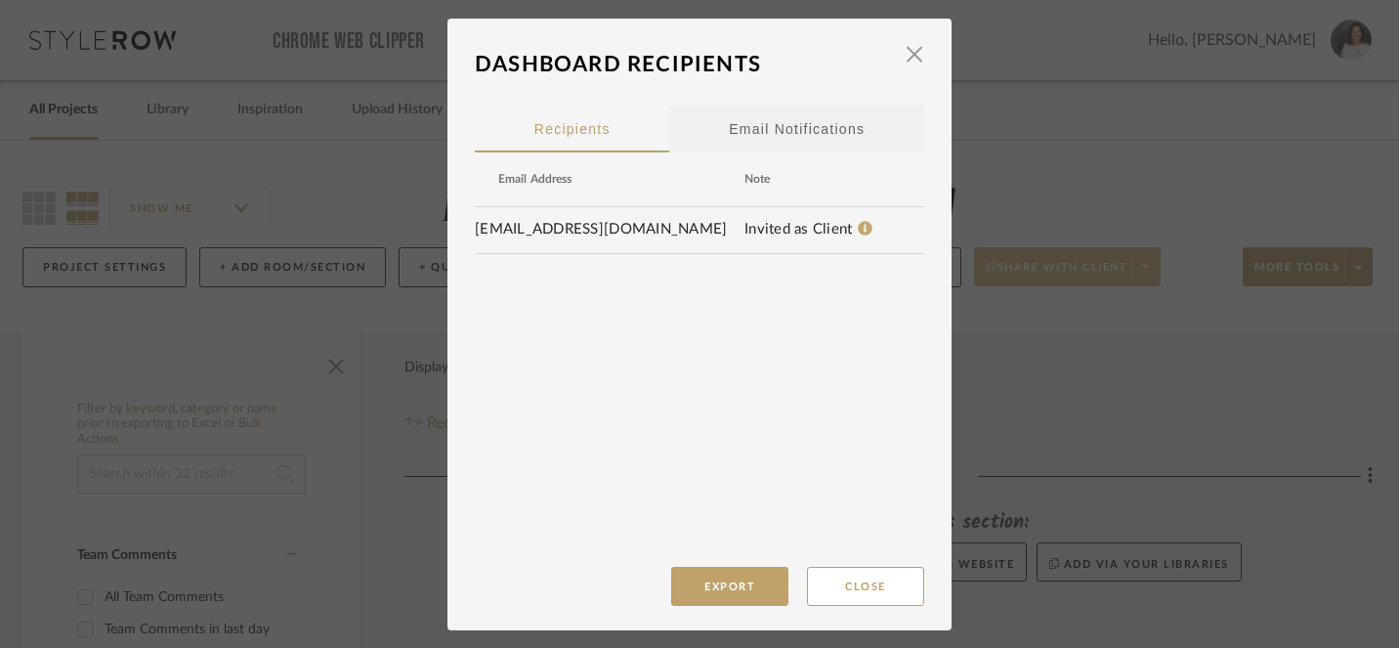
click at [820, 137] on div "Email Notifications" at bounding box center [797, 129] width 136 height 49
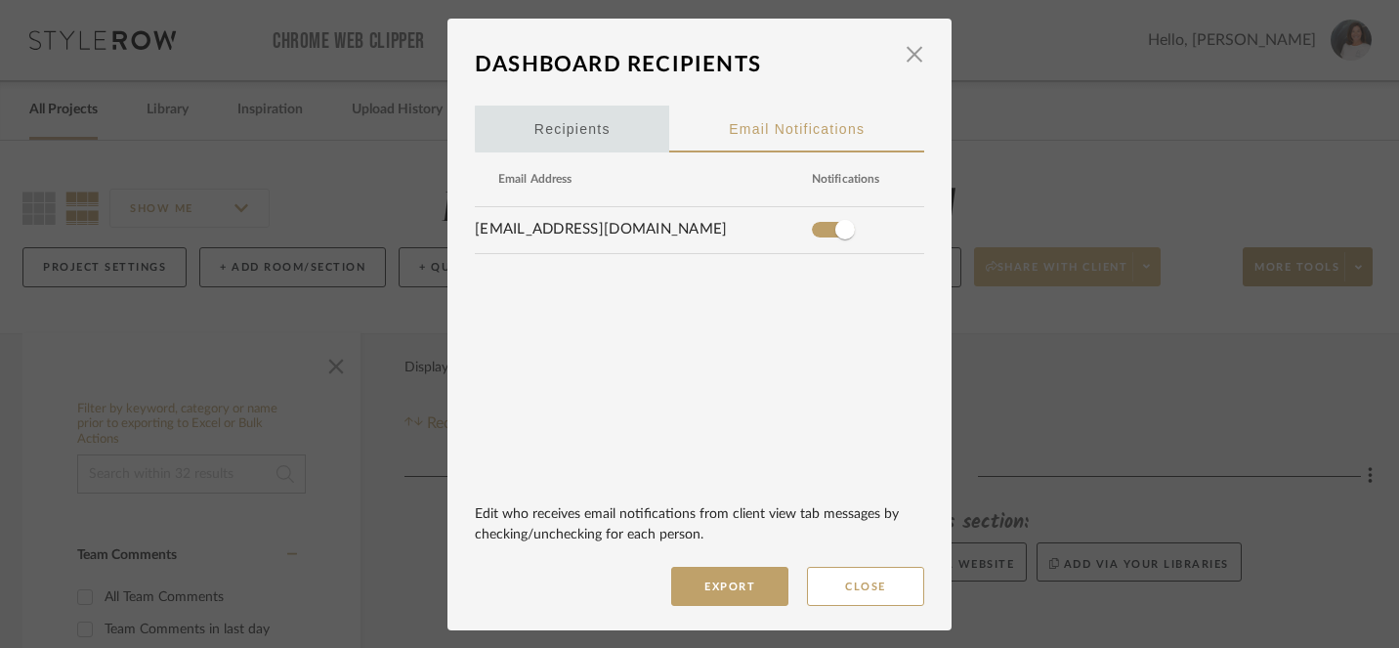
click at [584, 128] on span "Recipients" at bounding box center [573, 129] width 76 height 14
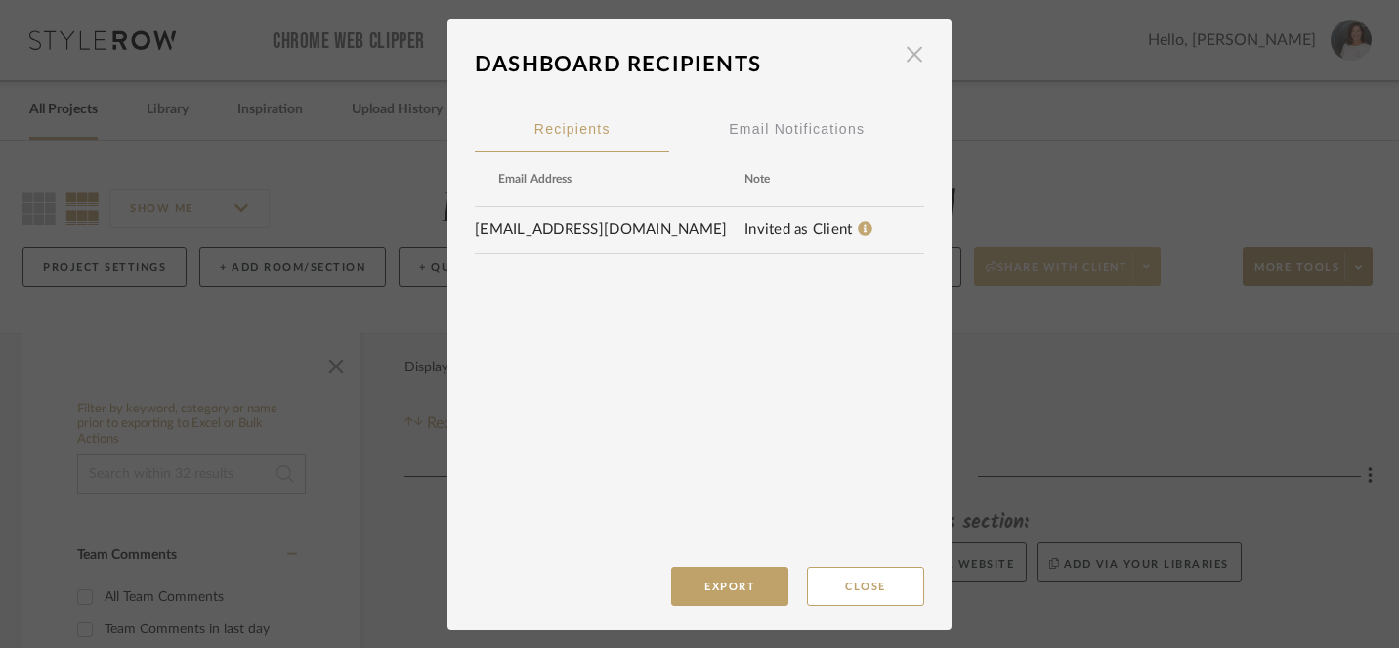
click at [907, 58] on span "button" at bounding box center [914, 54] width 39 height 39
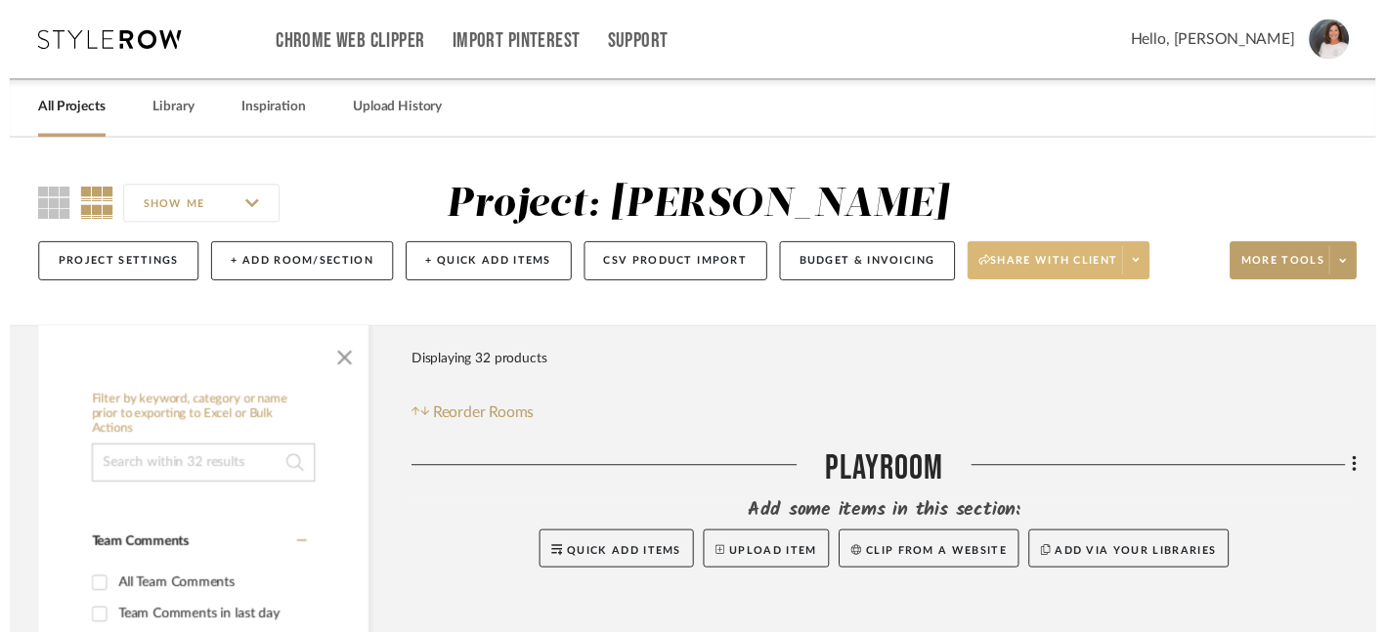
scroll to position [0, 7]
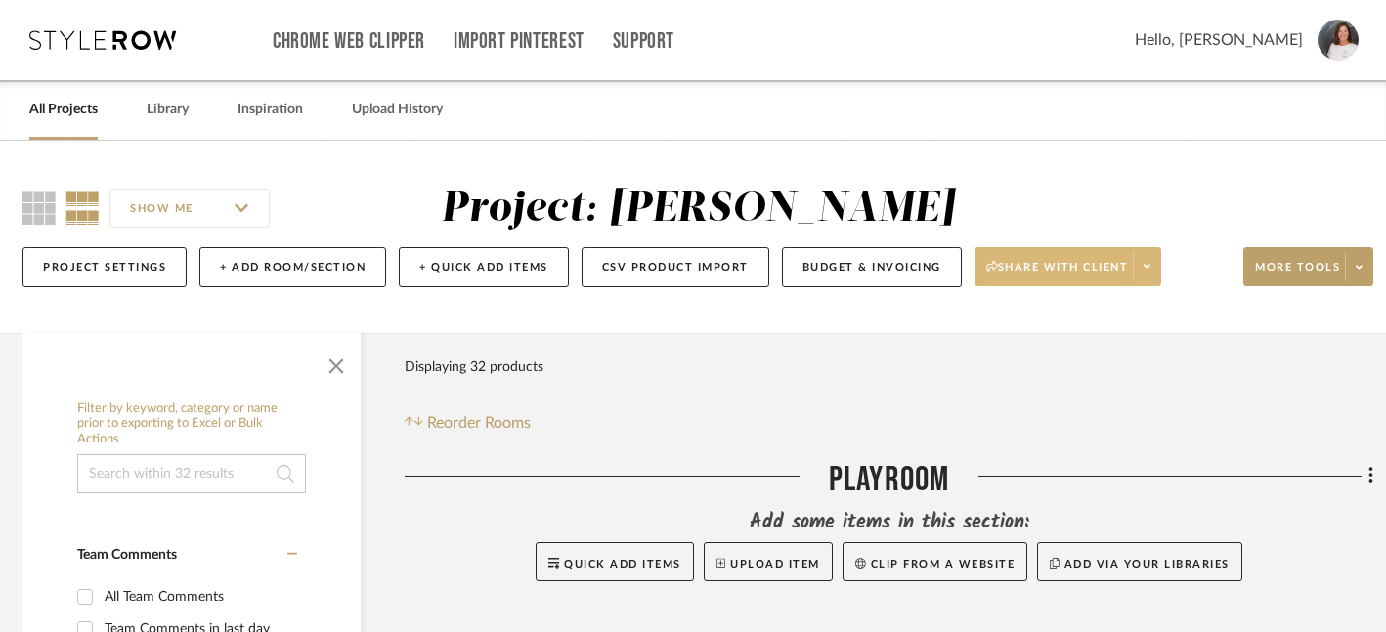
click at [1150, 269] on icon at bounding box center [1146, 266] width 7 height 11
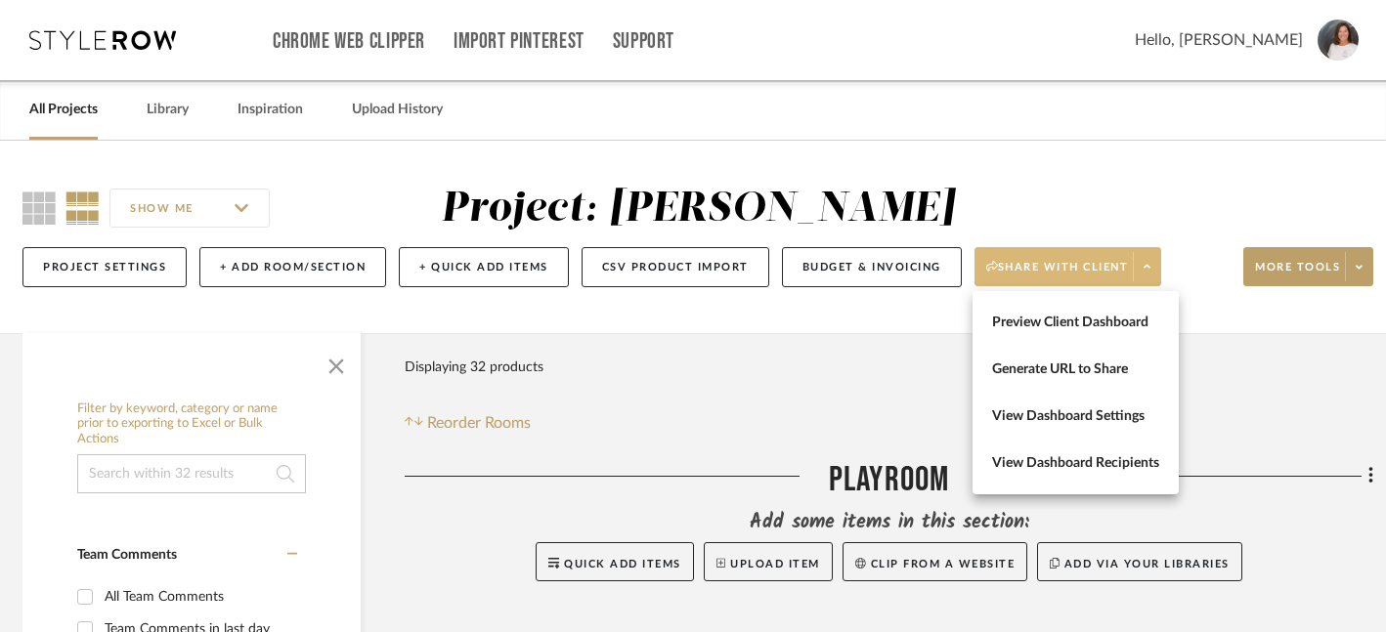
click at [1233, 384] on div at bounding box center [693, 316] width 1386 height 632
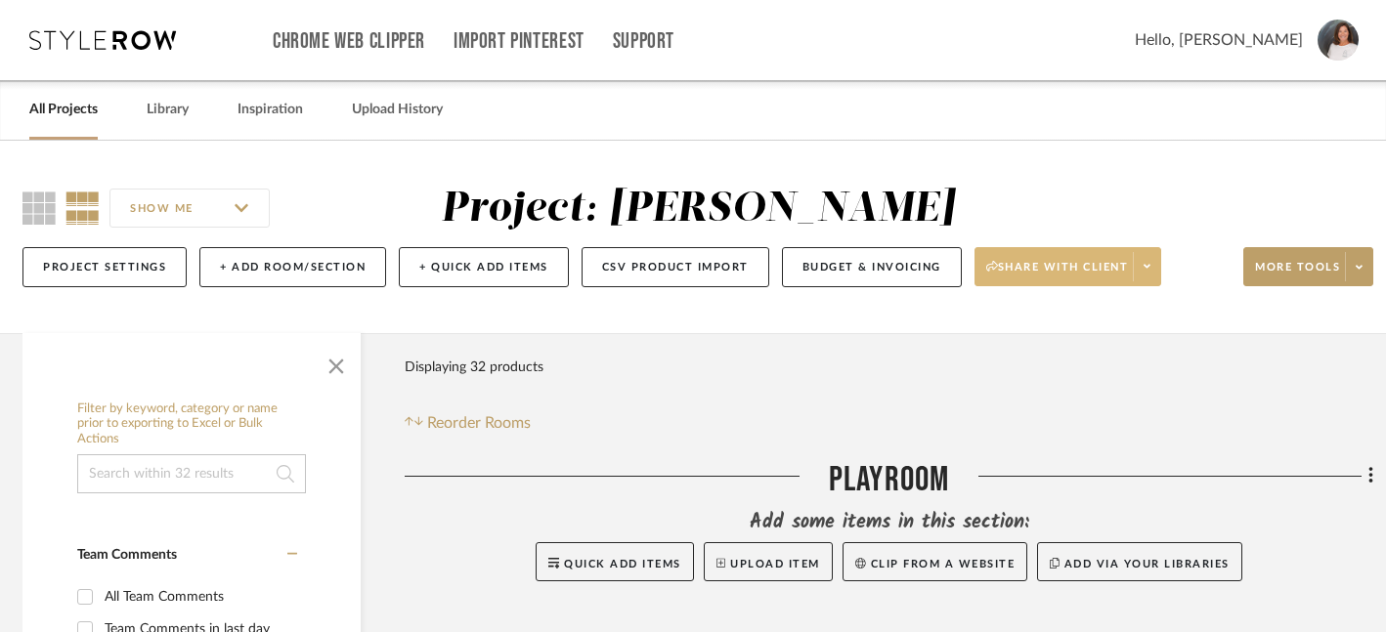
click at [65, 112] on link "All Projects" at bounding box center [63, 110] width 68 height 26
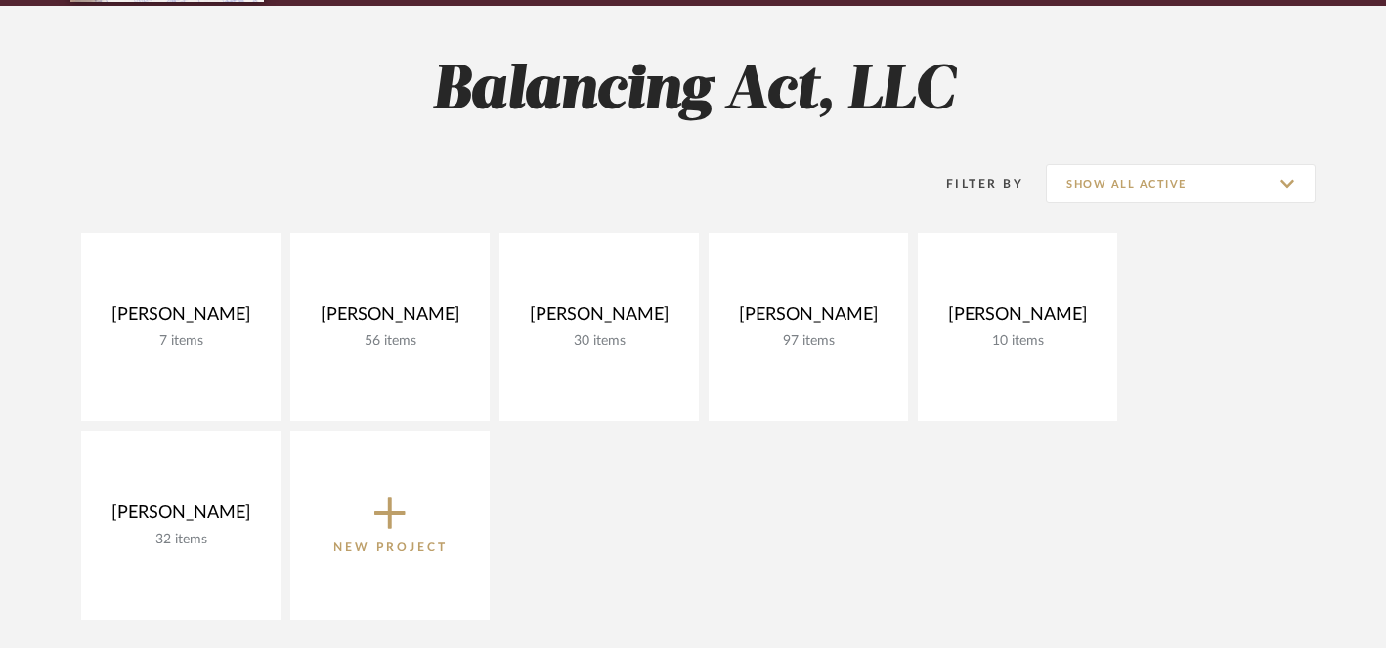
scroll to position [254, 0]
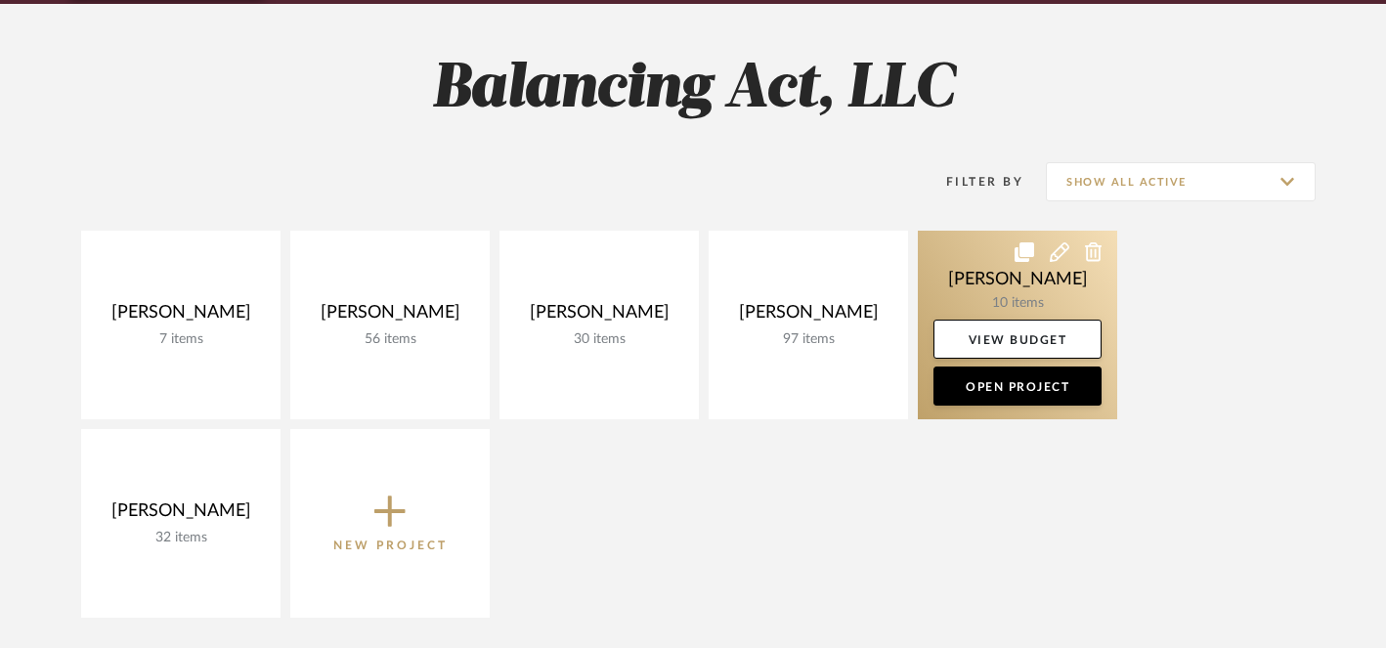
click at [1095, 256] on icon at bounding box center [1094, 252] width 18 height 20
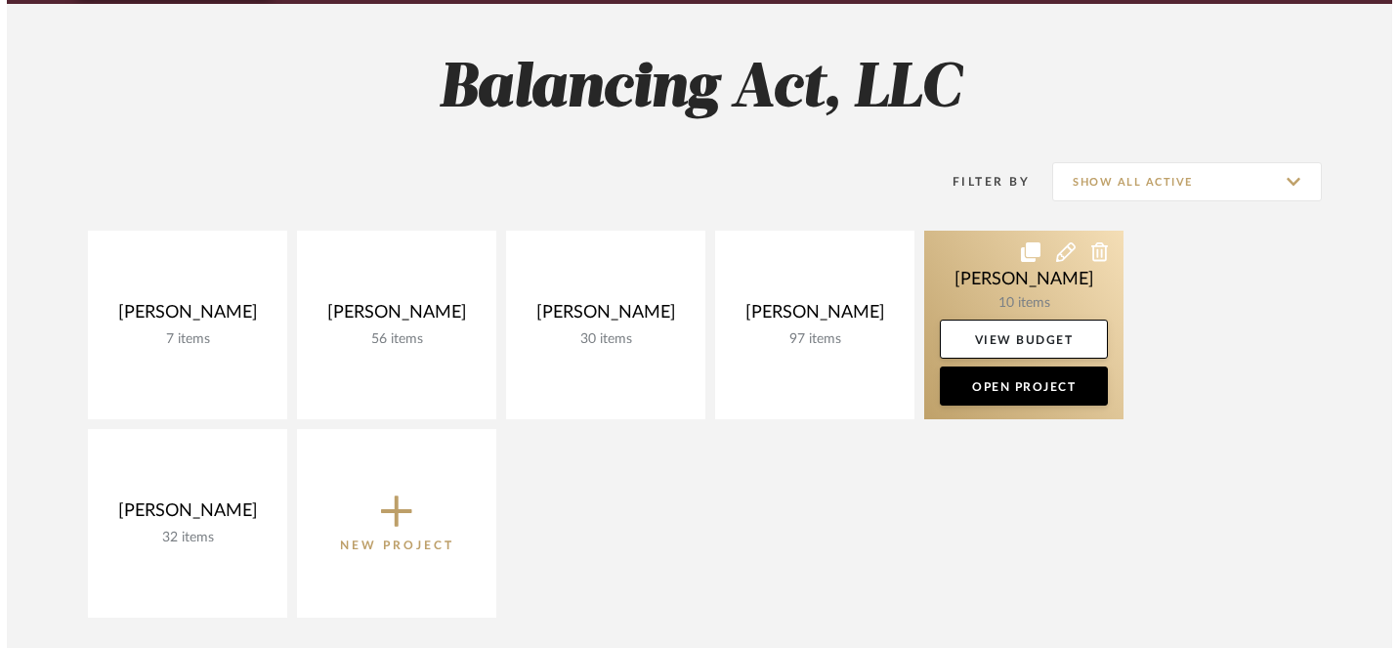
scroll to position [0, 0]
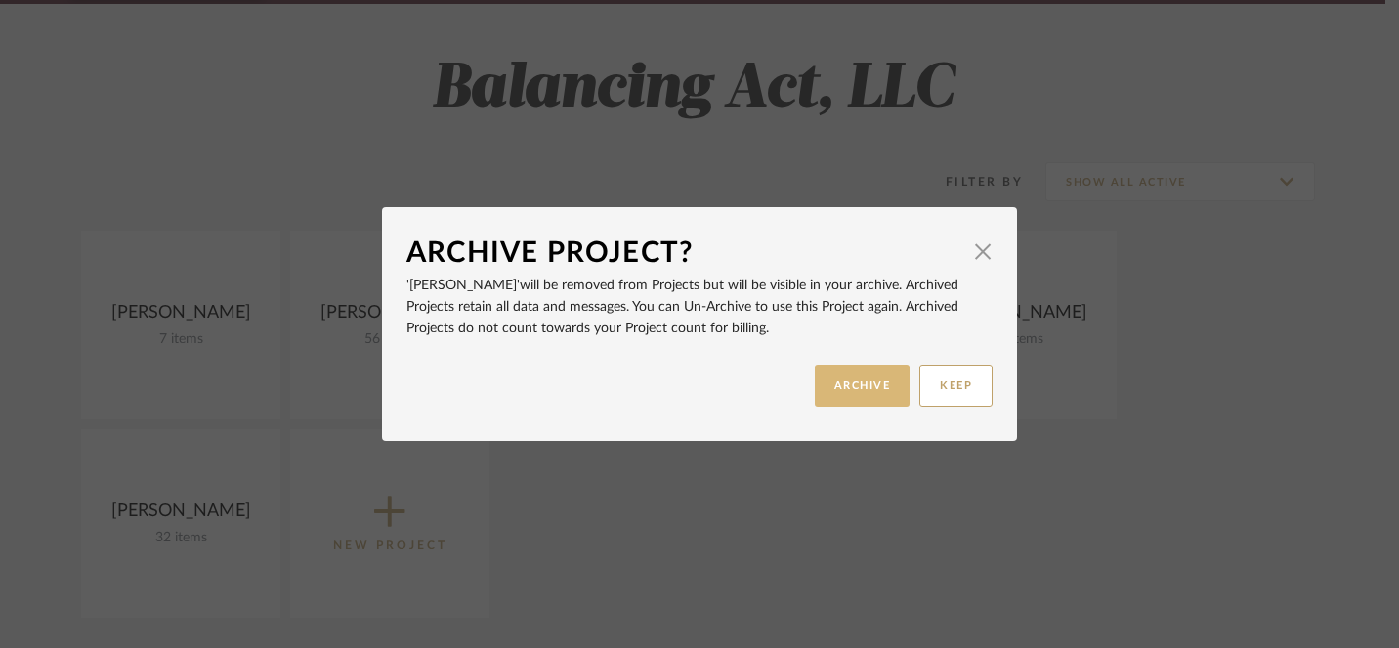
click at [866, 392] on button "ARCHIVE" at bounding box center [863, 386] width 96 height 42
